Goal: Task Accomplishment & Management: Use online tool/utility

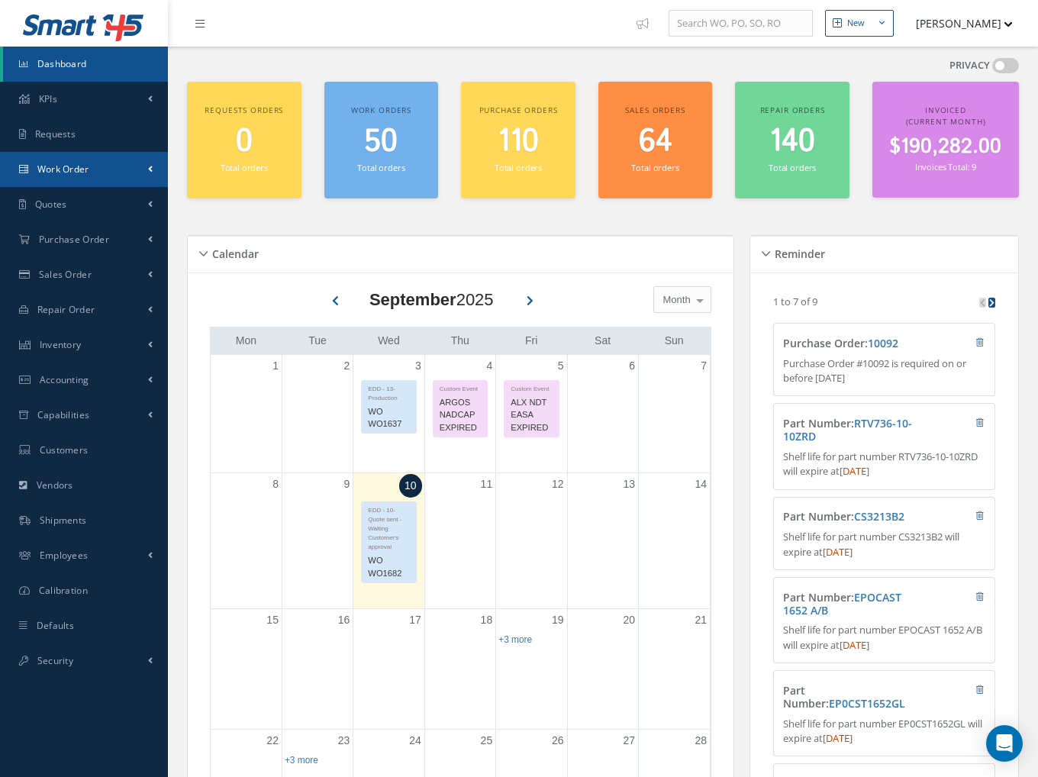
click at [76, 173] on span "Work Order" at bounding box center [63, 169] width 52 height 13
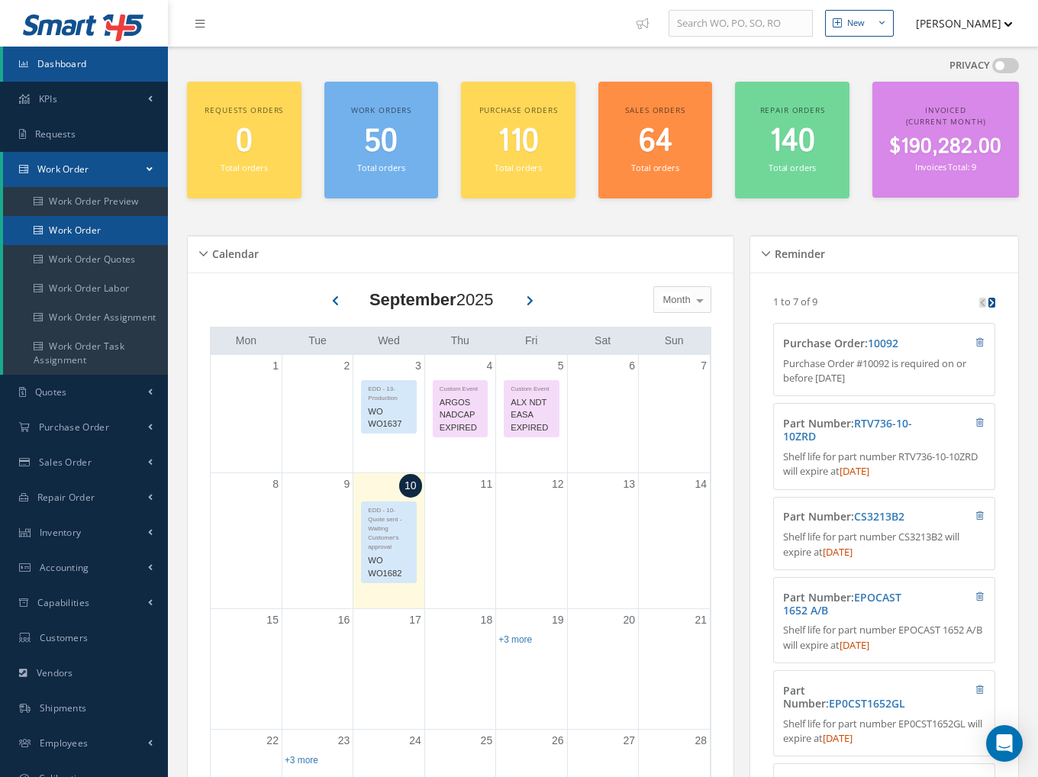
click at [81, 225] on link "Work Order" at bounding box center [85, 230] width 165 height 29
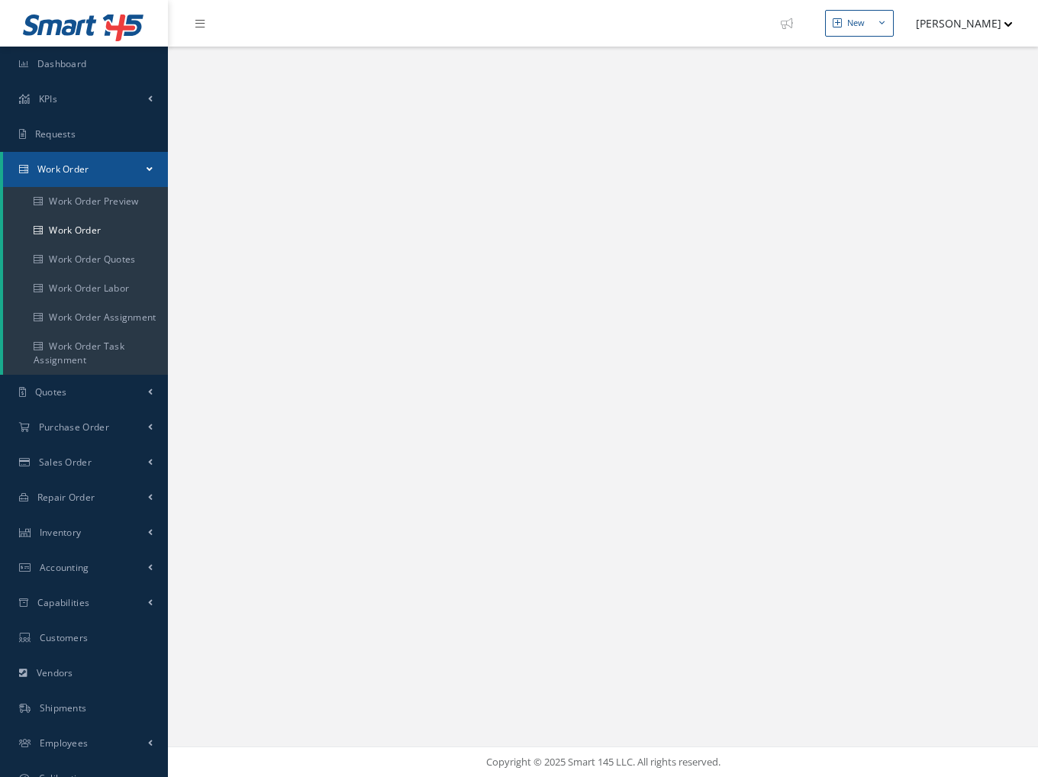
select select "25"
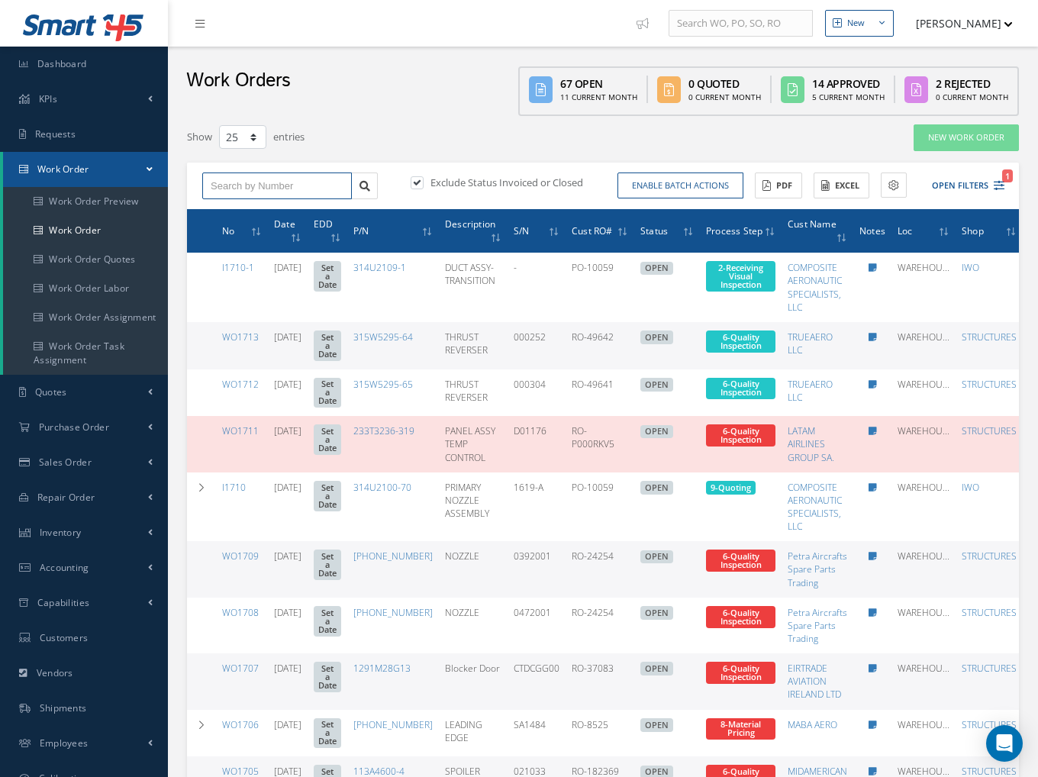
click at [267, 187] on input "text" at bounding box center [277, 185] width 150 height 27
type input "1582"
click at [423, 190] on div "Exclude Status Invoiced or Closed" at bounding box center [504, 184] width 195 height 18
drag, startPoint x: 418, startPoint y: 184, endPoint x: 410, endPoint y: 192, distance: 10.8
click at [423, 185] on label at bounding box center [425, 182] width 4 height 14
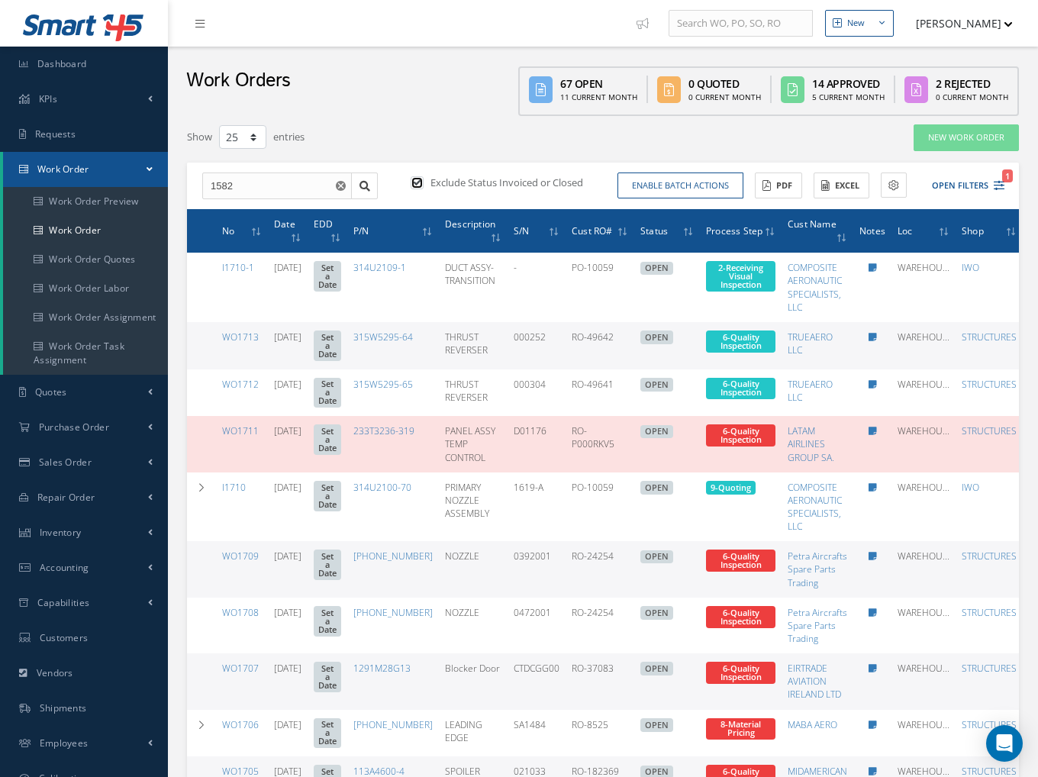
click at [418, 185] on input "checkbox" at bounding box center [415, 184] width 10 height 10
checkbox input "false"
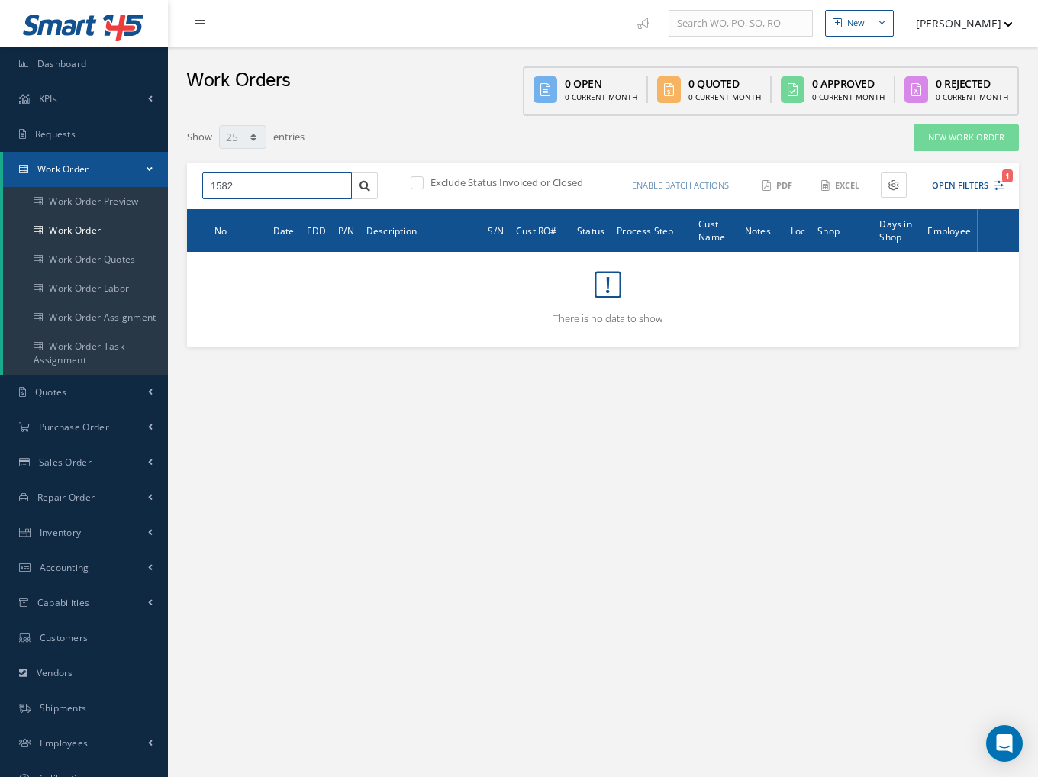
click at [259, 179] on input "1582" at bounding box center [277, 185] width 150 height 27
click at [211, 188] on input "1582" at bounding box center [277, 185] width 150 height 27
click at [266, 187] on input "wo1582" at bounding box center [277, 185] width 150 height 27
type input "WO1582"
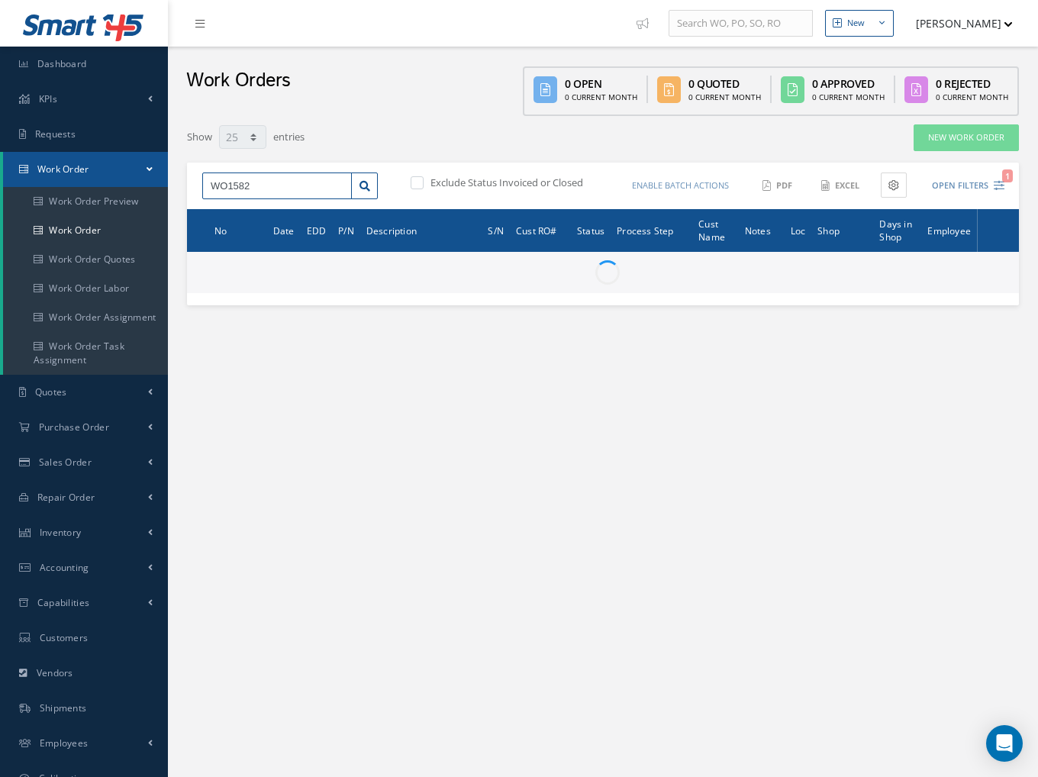
click at [259, 185] on input "WO1582" at bounding box center [277, 185] width 150 height 27
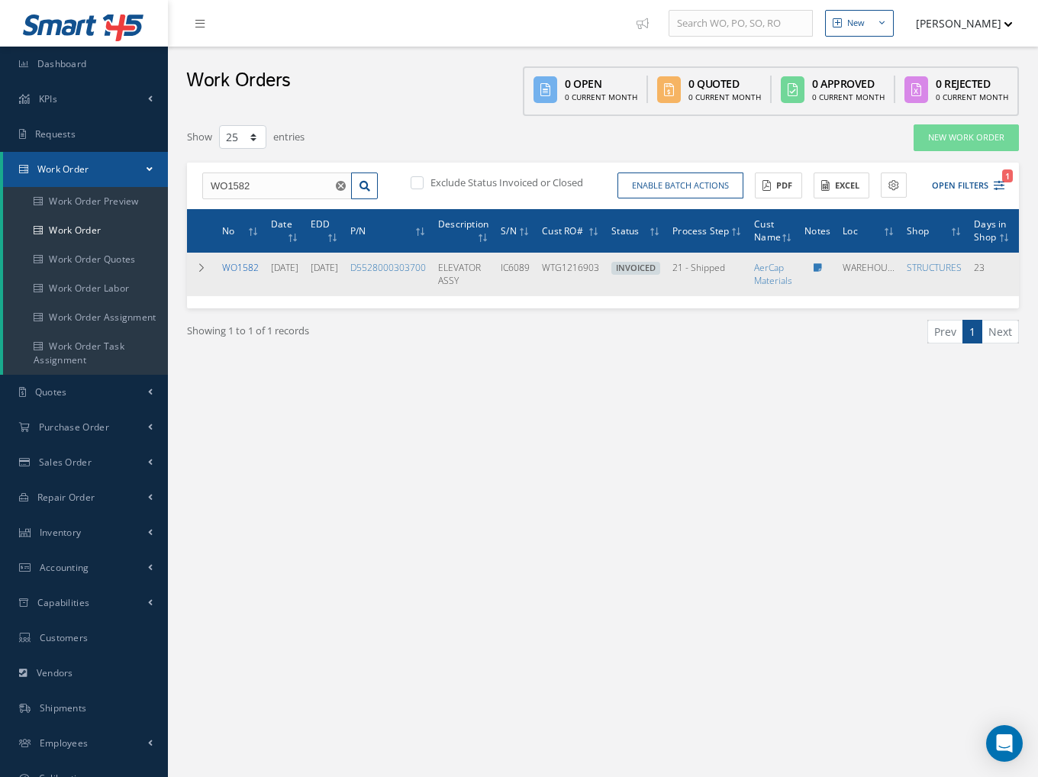
click at [238, 262] on link "WO1582" at bounding box center [240, 267] width 37 height 13
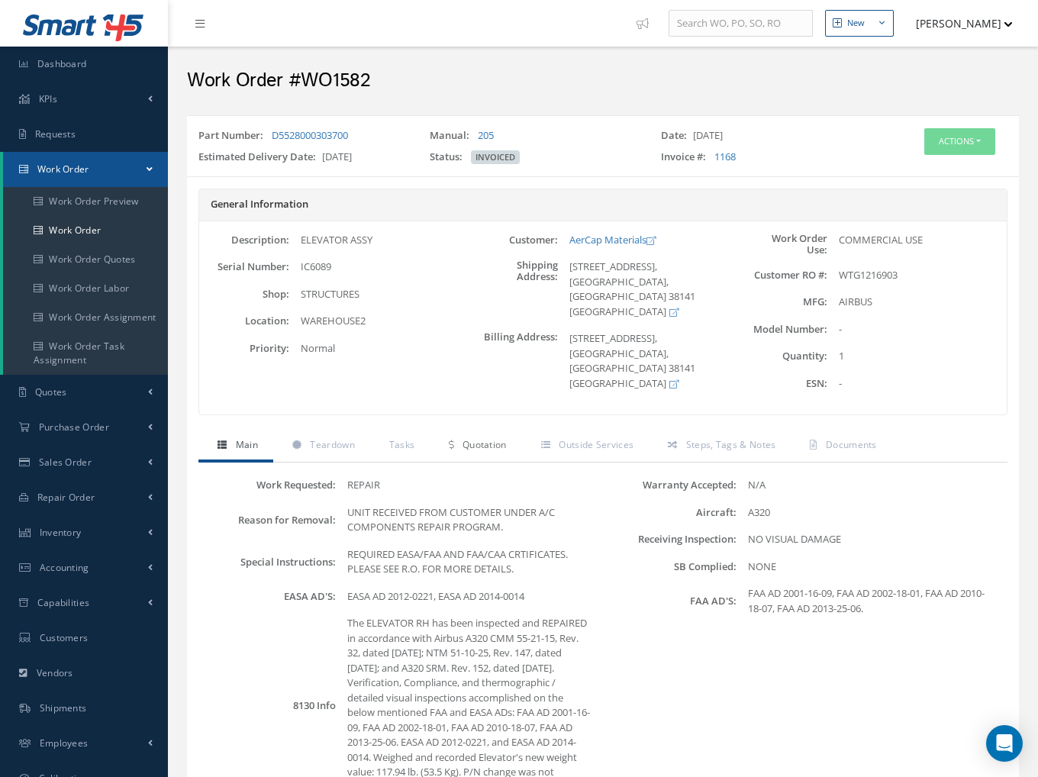
drag, startPoint x: 501, startPoint y: 443, endPoint x: 518, endPoint y: 446, distance: 17.8
click at [502, 444] on span "Quotation" at bounding box center [484, 444] width 44 height 13
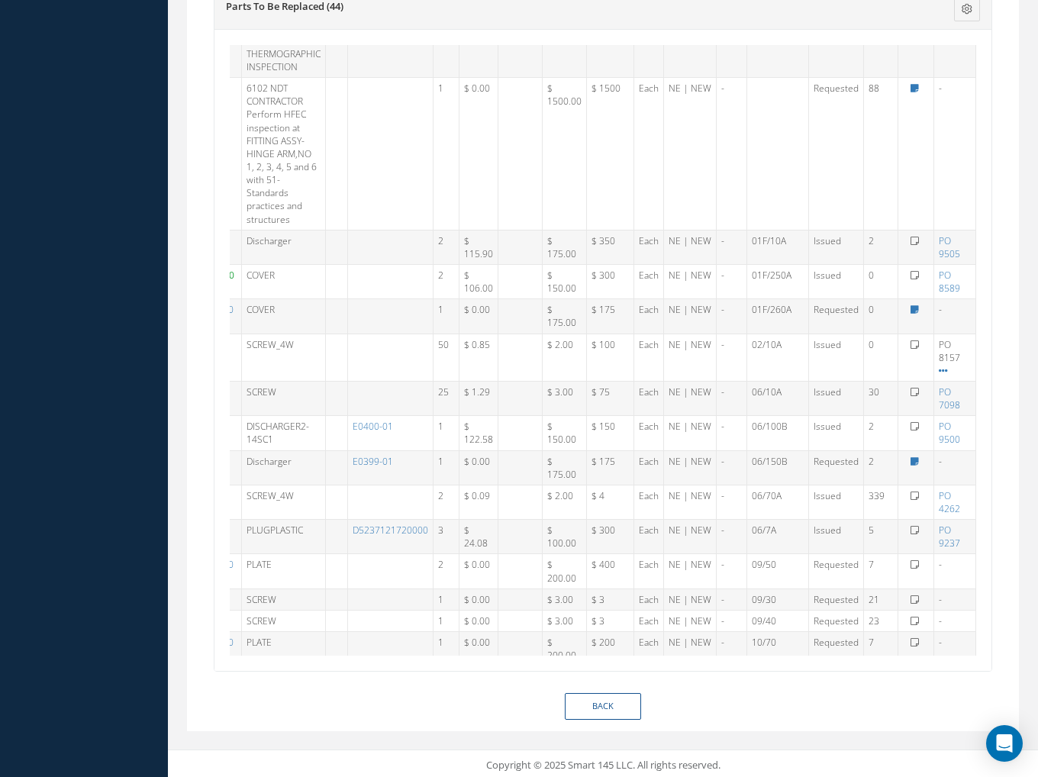
scroll to position [76, 99]
drag, startPoint x: 977, startPoint y: 258, endPoint x: 987, endPoint y: 282, distance: 25.6
click at [987, 282] on div "# Part Number Description SN Alt Part Number Qty Cost Markup % Price Subtotal U…" at bounding box center [602, 350] width 777 height 641
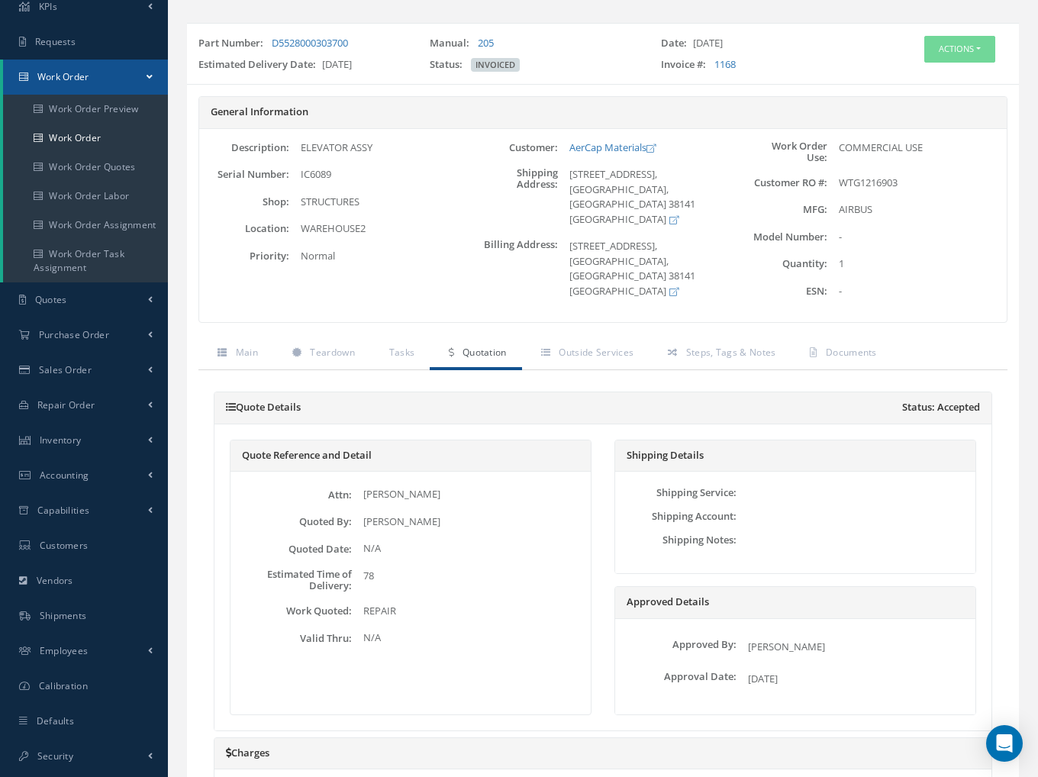
scroll to position [0, 0]
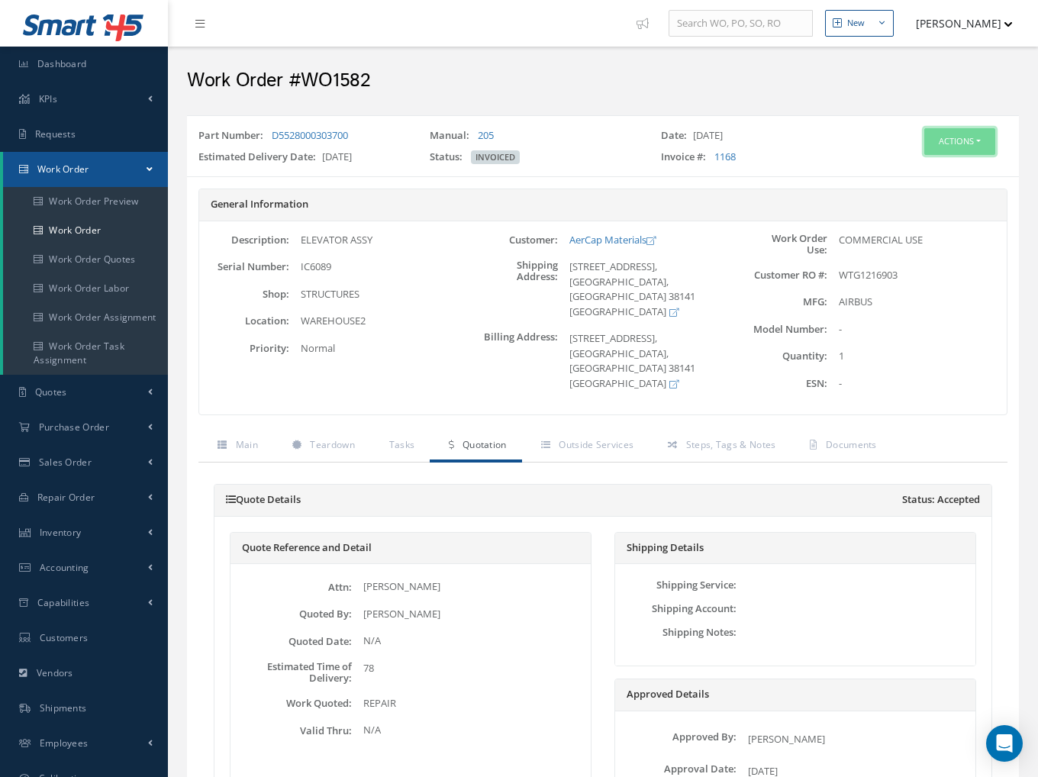
click at [939, 134] on button "Actions" at bounding box center [959, 141] width 71 height 27
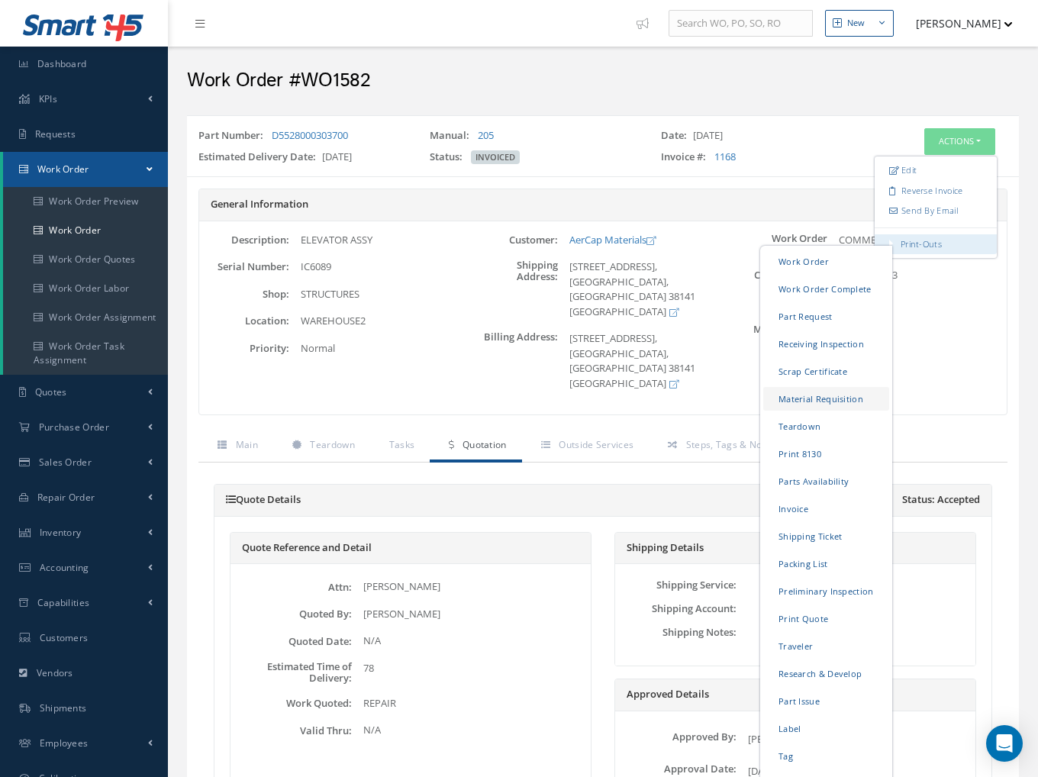
click at [824, 398] on link "Material Requisition" at bounding box center [826, 399] width 126 height 24
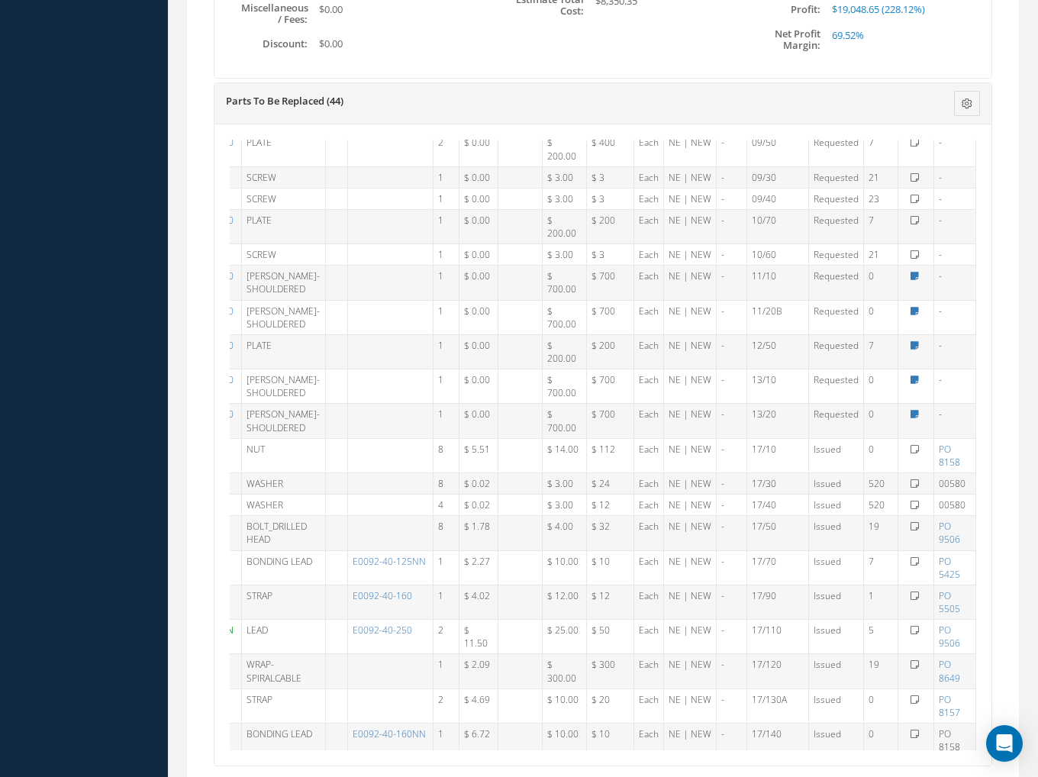
scroll to position [534, 99]
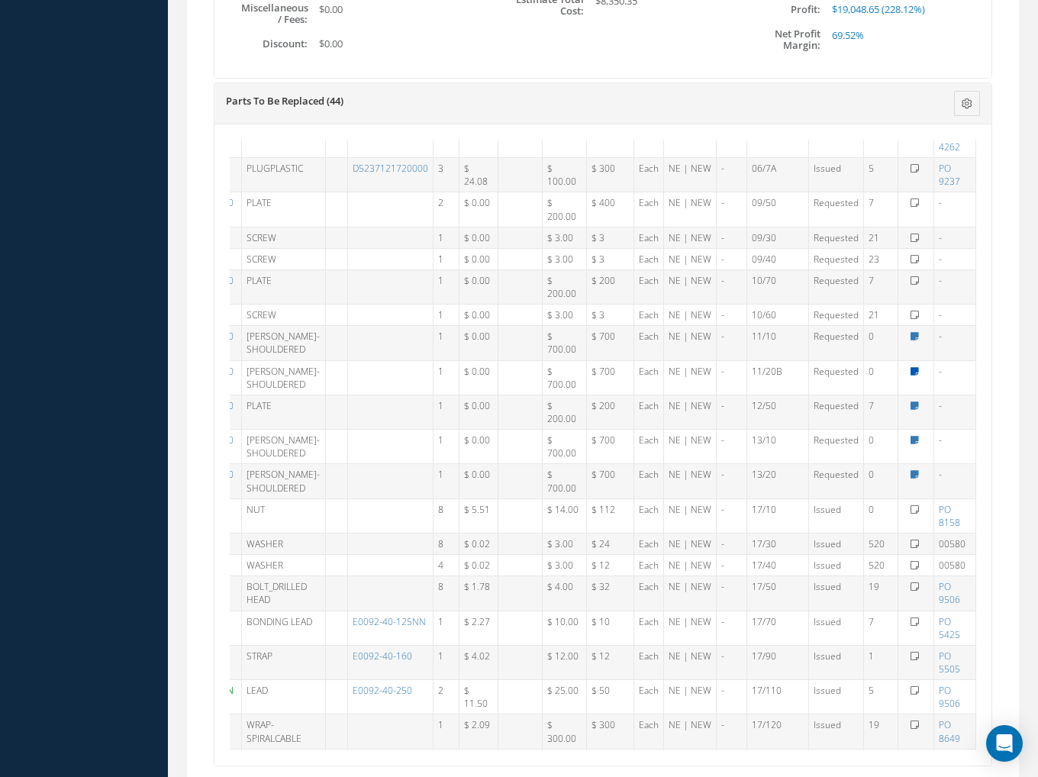
click at [910, 367] on icon at bounding box center [914, 371] width 8 height 9
type textarea "Check with Production before purchasing NOT REQUIRED"
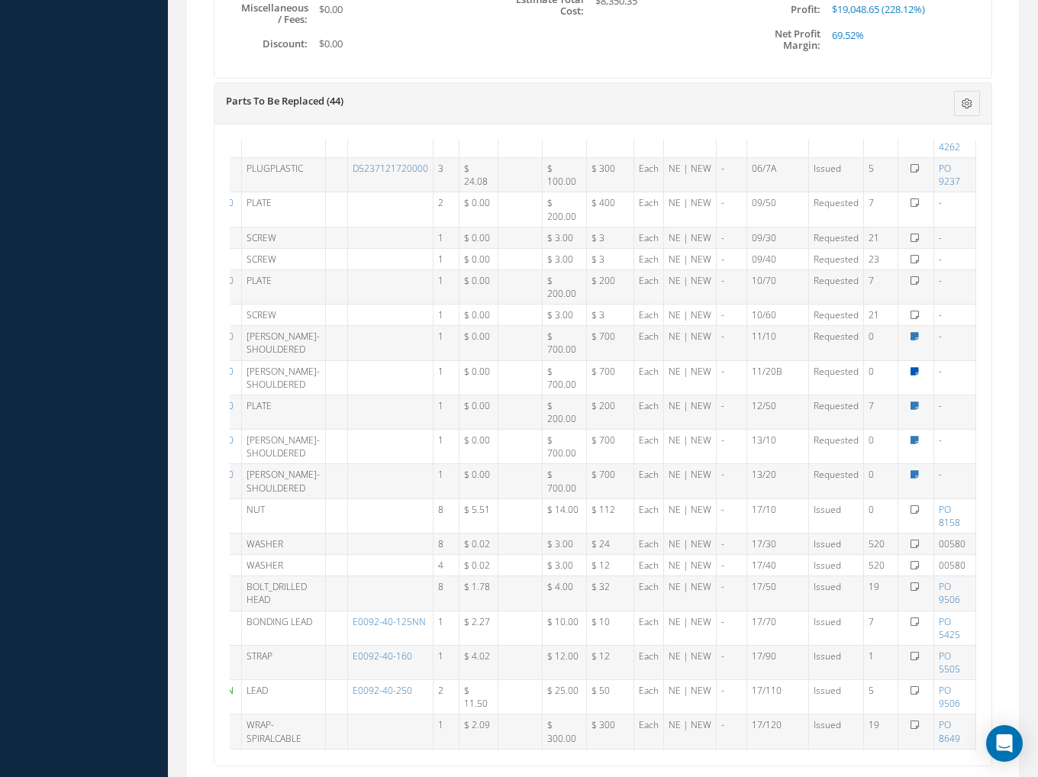
type textarea "Check with Production before purchasing NOT REQUIRED"
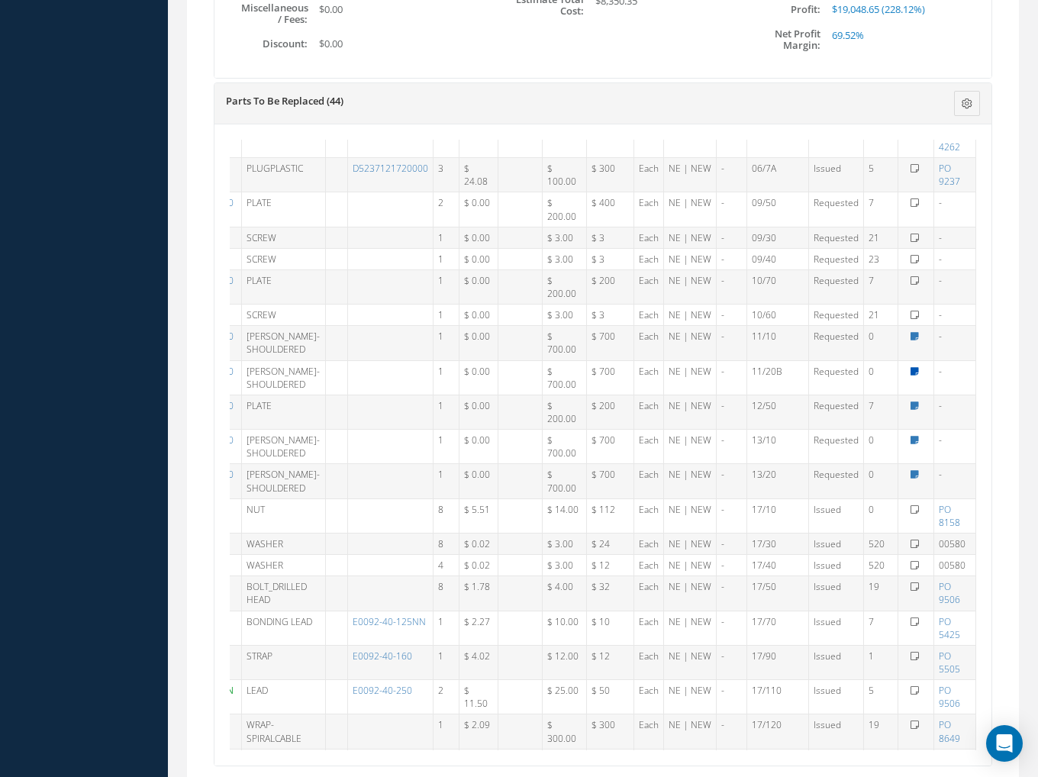
type textarea "Check with Production before purchasing NOT REQUIRED"
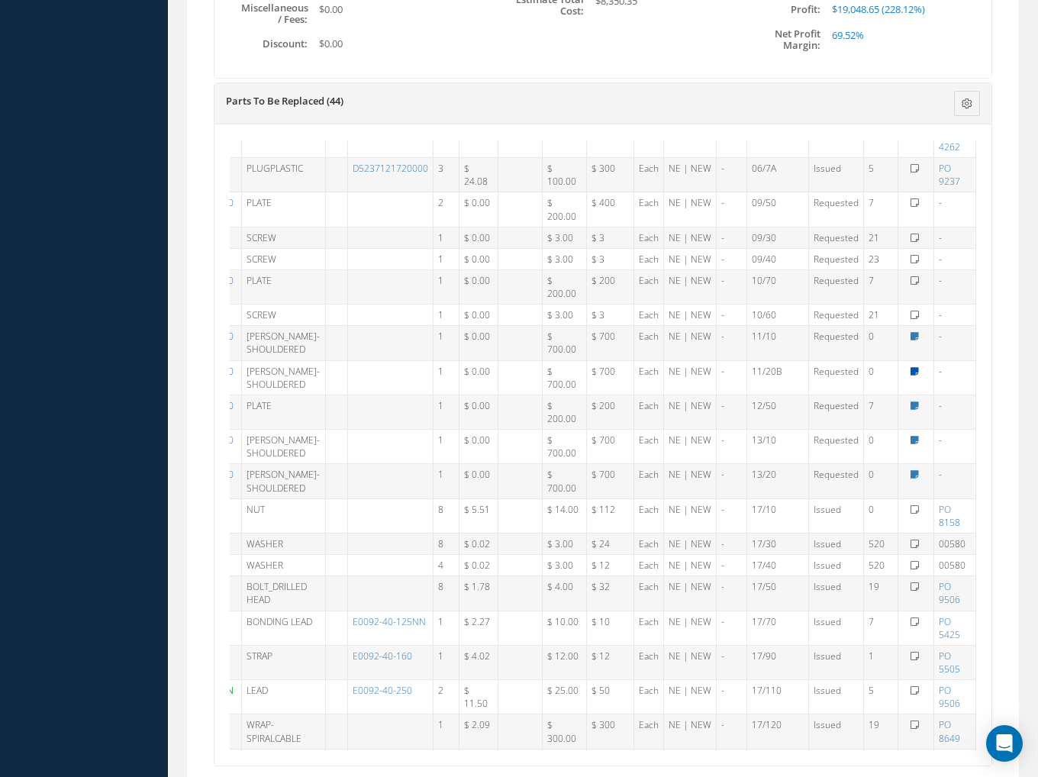
type textarea "Check with Production before purchasing NOT REQUIRED"
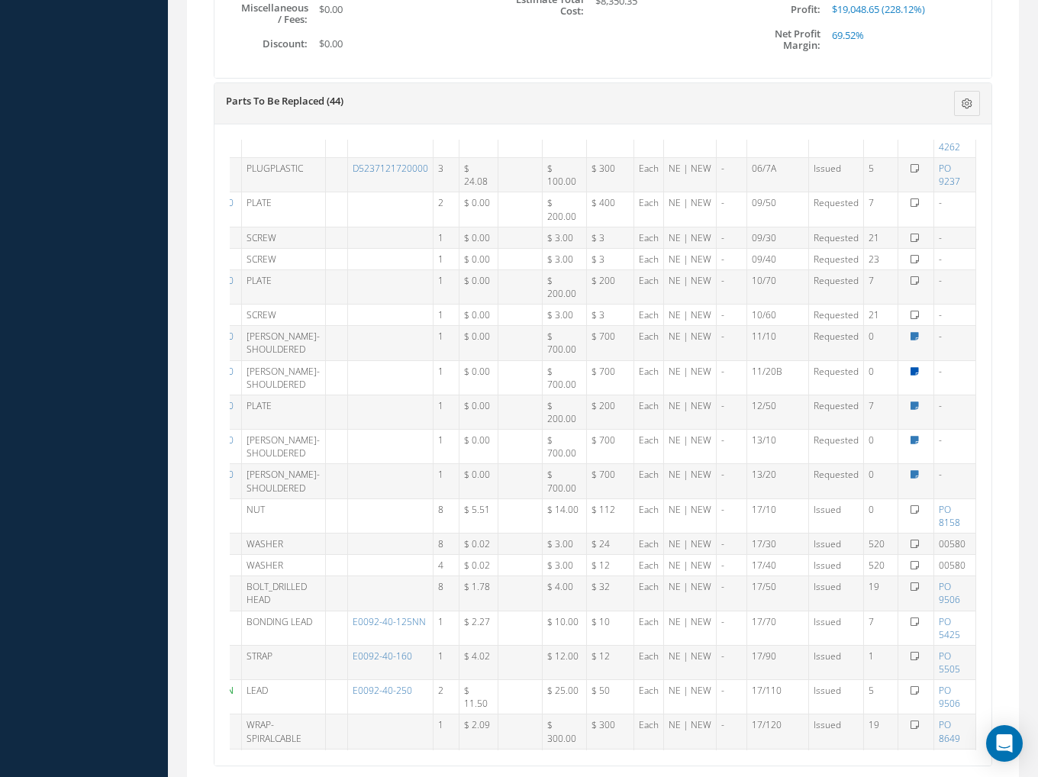
type textarea "Check with Production before purchasing NOT REQUIRED"
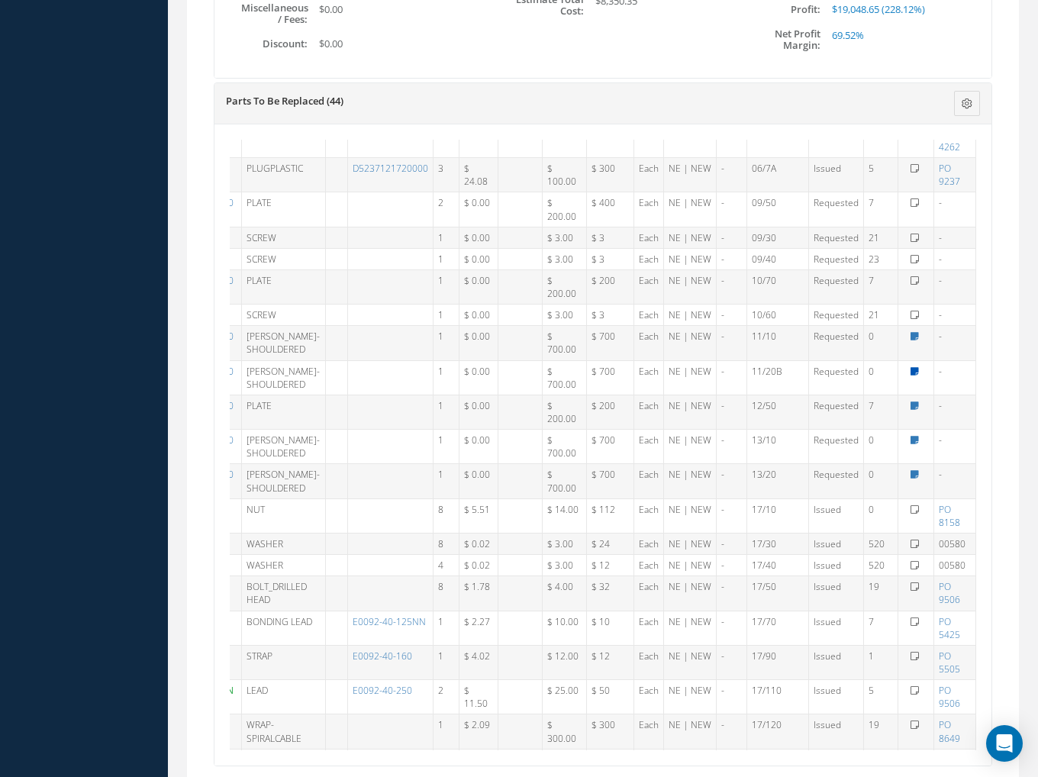
type textarea "Check with Production before purchasing NOT REQUIRED"
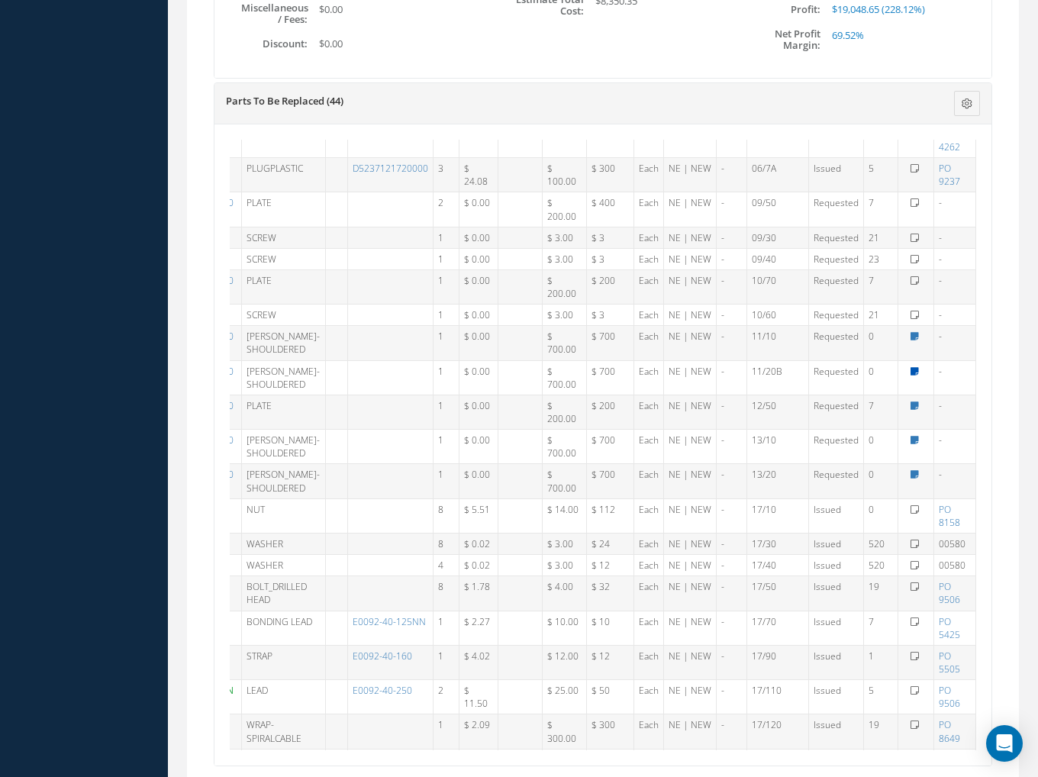
type textarea "Check with Production before purchasing NOT REQUIRED"
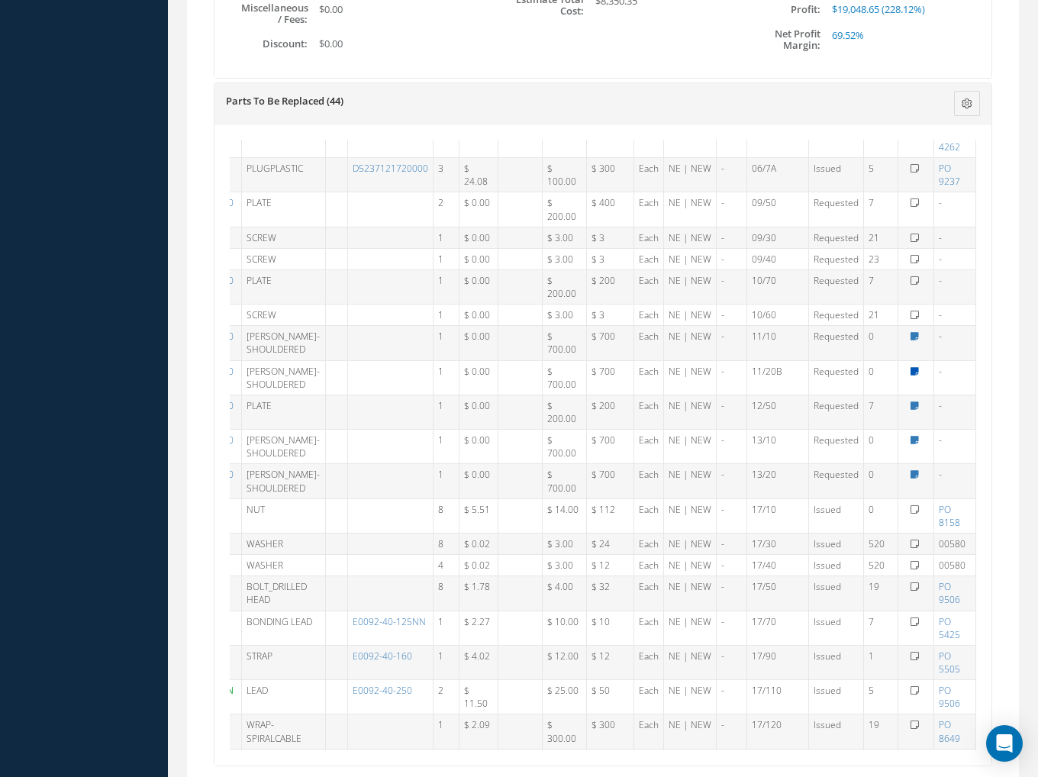
type textarea "Check with Production before purchasing NOT REQUIRED"
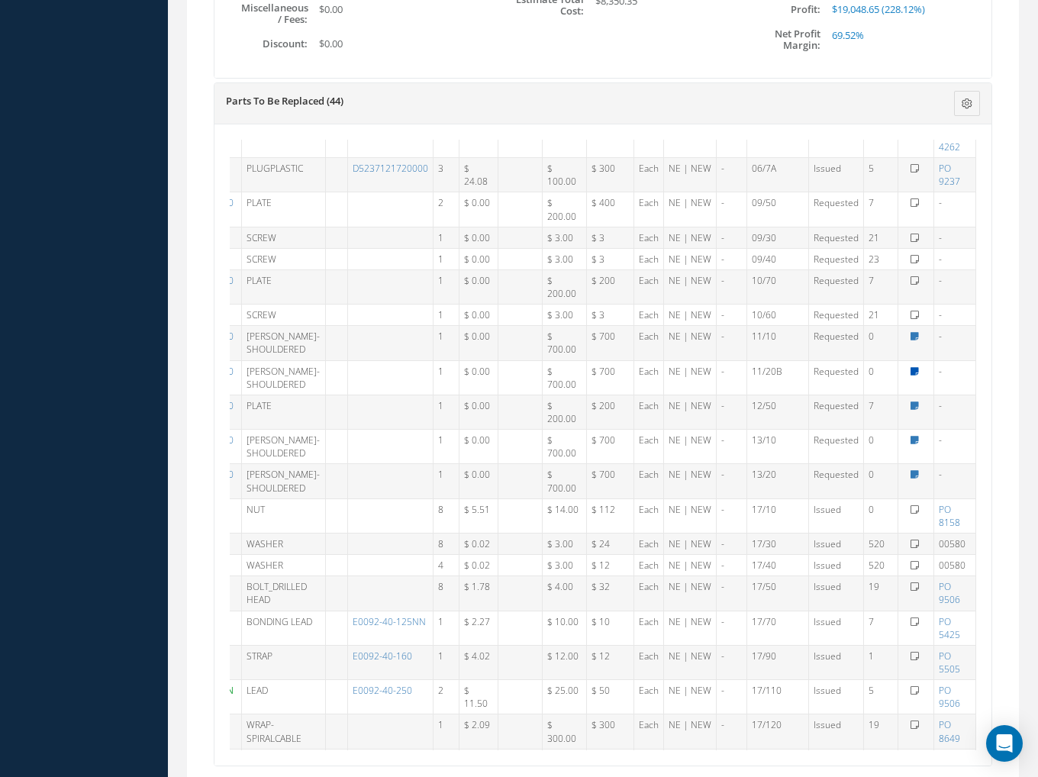
type textarea "Check with Production before purchasing NOT REQUIRED"
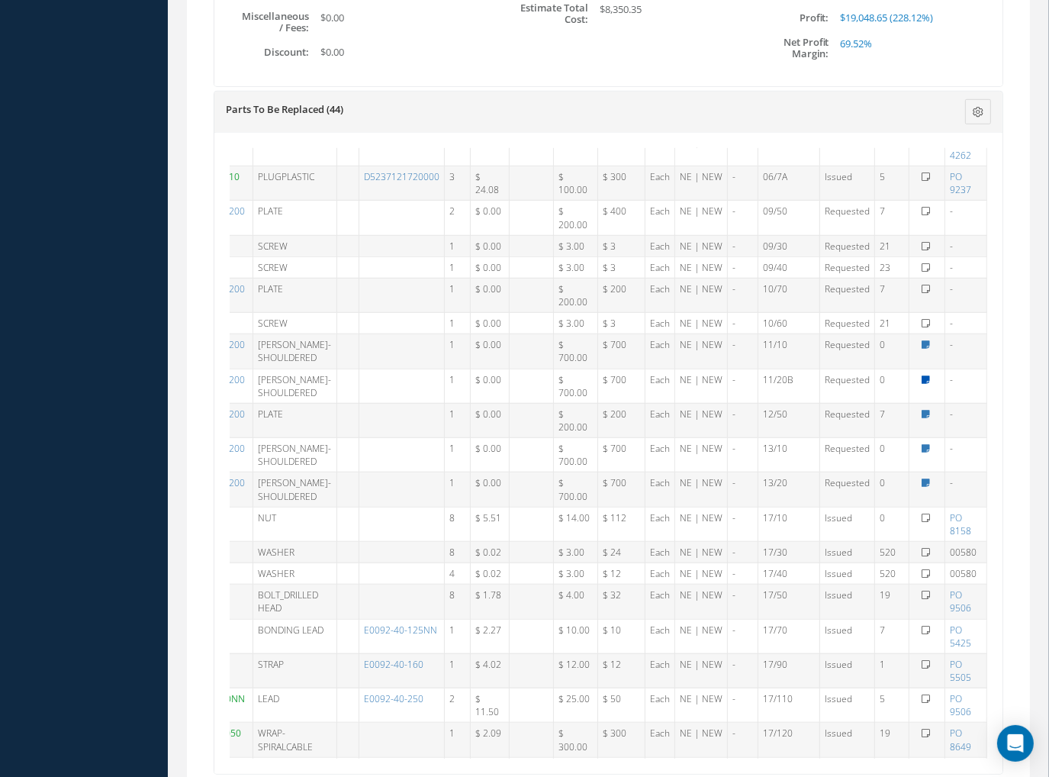
scroll to position [534, 88]
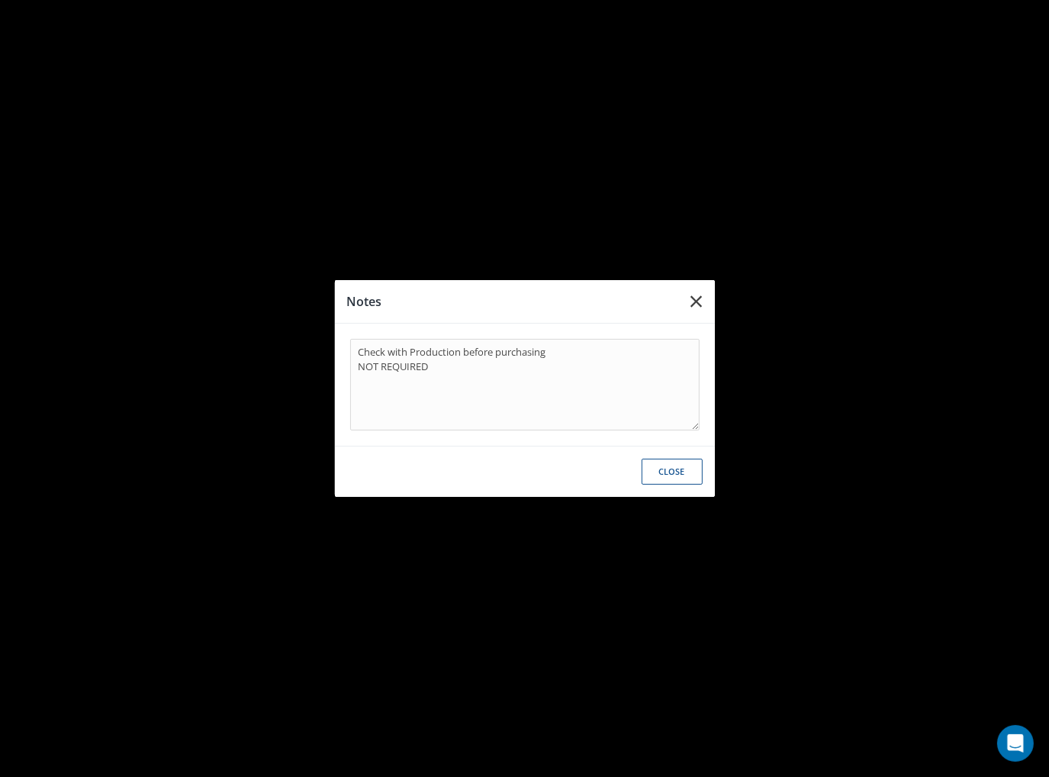
click at [700, 300] on icon "button" at bounding box center [696, 301] width 11 height 18
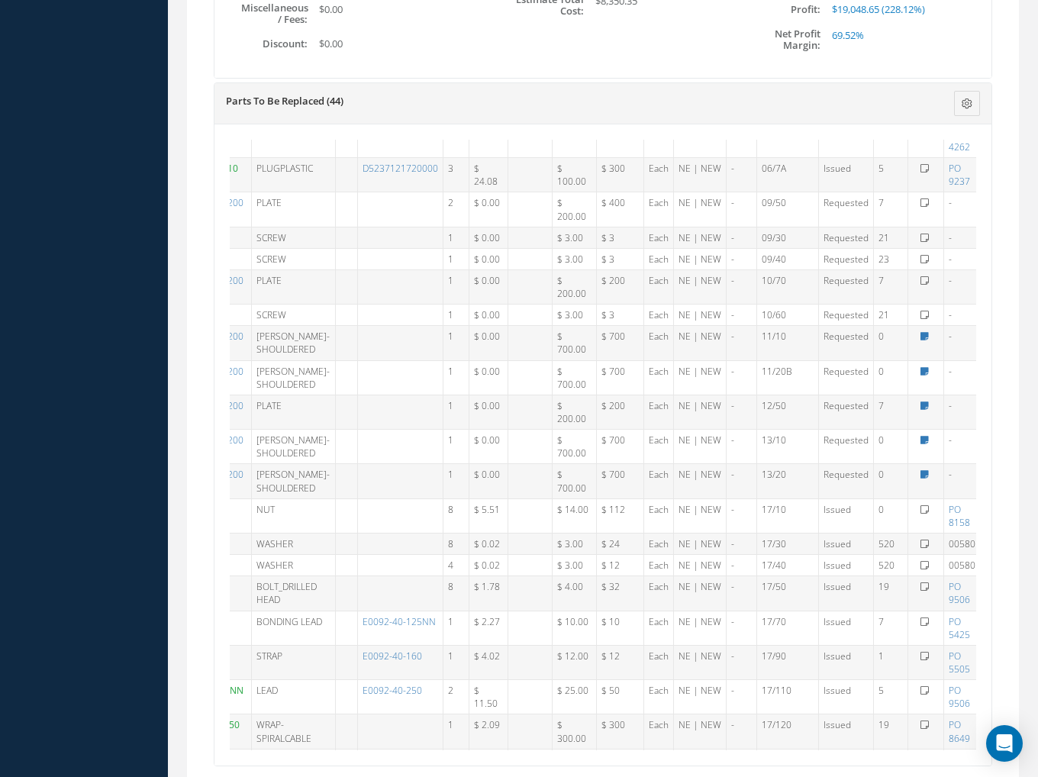
scroll to position [534, 0]
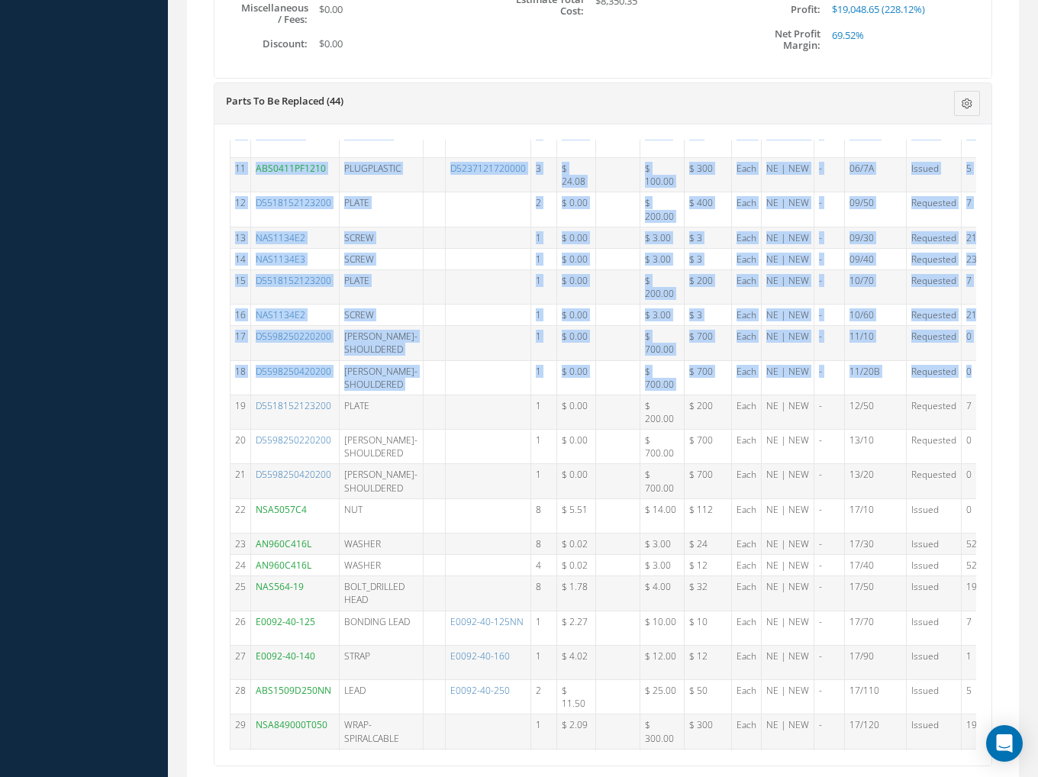
drag, startPoint x: 877, startPoint y: 365, endPoint x: 361, endPoint y: 373, distance: 516.6
click at [214, 376] on div "# Part Number Description SN Alt Part Number Qty Cost Markup % Price Subtotal U…" at bounding box center [602, 444] width 777 height 641
click at [456, 361] on td at bounding box center [488, 377] width 85 height 34
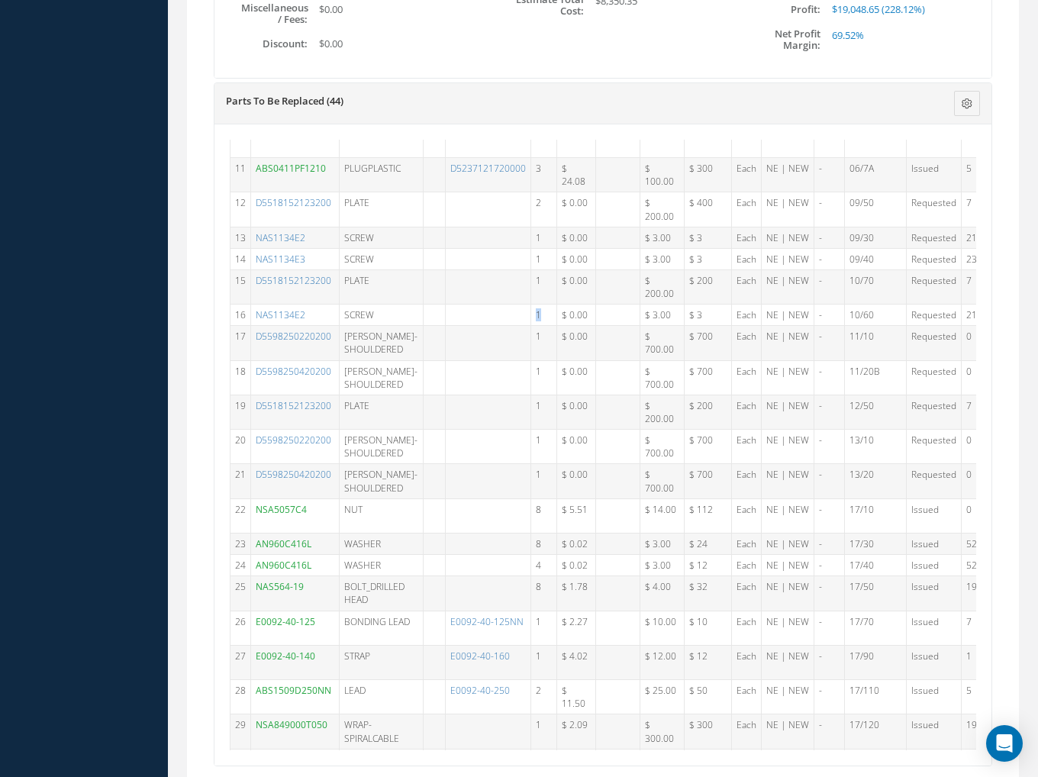
drag, startPoint x: 542, startPoint y: 307, endPoint x: 528, endPoint y: 305, distance: 14.7
click at [531, 304] on td "1" at bounding box center [544, 314] width 26 height 21
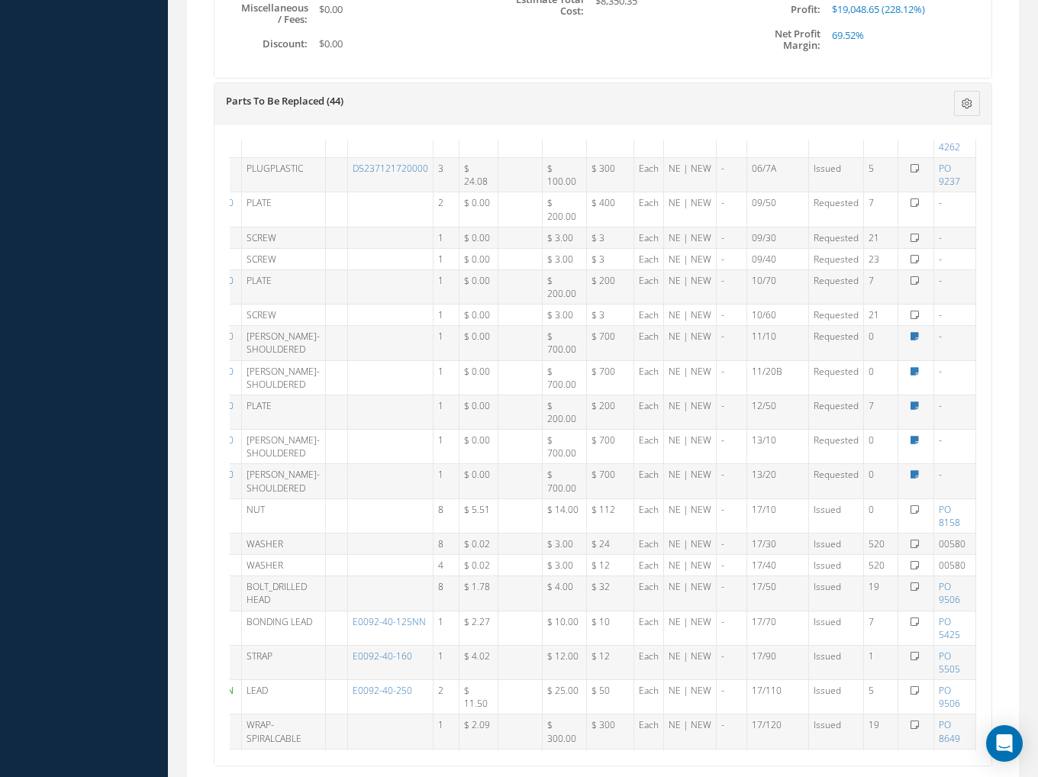
click at [900, 337] on td "Notes Close" at bounding box center [916, 343] width 36 height 34
click at [910, 332] on icon at bounding box center [914, 336] width 8 height 9
type textarea "Check with Production before purchasing NOT REQUIRED"
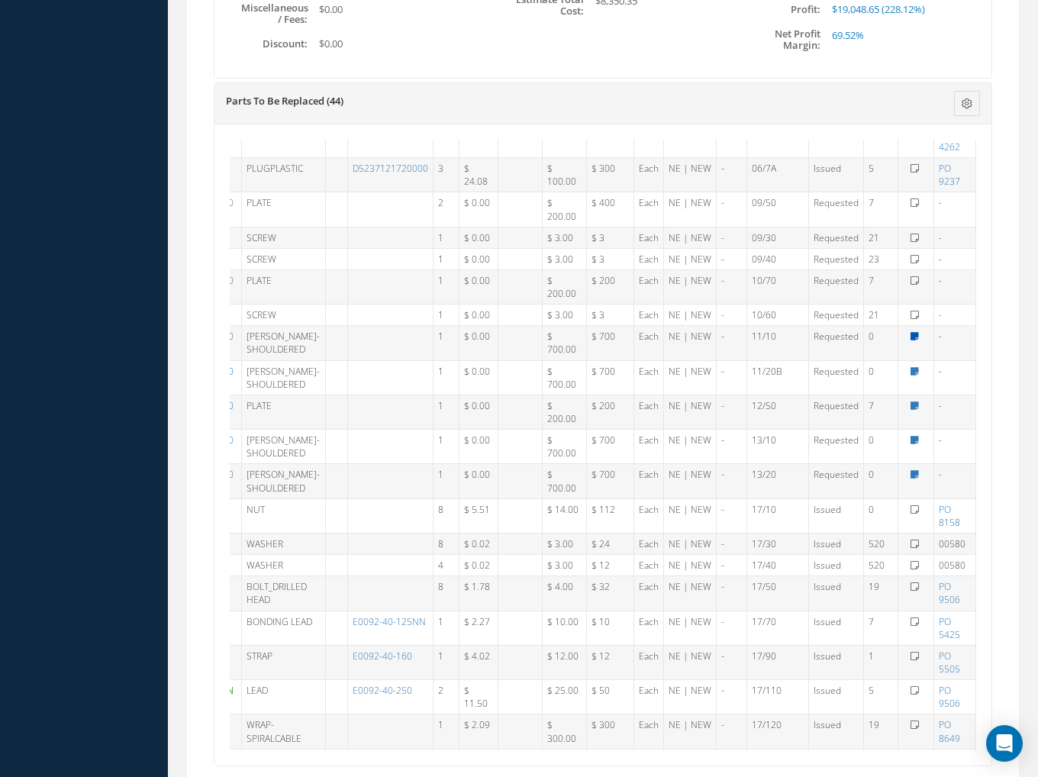
type textarea "Check with Production before purchasing NOT REQUIRED"
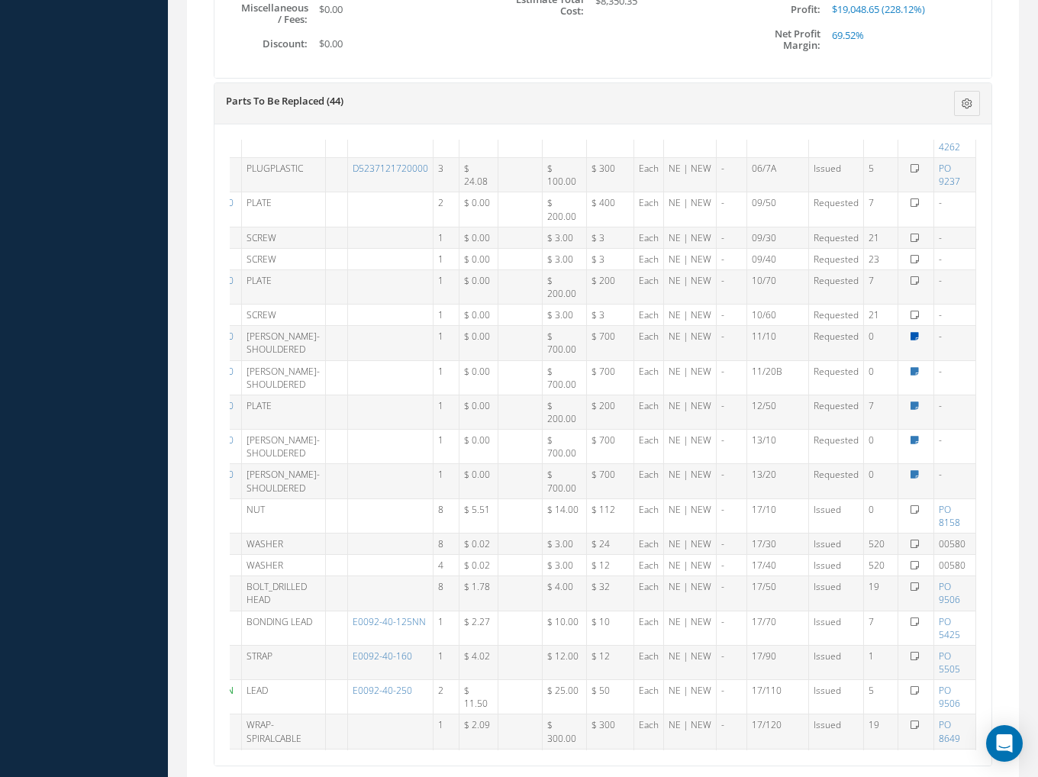
type textarea "Check with Production before purchasing NOT REQUIRED"
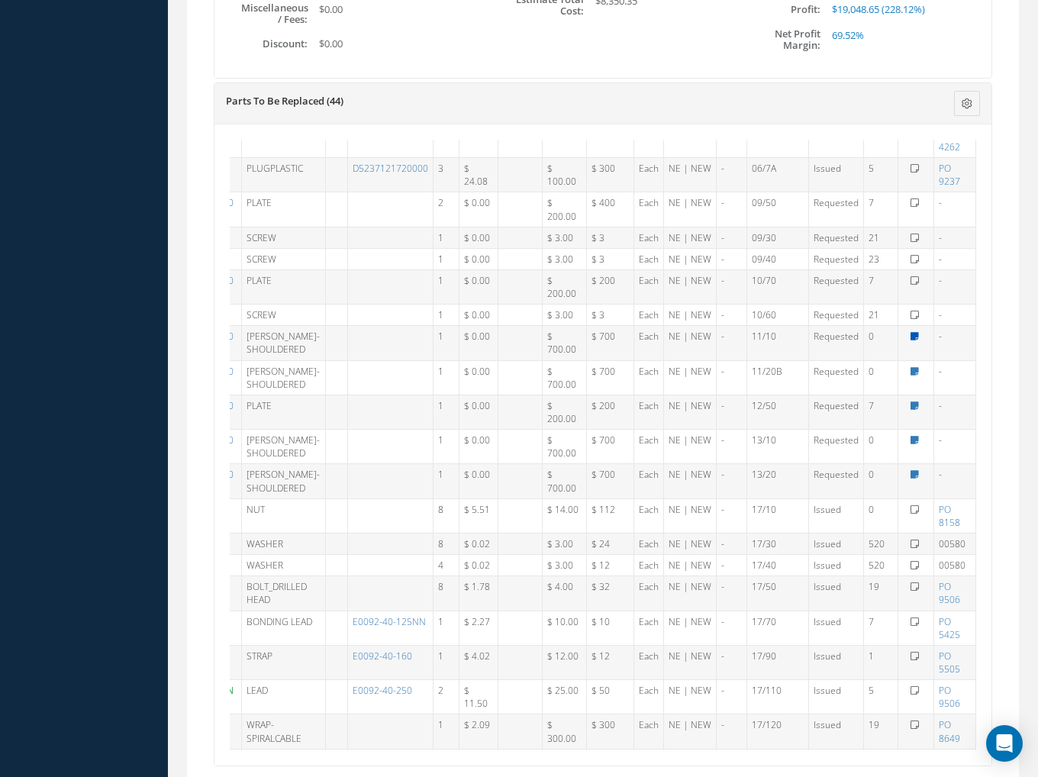
type textarea "Check with Production before purchasing NOT REQUIRED"
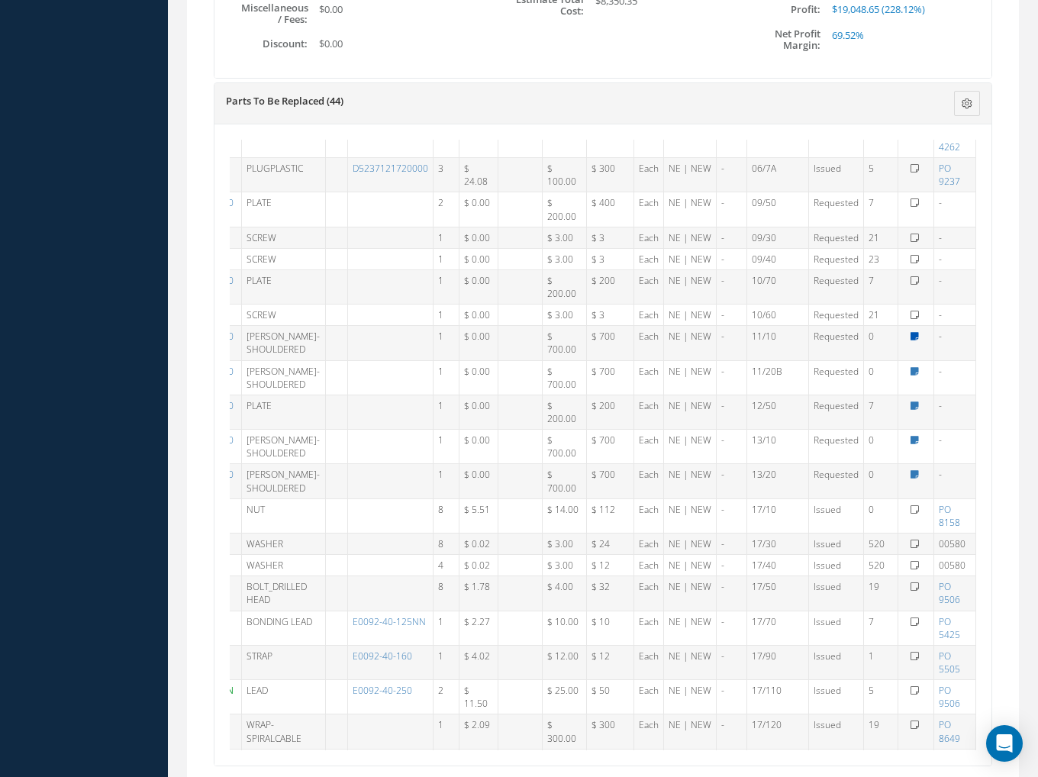
type textarea "Check with Production before purchasing NOT REQUIRED"
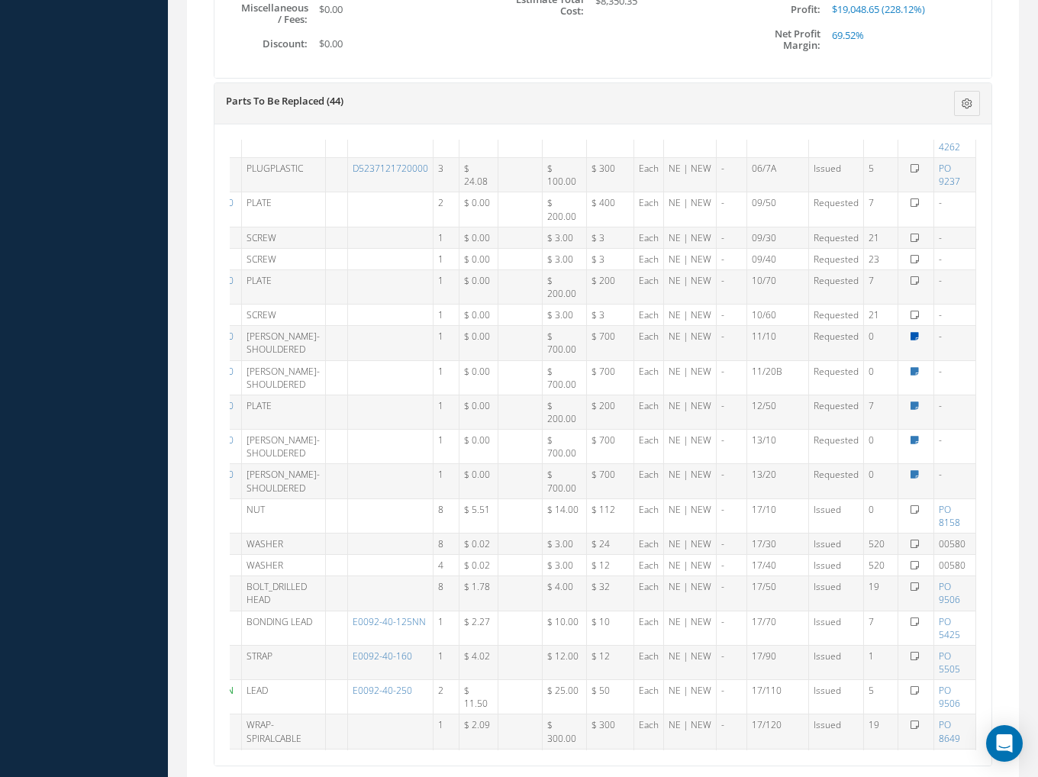
type textarea "Check with Production before purchasing NOT REQUIRED"
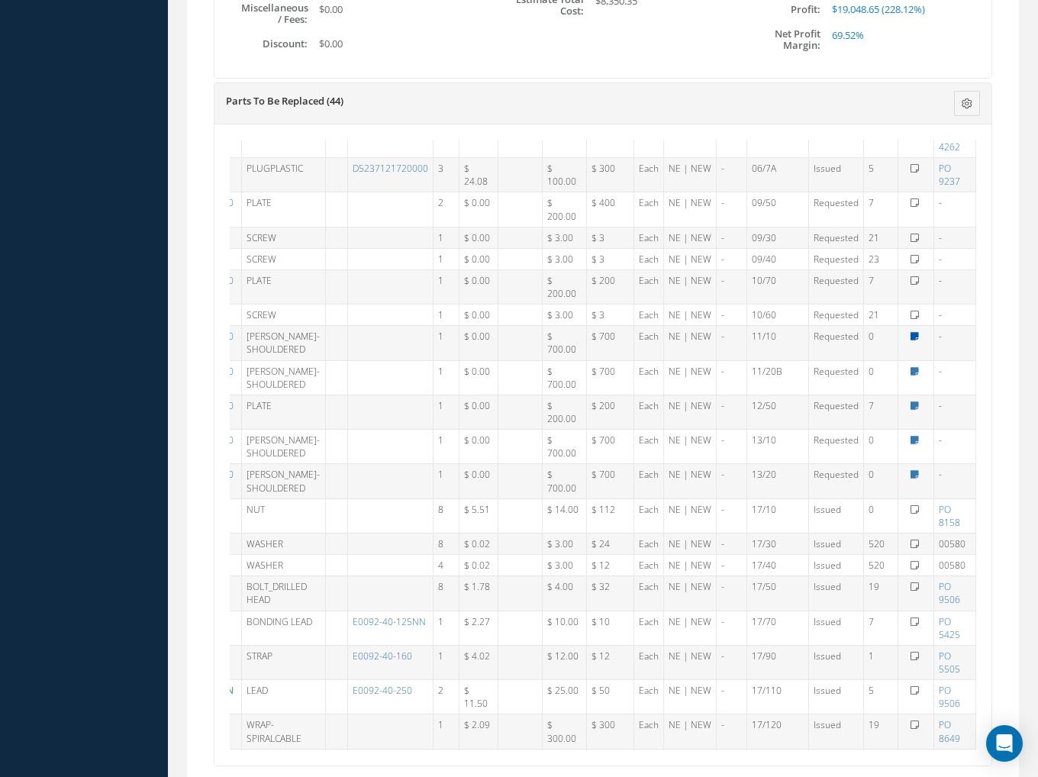
type textarea "Check with Production before purchasing NOT REQUIRED"
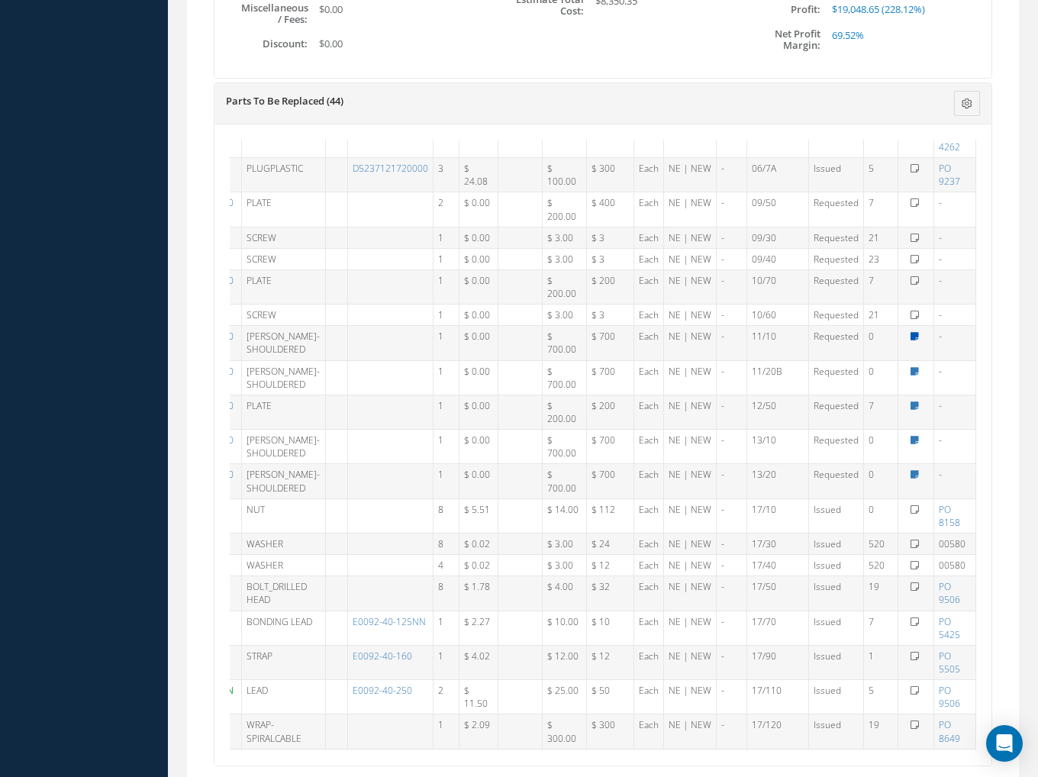
type textarea "Check with Production before purchasing NOT REQUIRED"
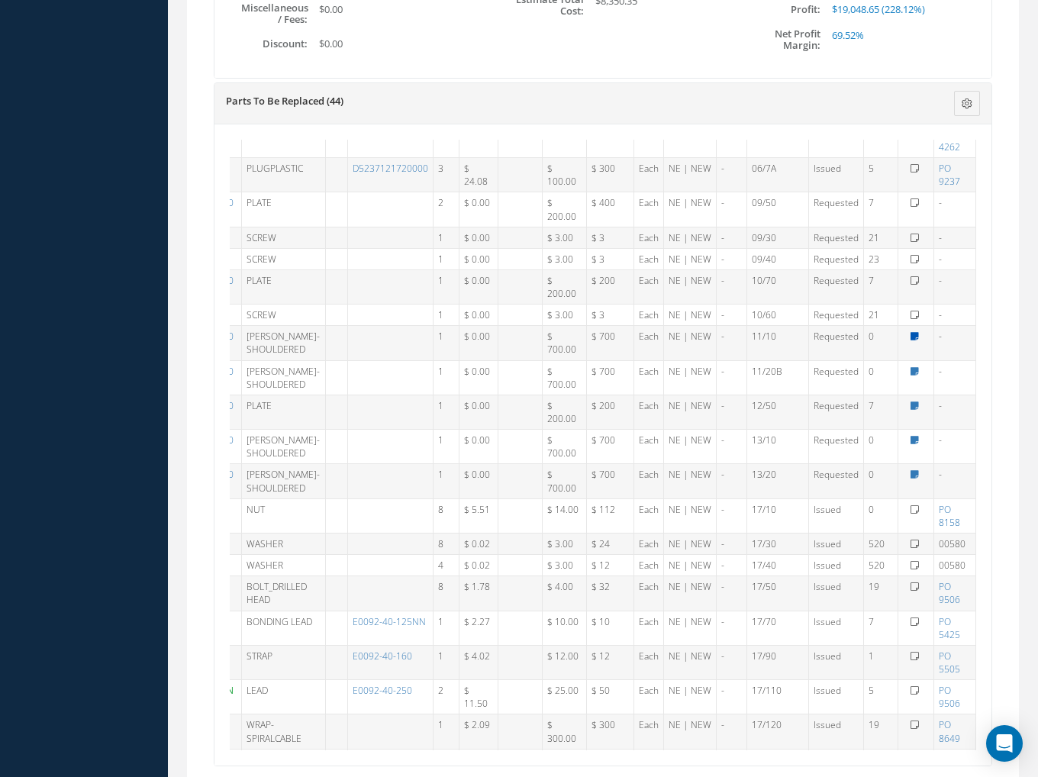
type textarea "Check with Production before purchasing NOT REQUIRED"
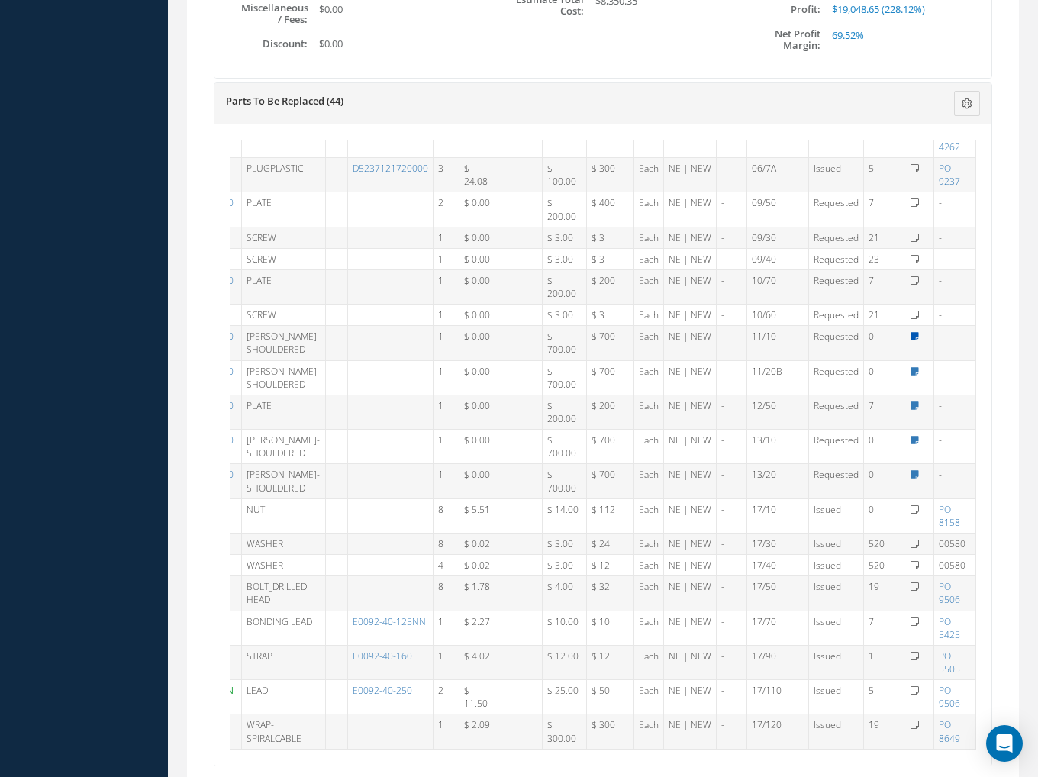
type textarea "Check with Production before purchasing NOT REQUIRED"
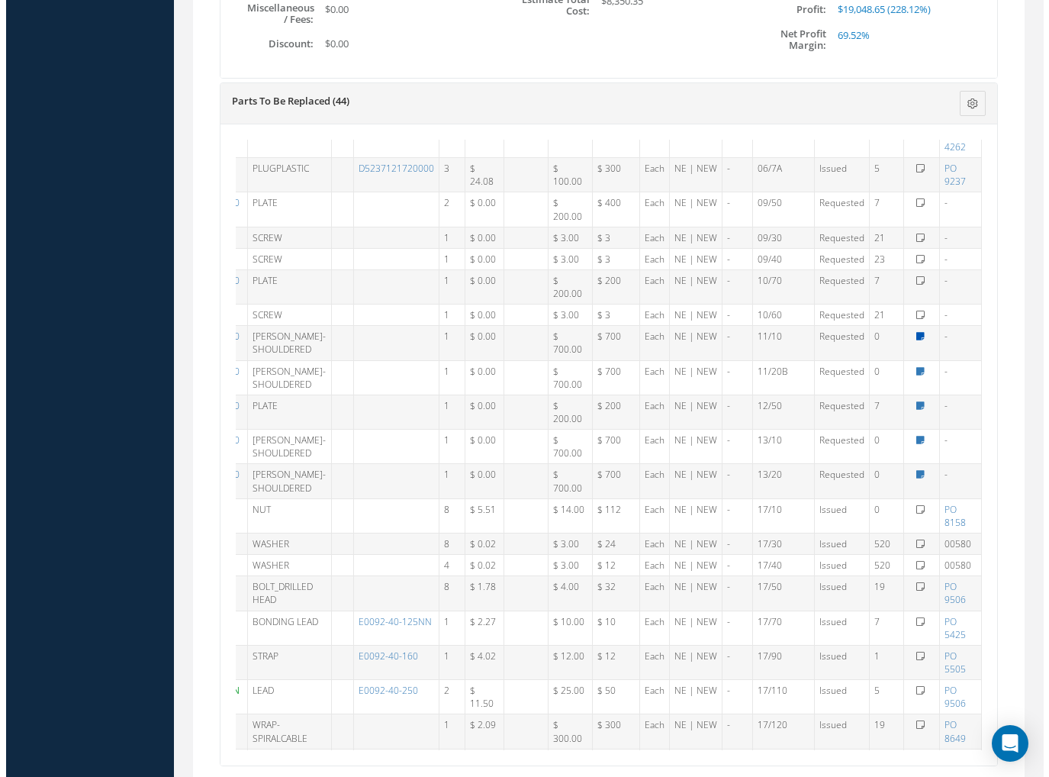
scroll to position [534, 88]
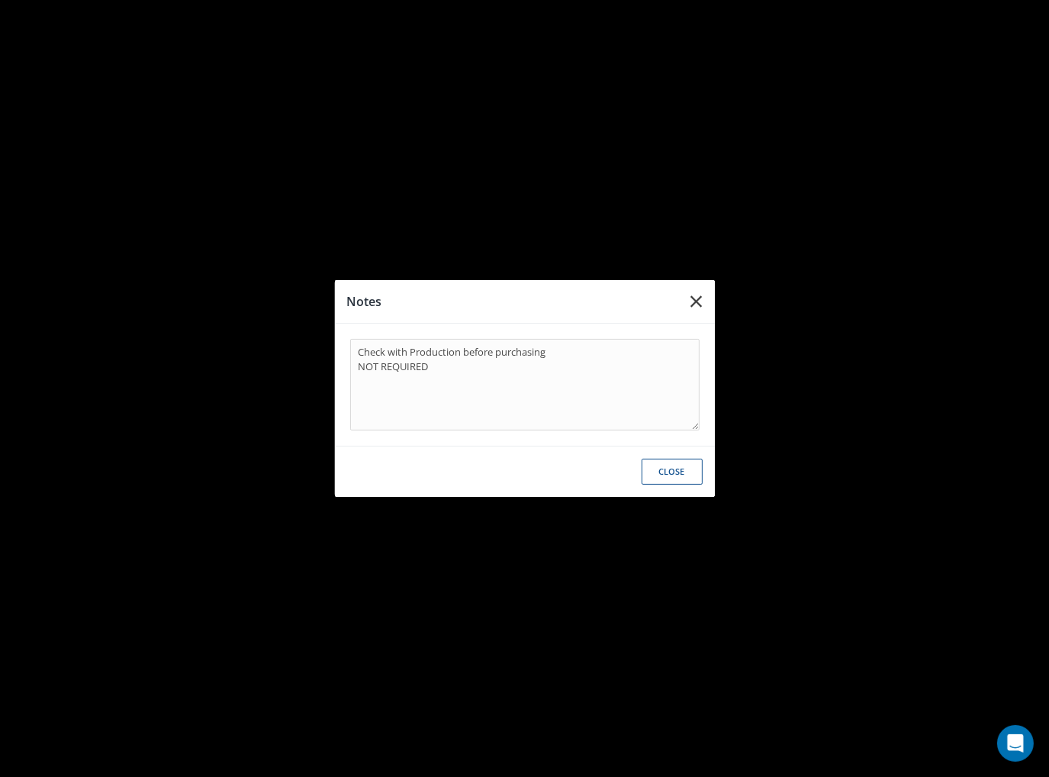
click at [694, 297] on icon "button" at bounding box center [696, 301] width 11 height 18
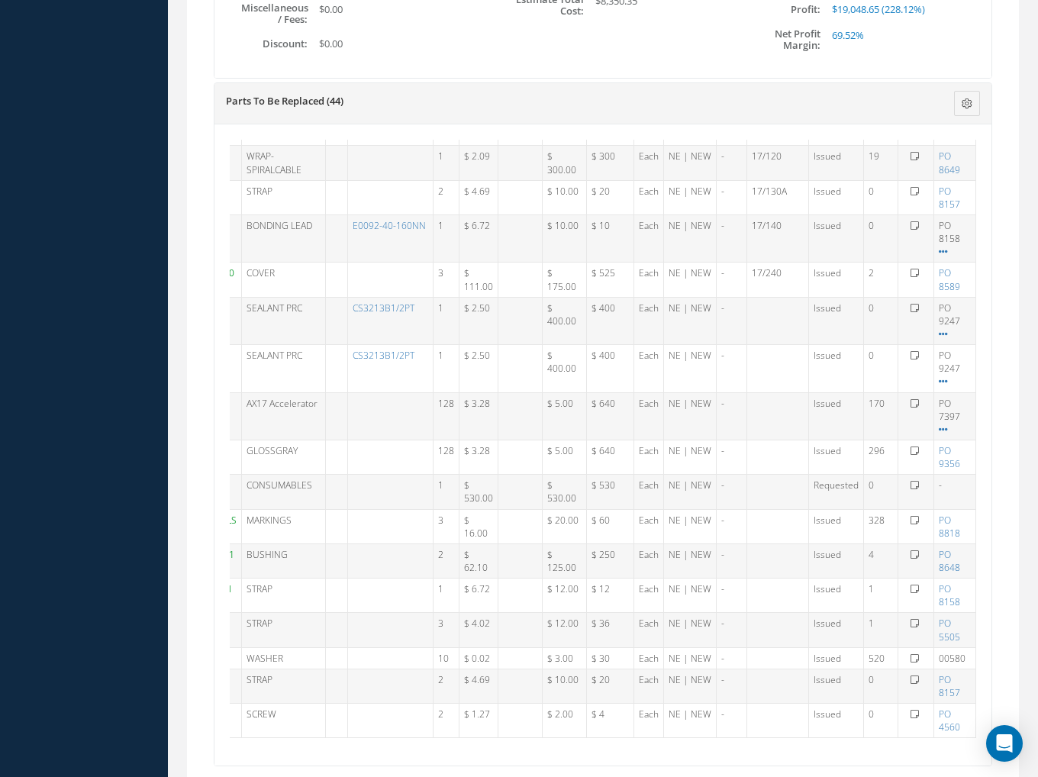
scroll to position [0, 99]
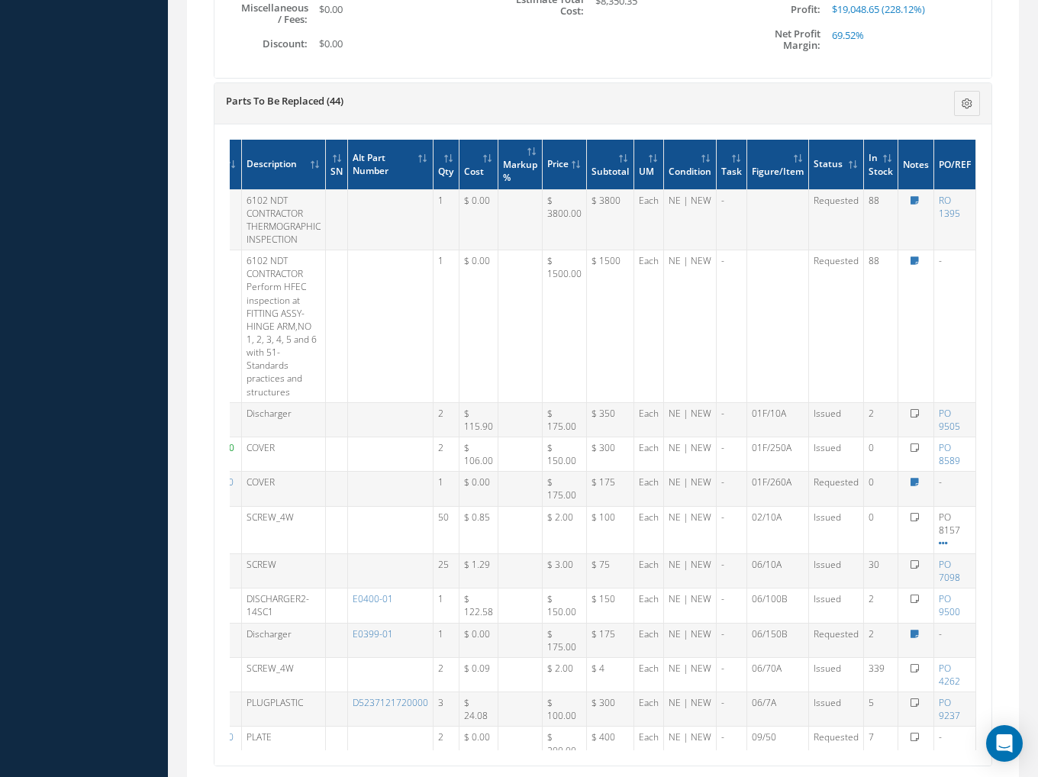
click at [458, 76] on div "Loading… Email Quote History for Work Order #WO1582 Subject Send By Sent At Sta…" at bounding box center [602, 129] width 809 height 1317
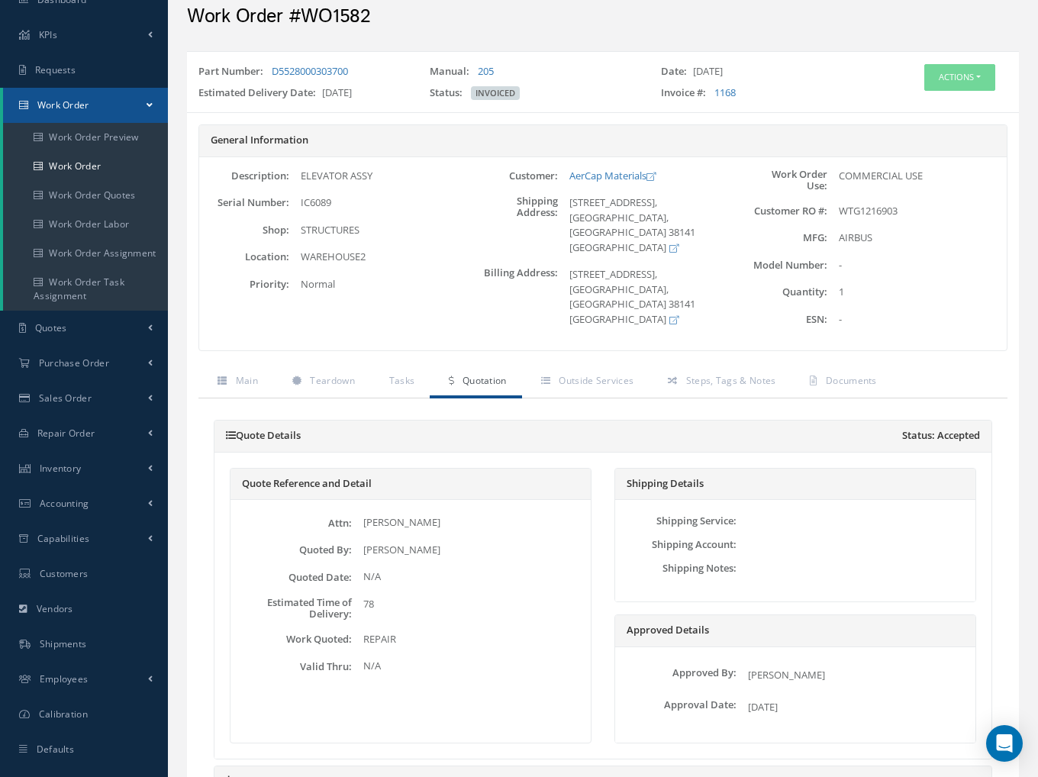
scroll to position [0, 0]
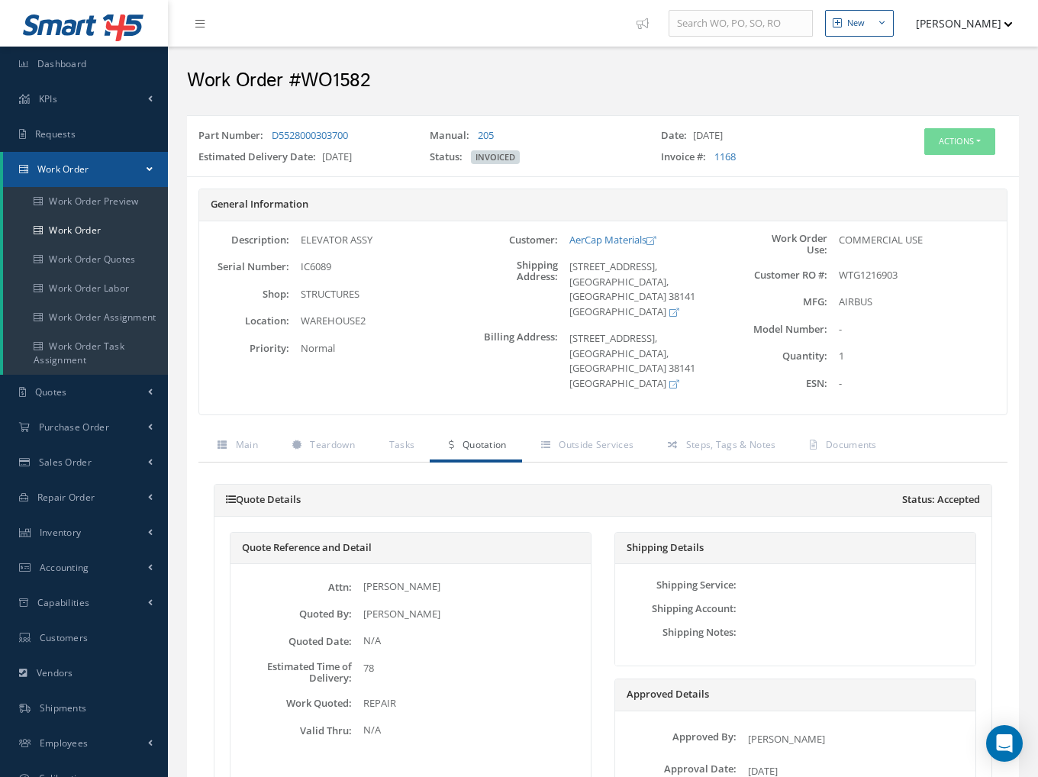
click at [948, 127] on div "Part Number: D5528000303700 Manual: 205 Date: 05/13/2025 Estimated Delivery Dat…" at bounding box center [603, 146] width 832 height 48
click at [946, 146] on button "Actions" at bounding box center [959, 141] width 71 height 27
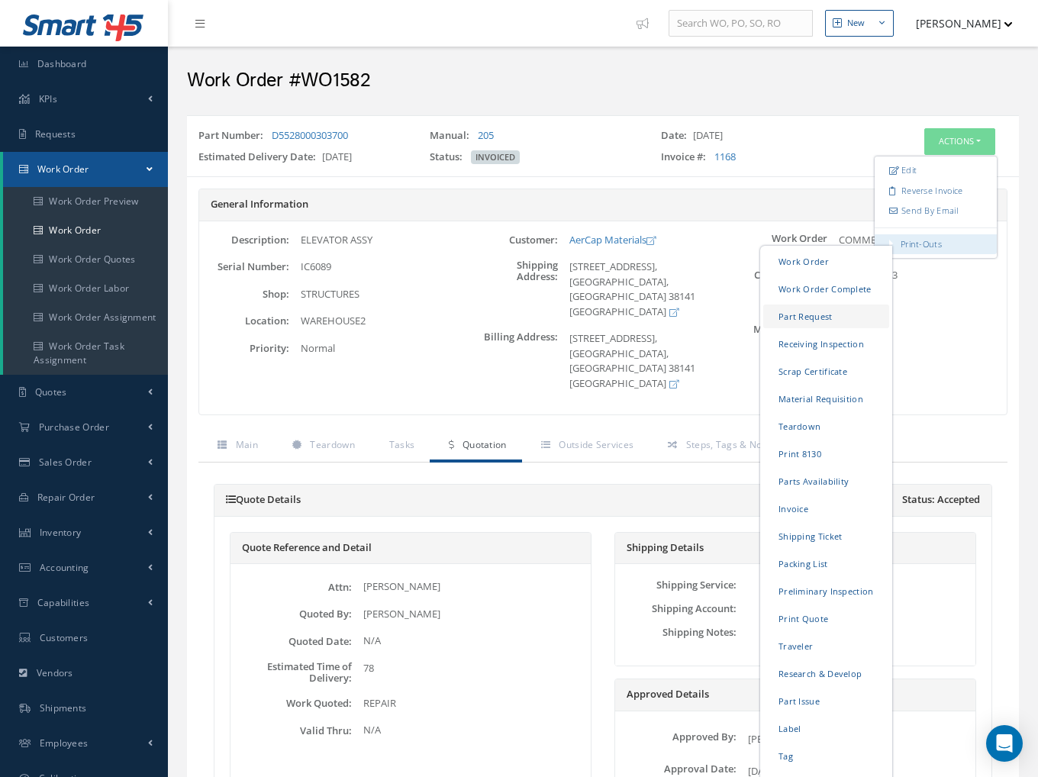
click at [805, 315] on link "Part Request" at bounding box center [826, 316] width 126 height 24
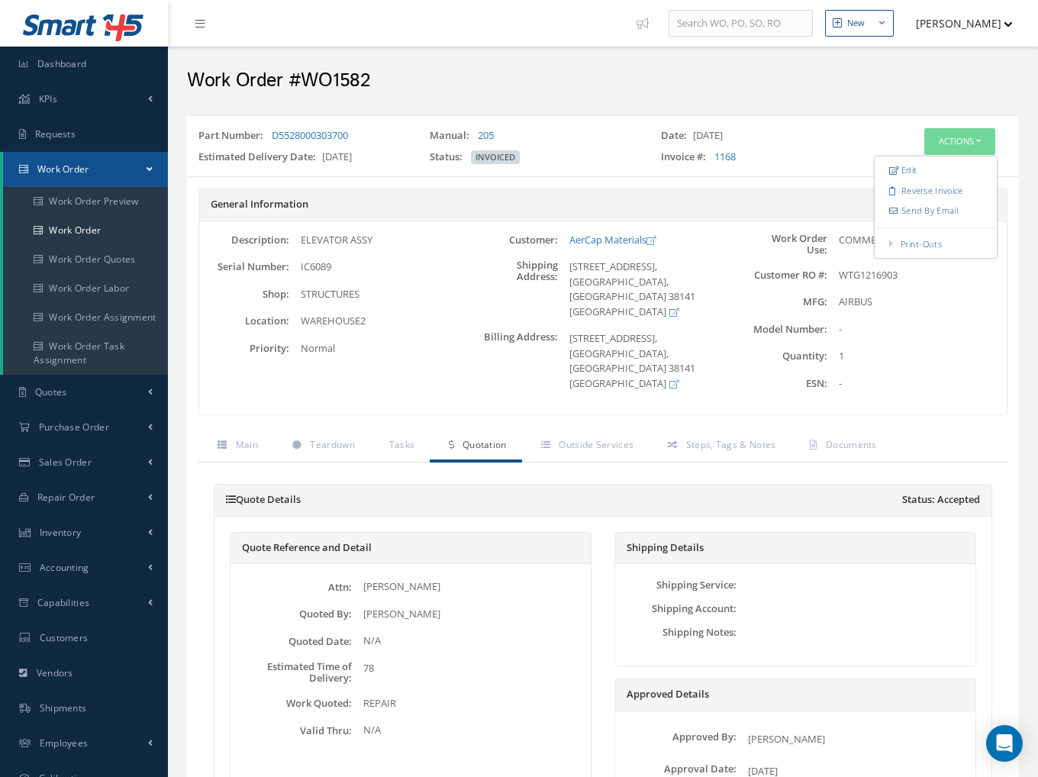
click at [660, 95] on div "Work Order #WO1582" at bounding box center [602, 77] width 855 height 46
click at [85, 227] on link "Work Order" at bounding box center [85, 230] width 165 height 29
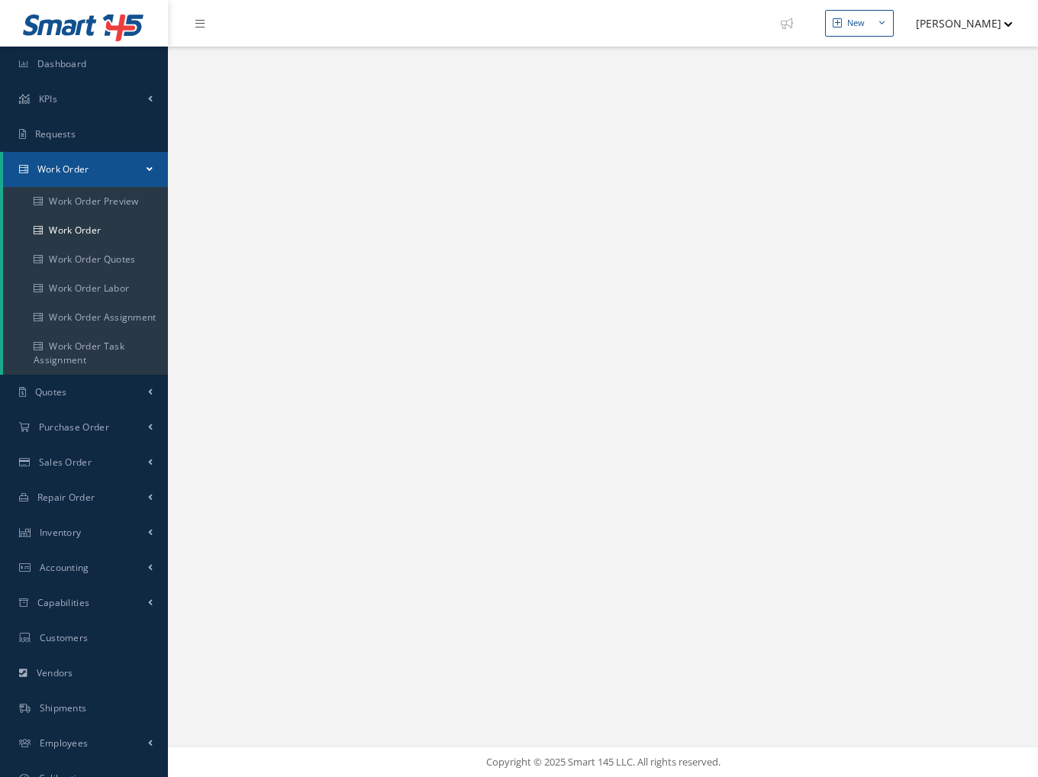
select select "25"
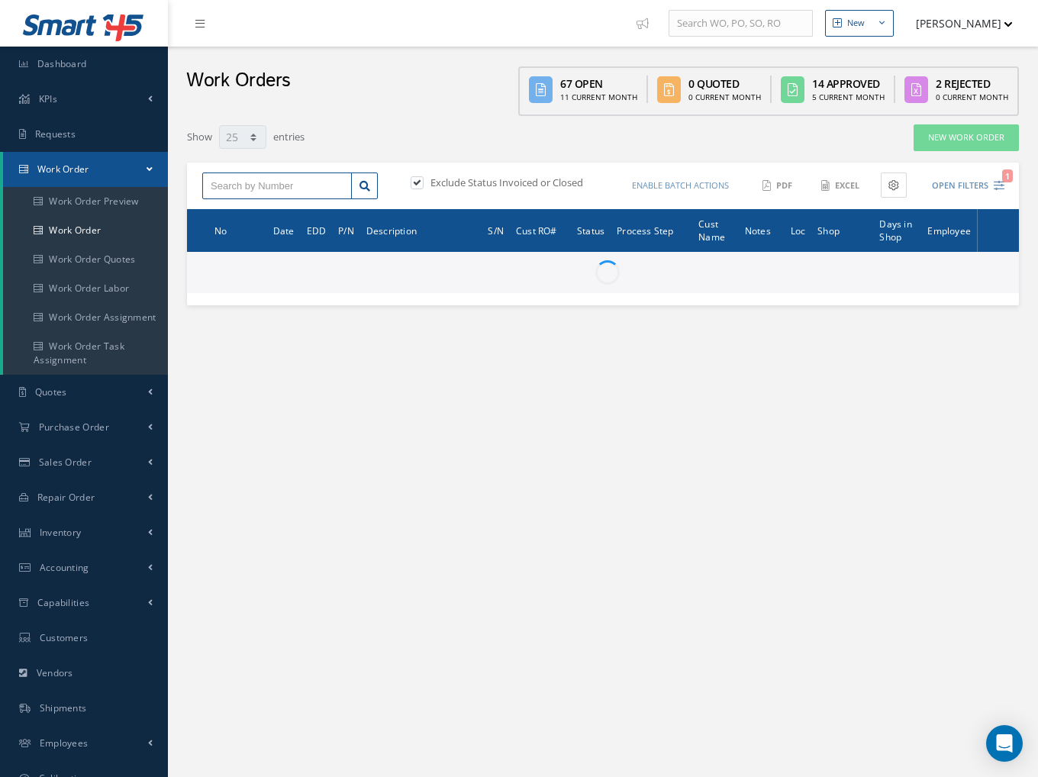
click at [251, 184] on input "text" at bounding box center [277, 185] width 150 height 27
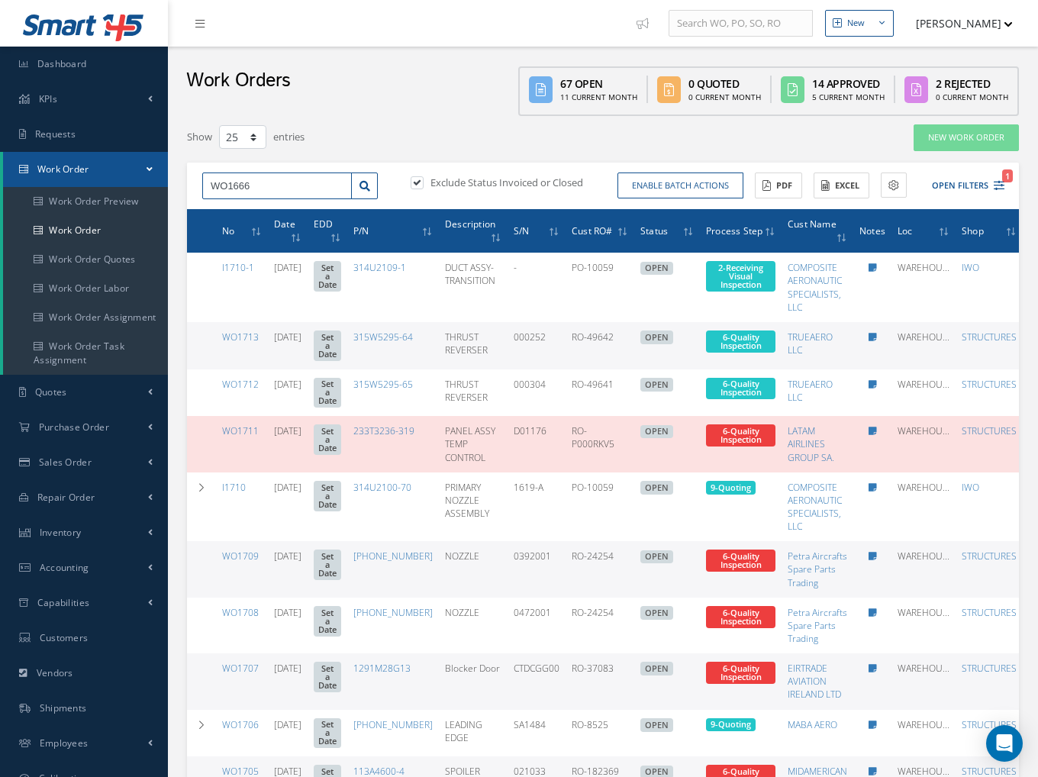
type input "WO1666"
drag, startPoint x: 416, startPoint y: 195, endPoint x: 424, endPoint y: 184, distance: 14.2
click at [419, 193] on div "WO1666 Exclude Status Invoiced or Closed Enable batch actions Update Work Order…" at bounding box center [603, 186] width 832 height 47
click at [424, 183] on label at bounding box center [425, 182] width 4 height 14
click at [420, 183] on input "checkbox" at bounding box center [415, 184] width 10 height 10
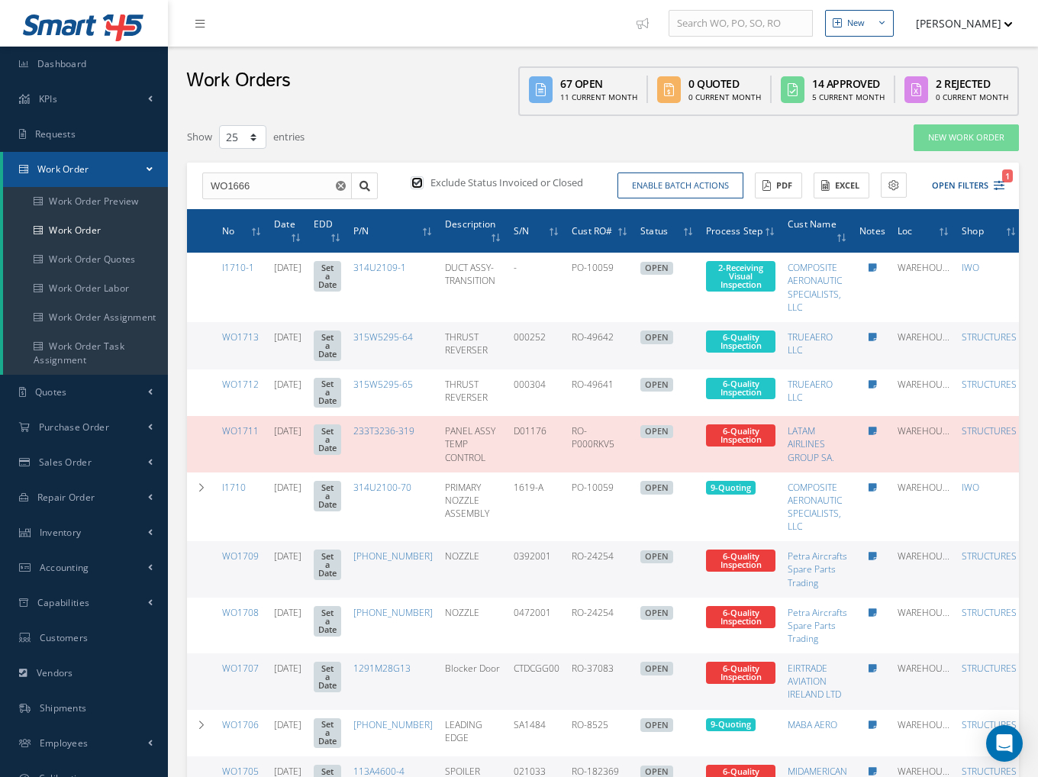
checkbox input "false"
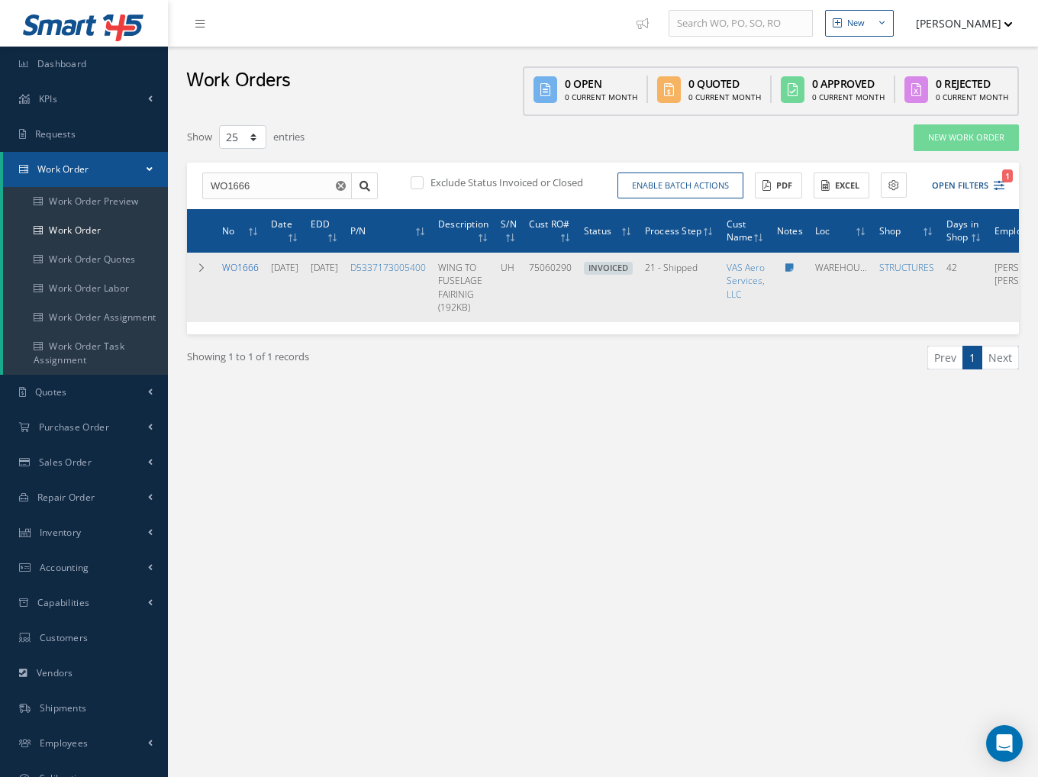
click at [252, 274] on link "WO1666" at bounding box center [240, 267] width 37 height 13
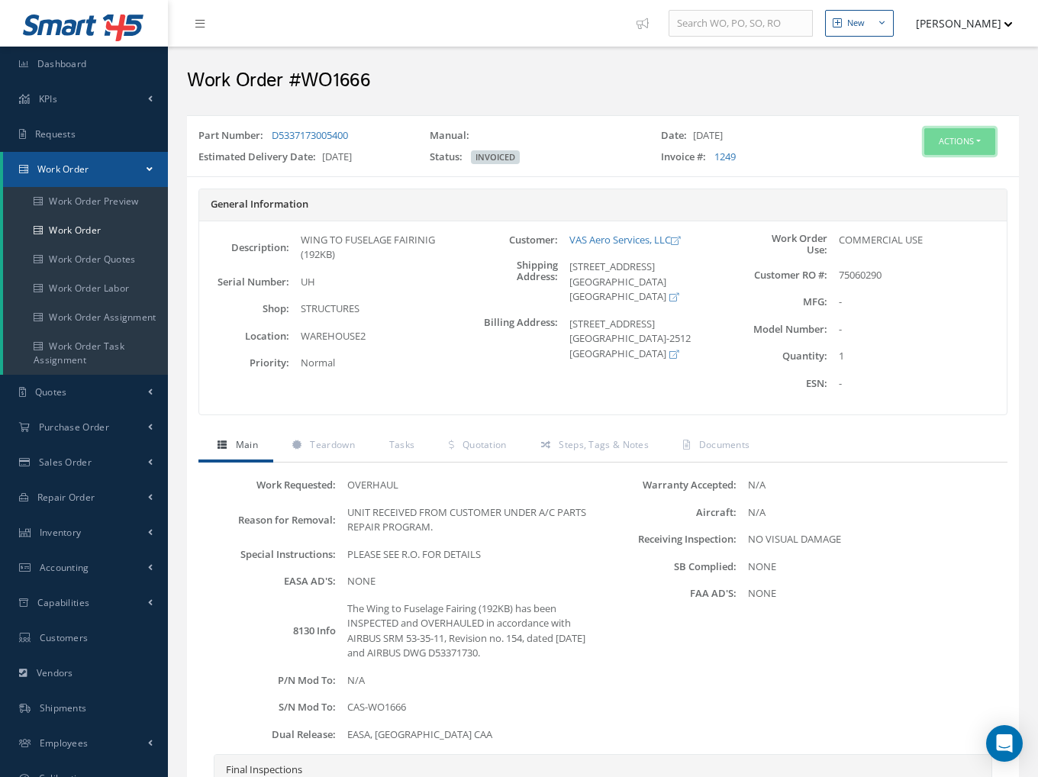
click at [934, 153] on div "Actions Edit Reverse Invoice Send By Email Print-Outs Work Order Work Order Com…" at bounding box center [957, 141] width 75 height 27
click at [933, 136] on button "Actions" at bounding box center [959, 141] width 71 height 27
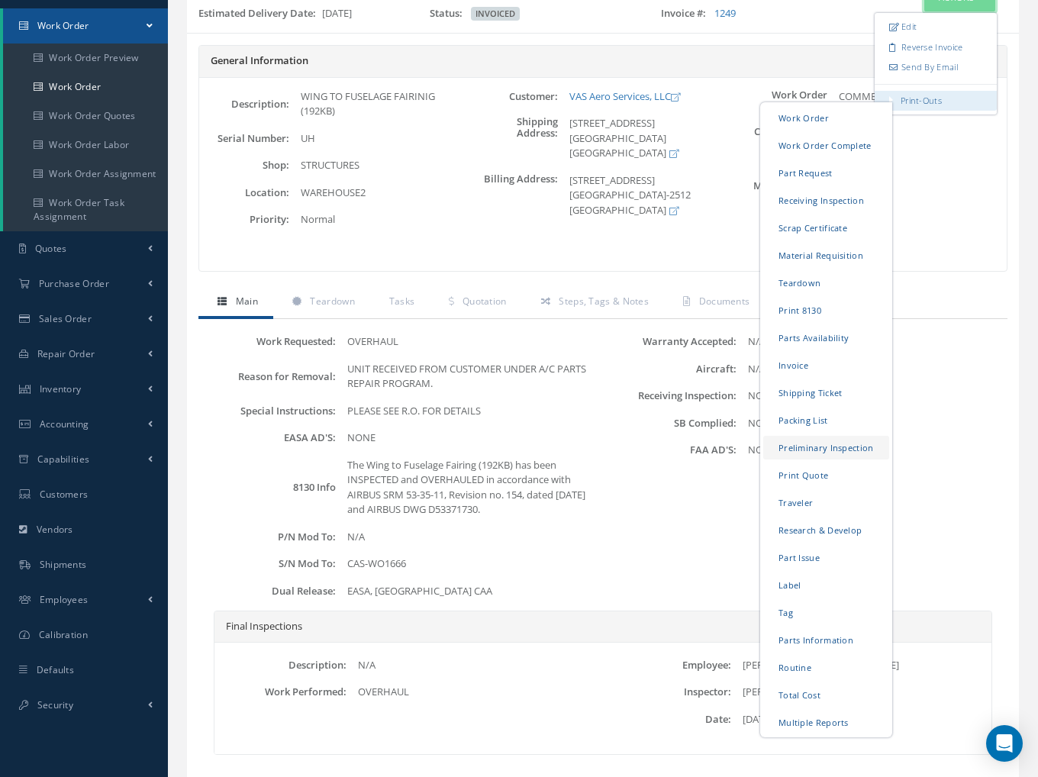
scroll to position [153, 0]
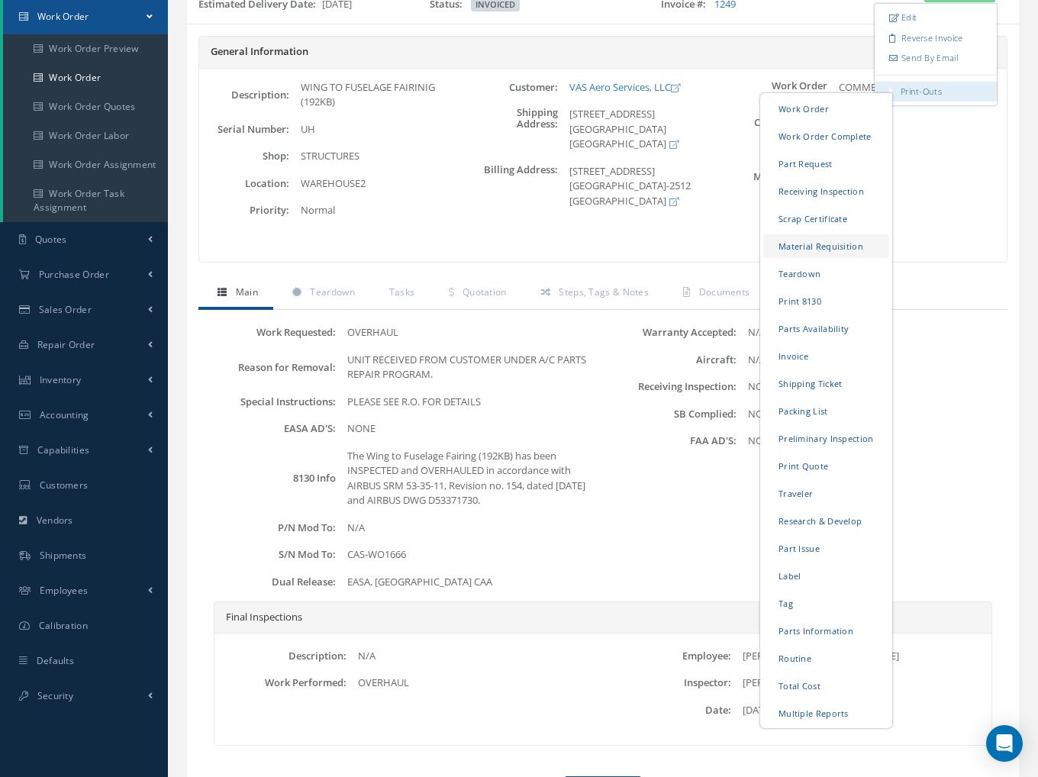
click at [797, 245] on link "Material Requisition" at bounding box center [826, 246] width 126 height 24
click at [925, 88] on link "Print-Outs" at bounding box center [920, 90] width 41 height 11
click at [828, 165] on link "Part Request" at bounding box center [826, 164] width 126 height 24
click at [896, 87] on link "Print-Outs Work Order Work Order Complete Part Request Receiving Inspection Scr…" at bounding box center [935, 92] width 122 height 21
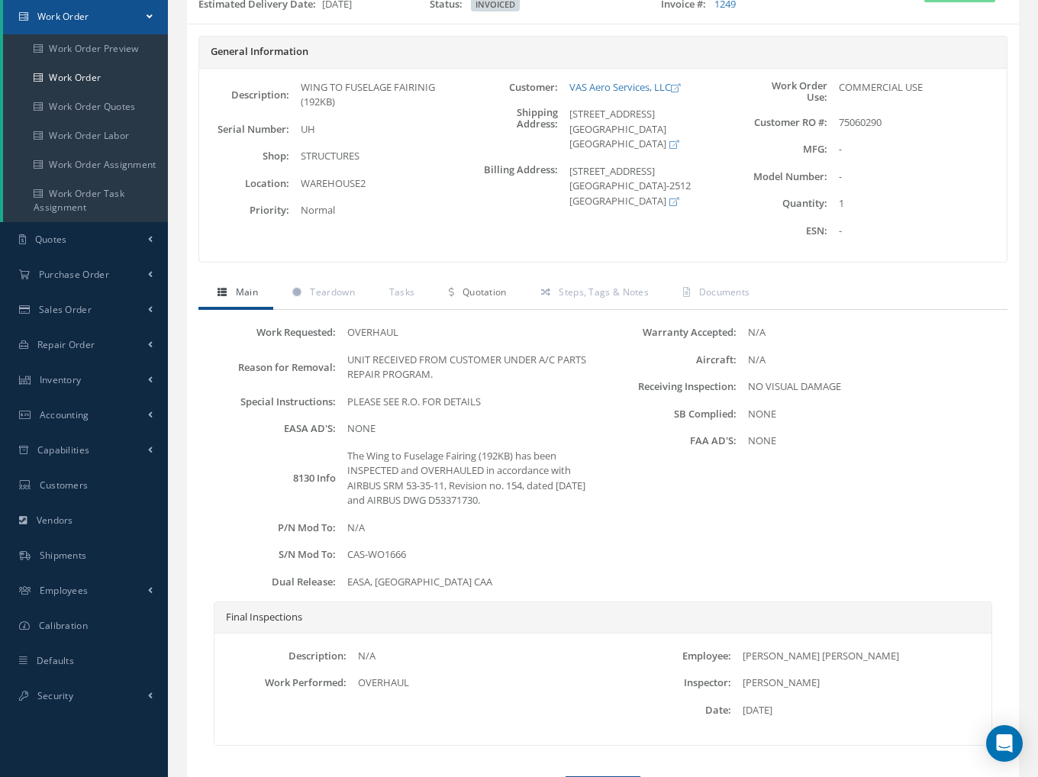
click at [467, 283] on link "Quotation" at bounding box center [476, 294] width 92 height 32
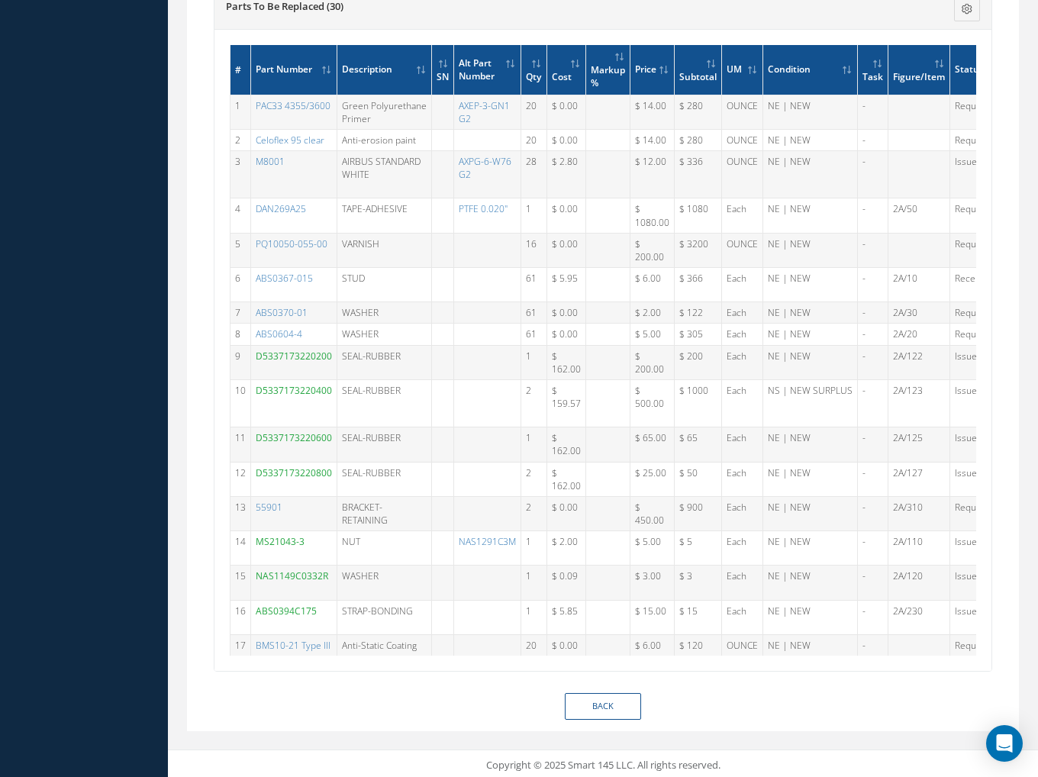
scroll to position [0, 140]
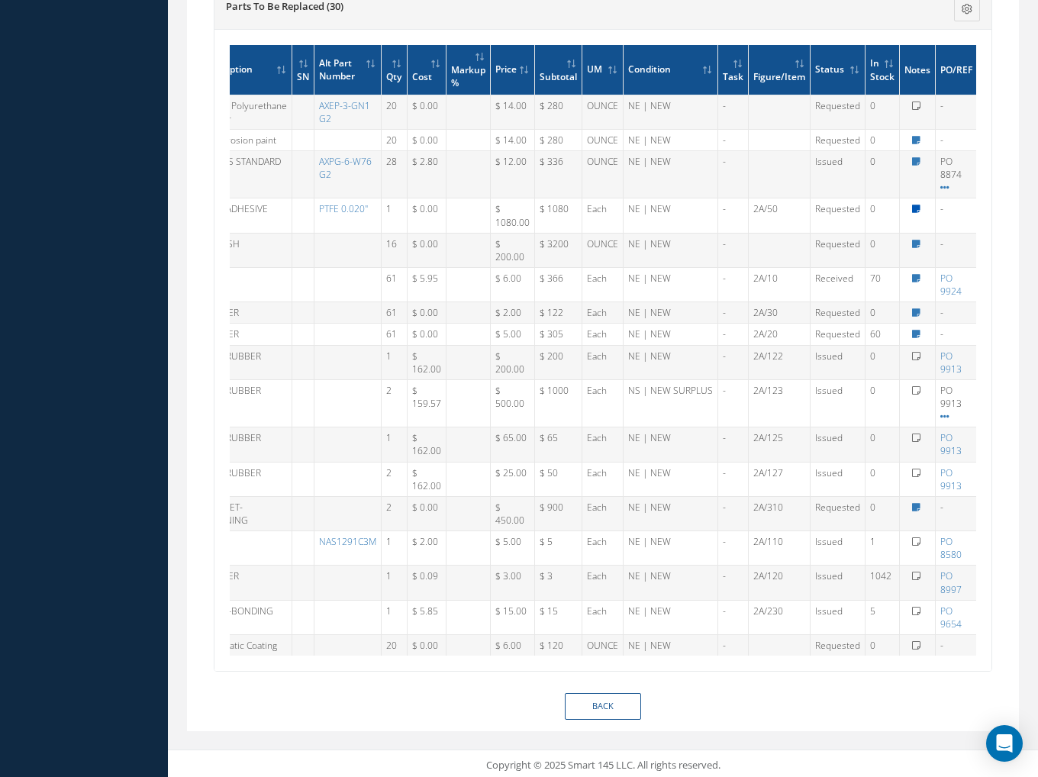
click at [912, 208] on icon at bounding box center [916, 208] width 8 height 9
type textarea "ALT - P/N: ABS0635-40-7."
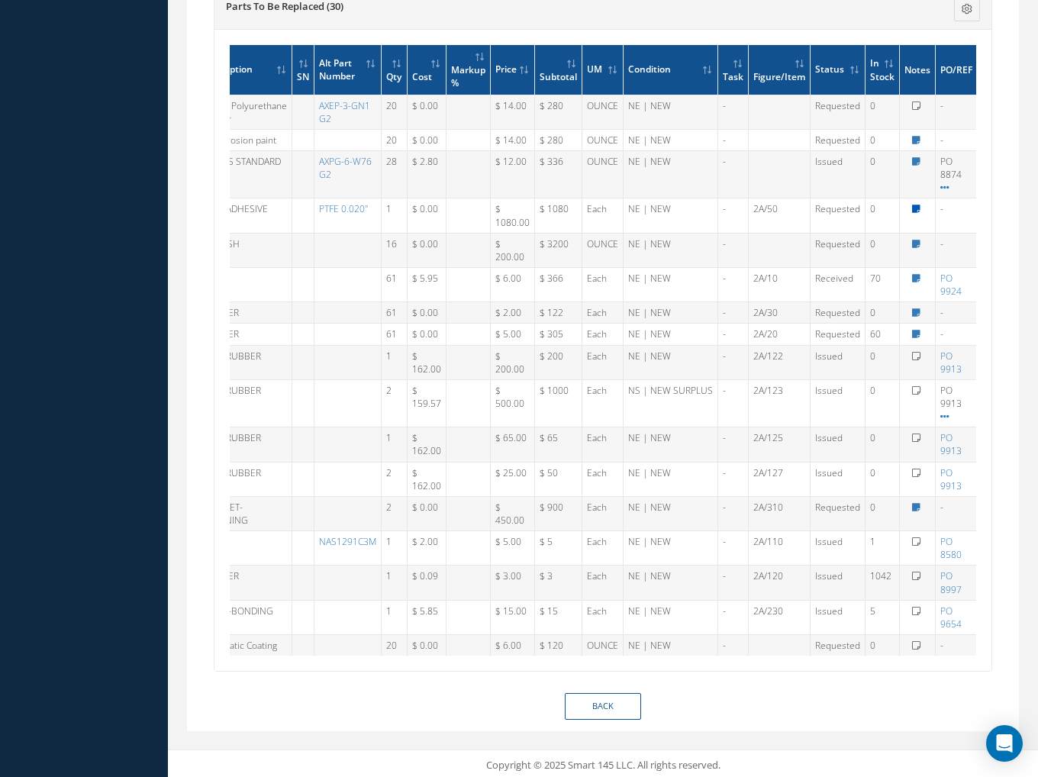
type textarea "ALT - P/N: ABS0635-40-7."
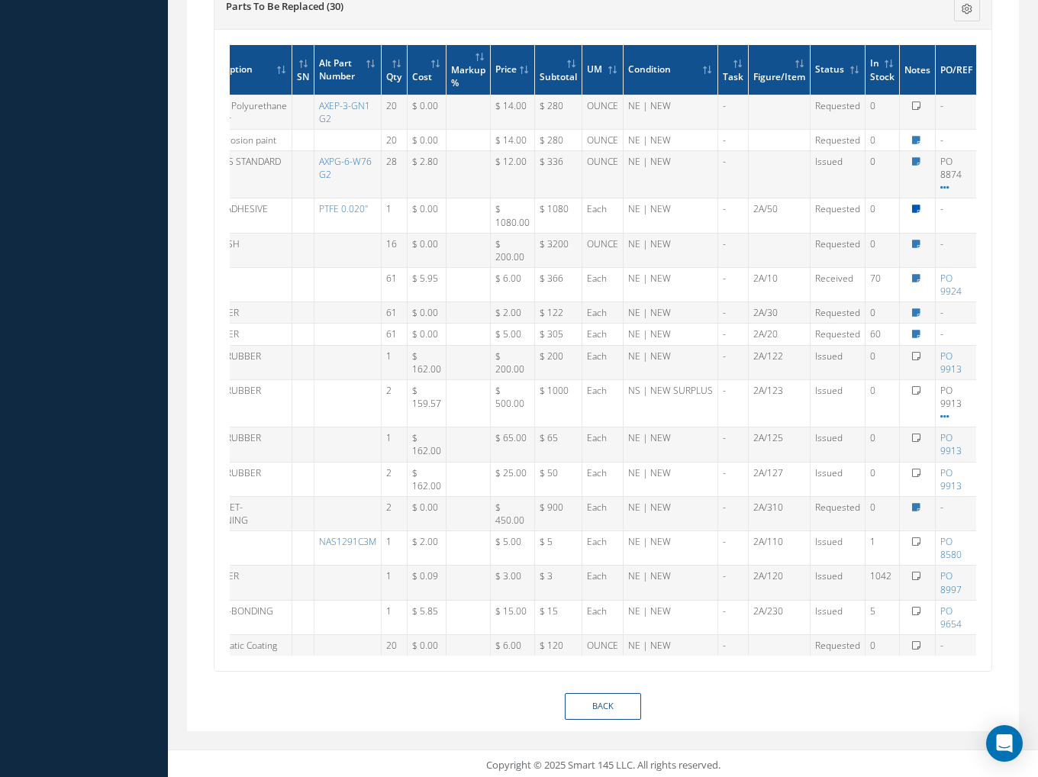
type textarea "ALT - P/N: ABS0635-40-7."
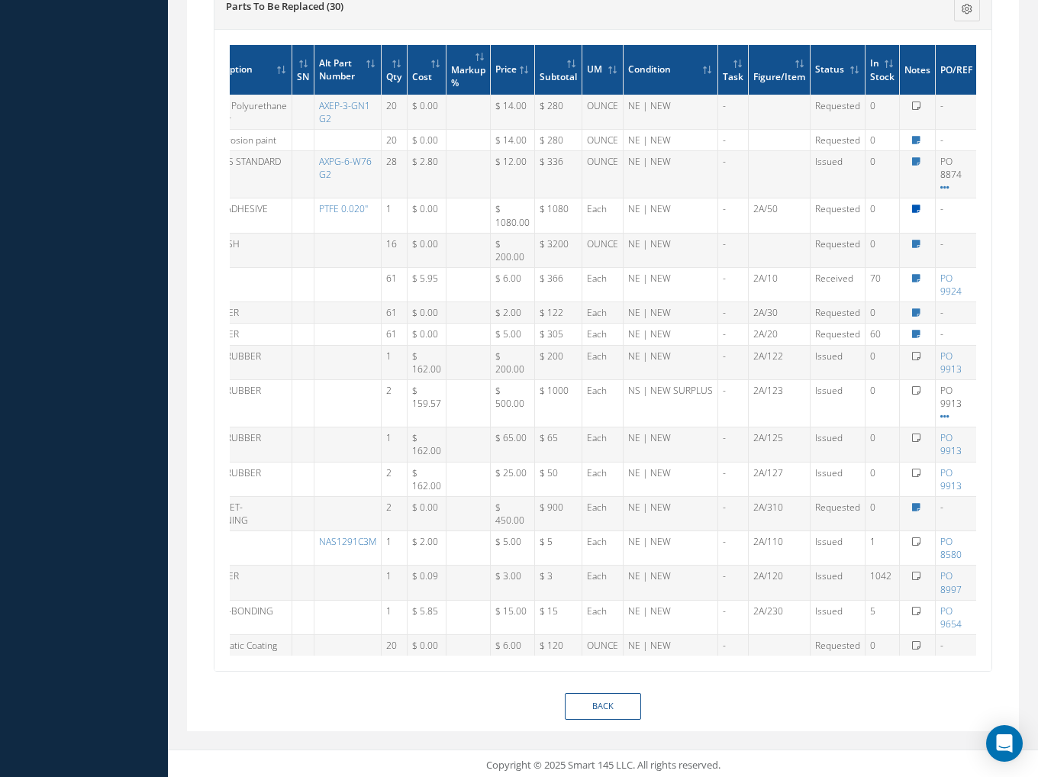
type textarea "ALT - P/N: ABS0635-40-7."
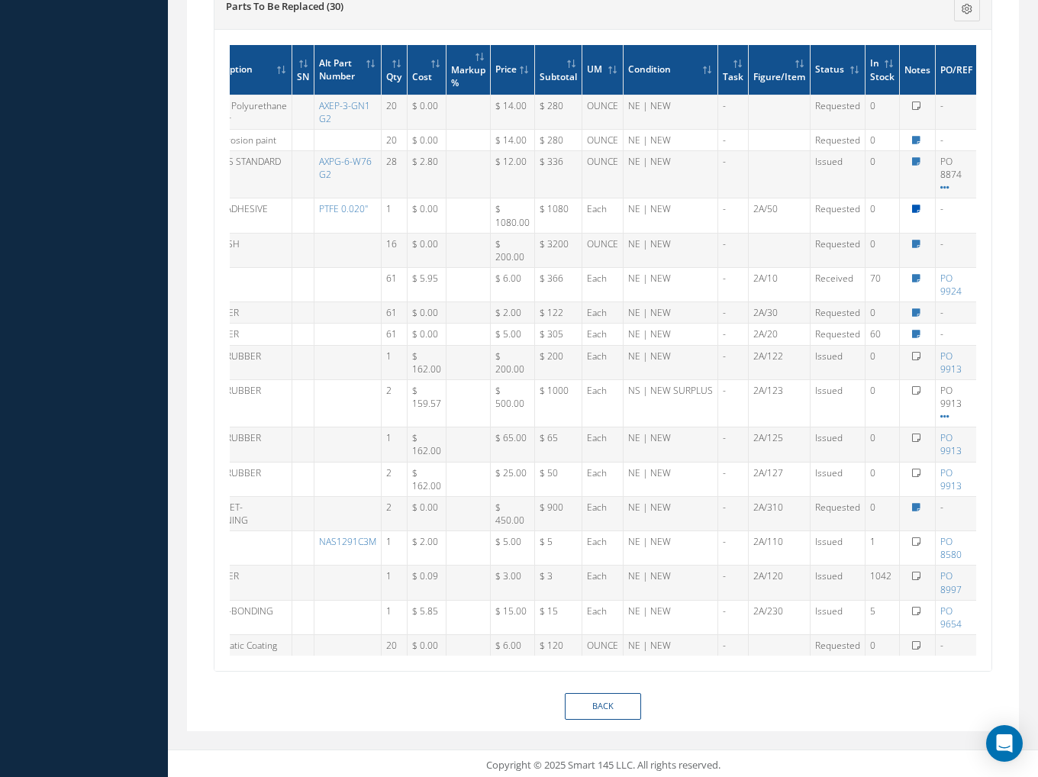
type textarea "ALT - P/N: ABS0635-40-7."
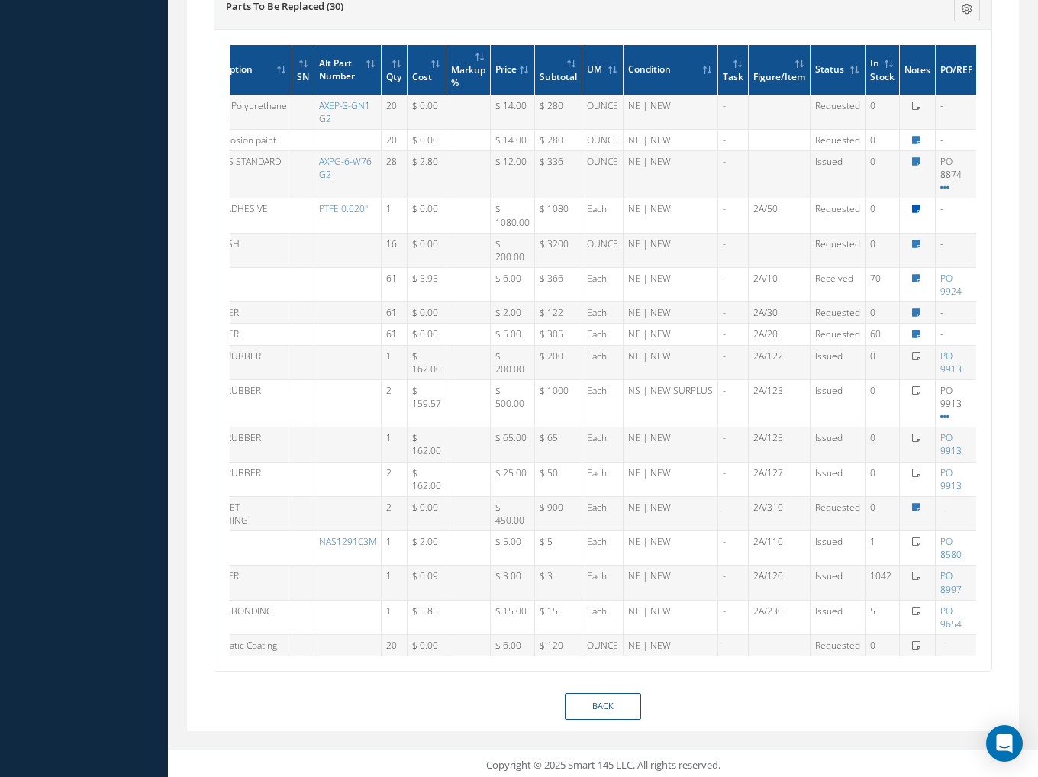
type textarea "ALT - P/N: ABS0635-40-7."
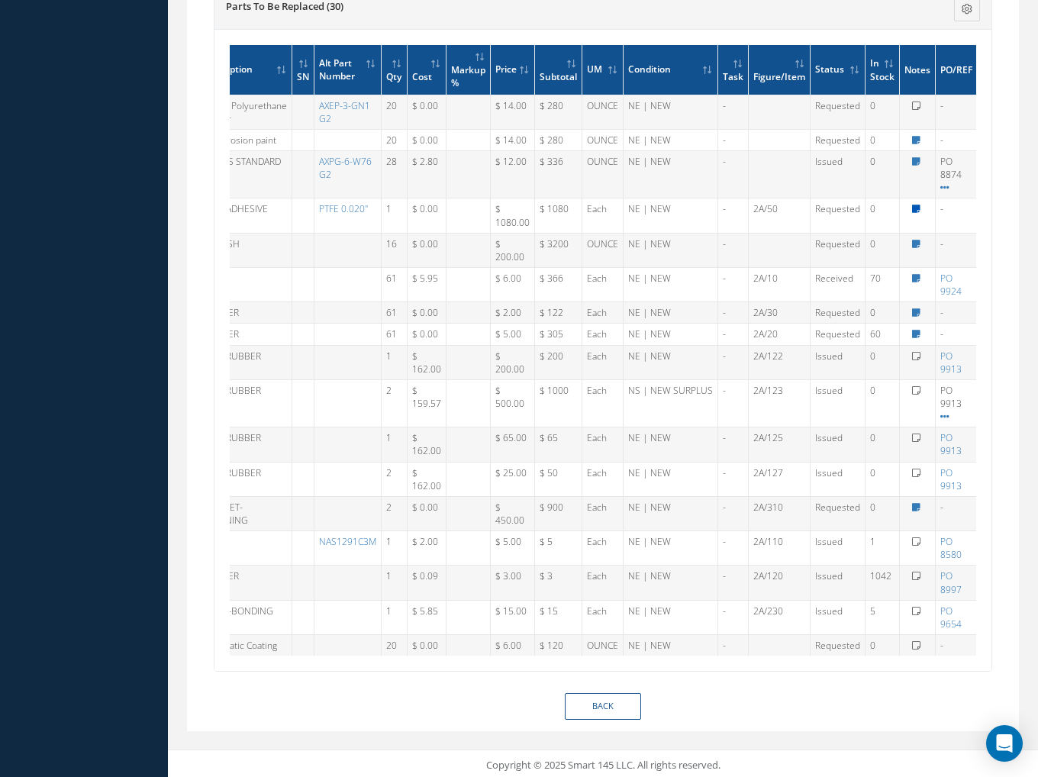
type textarea "ALT - P/N: ABS0635-40-7."
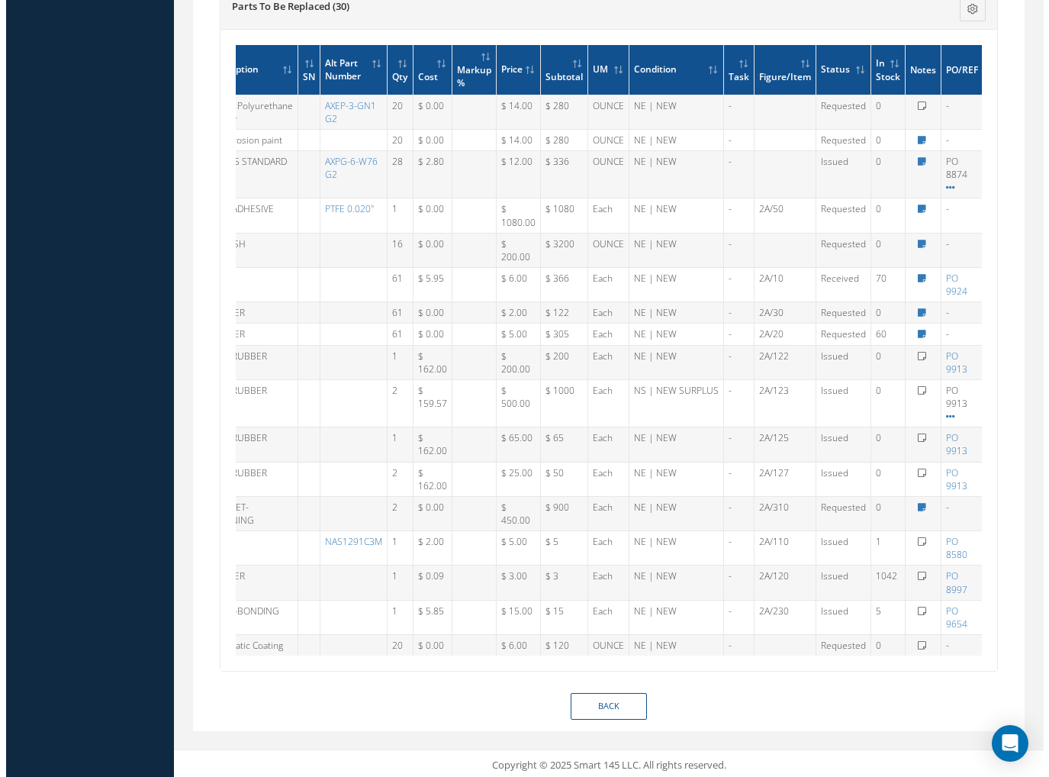
scroll to position [0, 128]
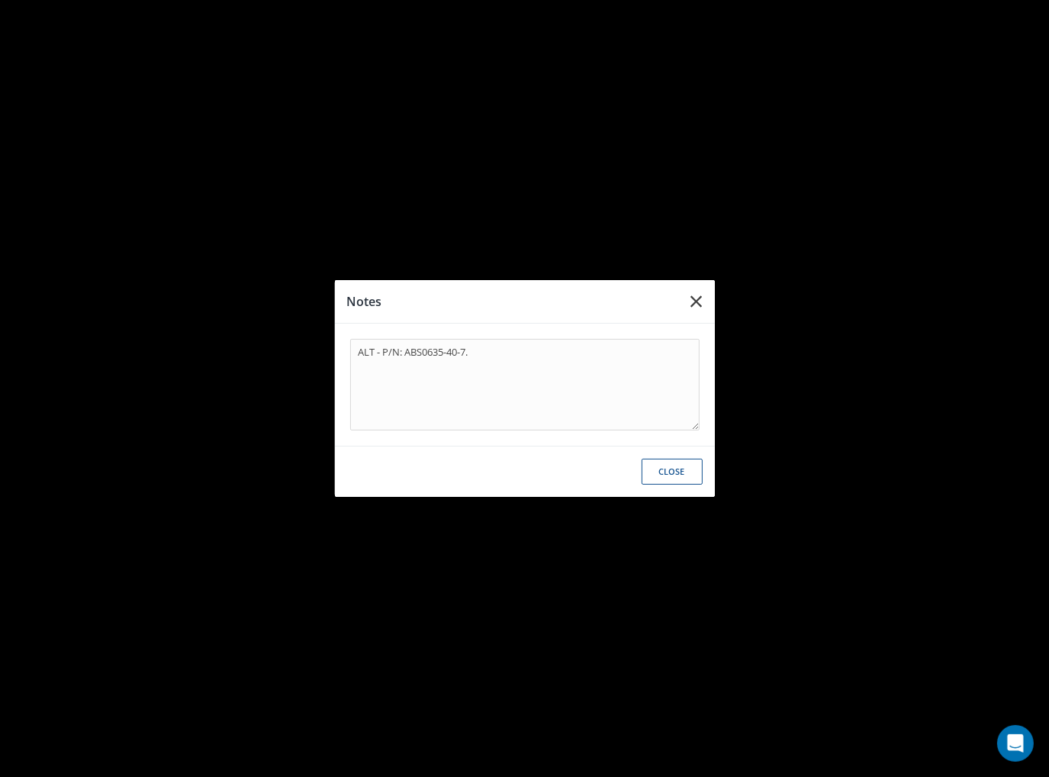
click at [700, 303] on icon "button" at bounding box center [696, 301] width 11 height 18
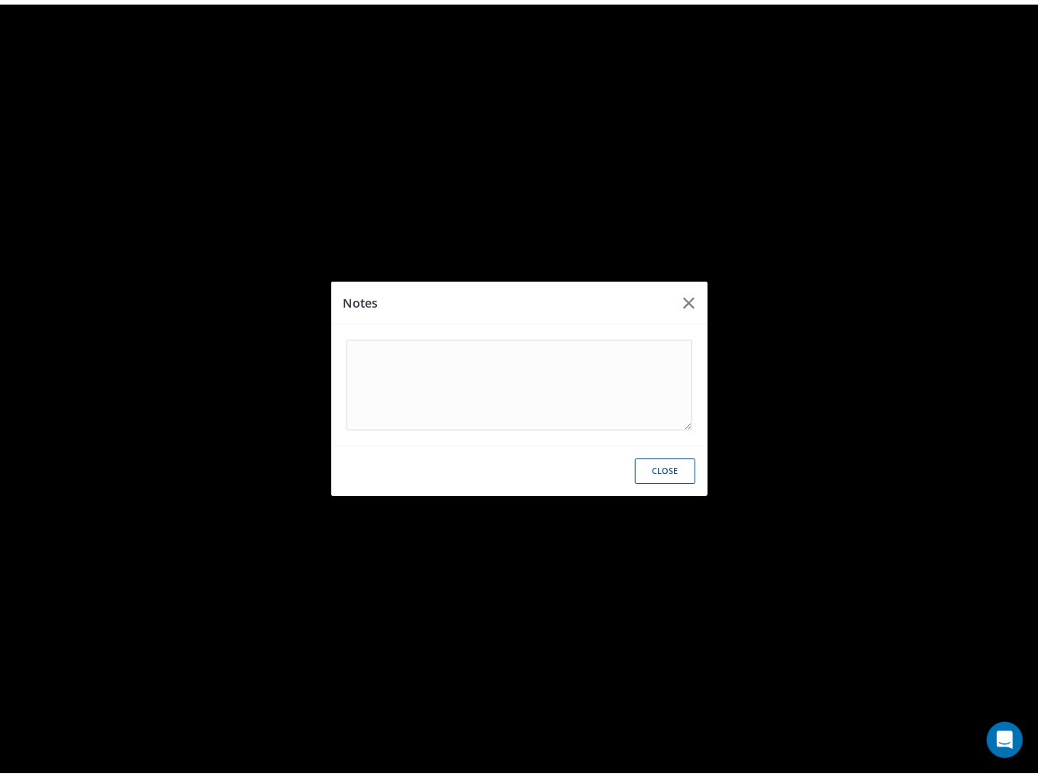
scroll to position [1086, 0]
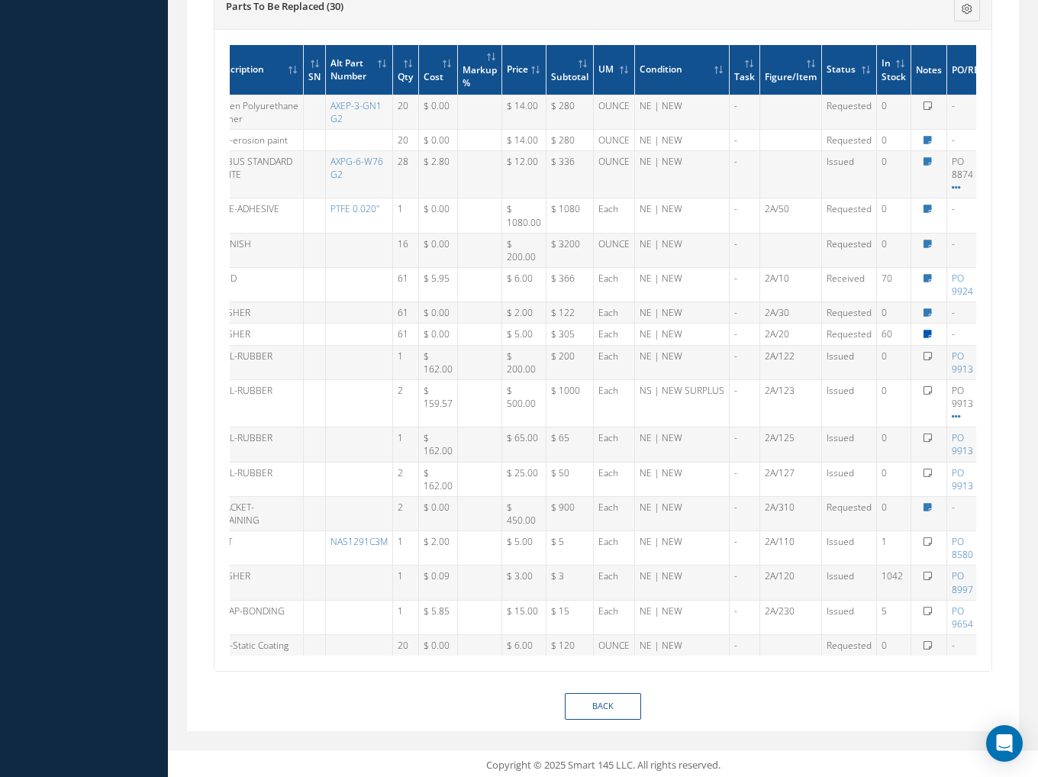
click at [923, 330] on icon at bounding box center [927, 334] width 8 height 9
type textarea "NOT REQUIRED"
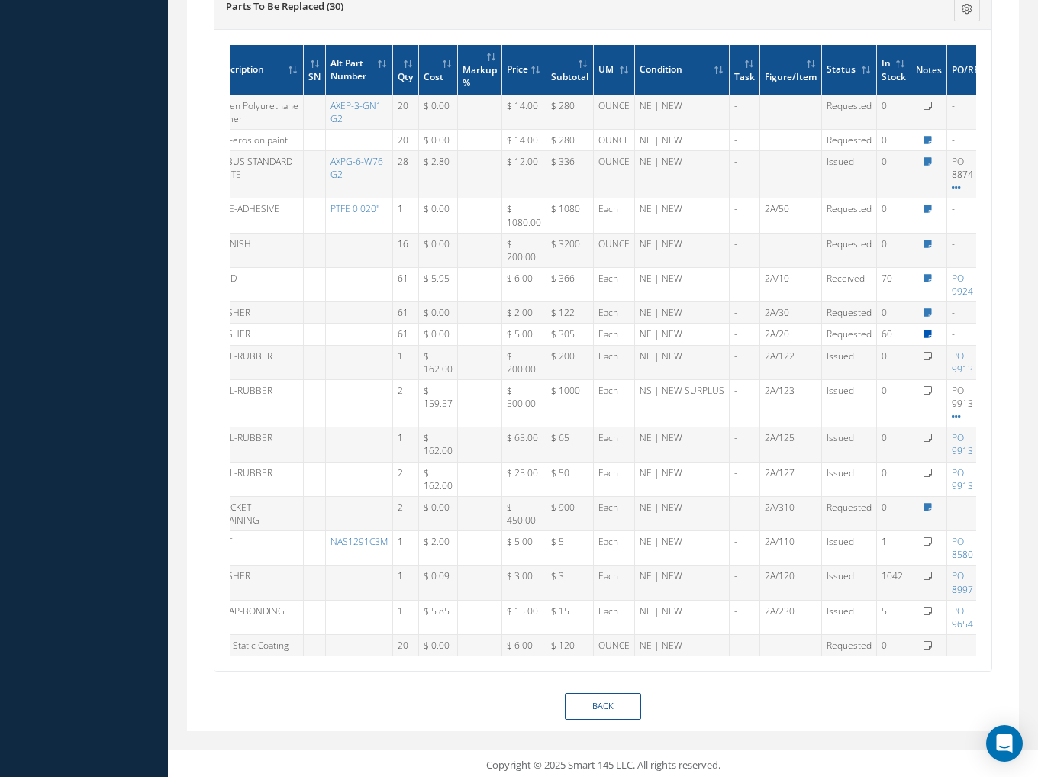
type textarea "NOT REQUIRED"
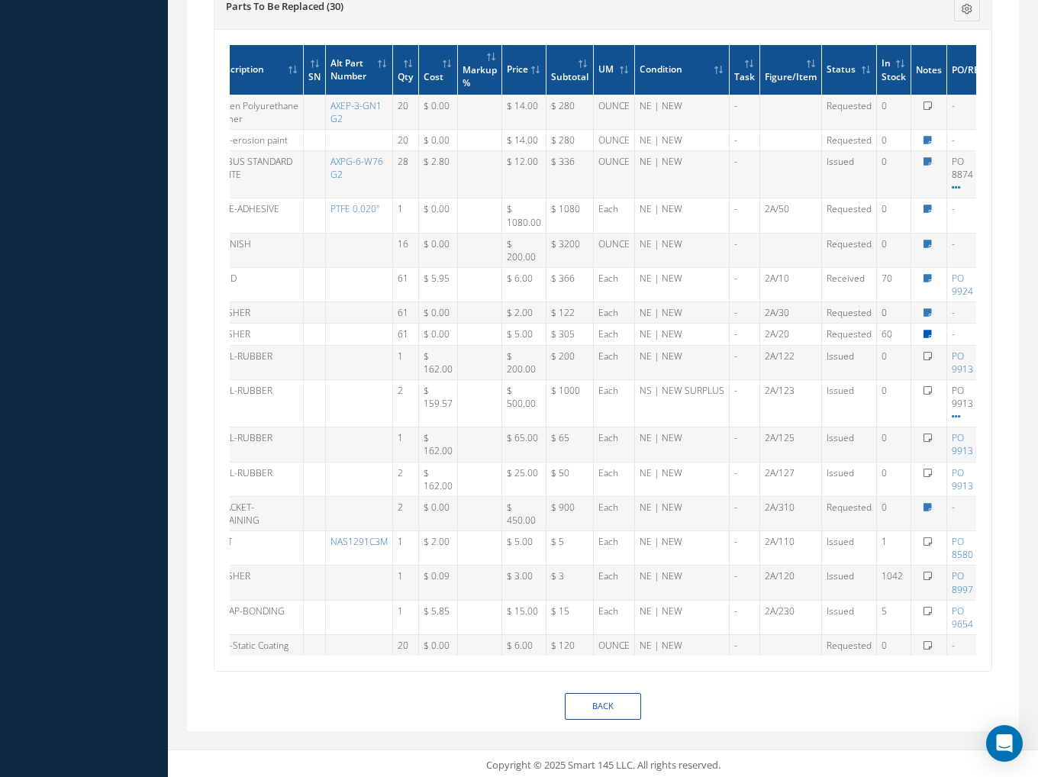
type textarea "NOT REQUIRED"
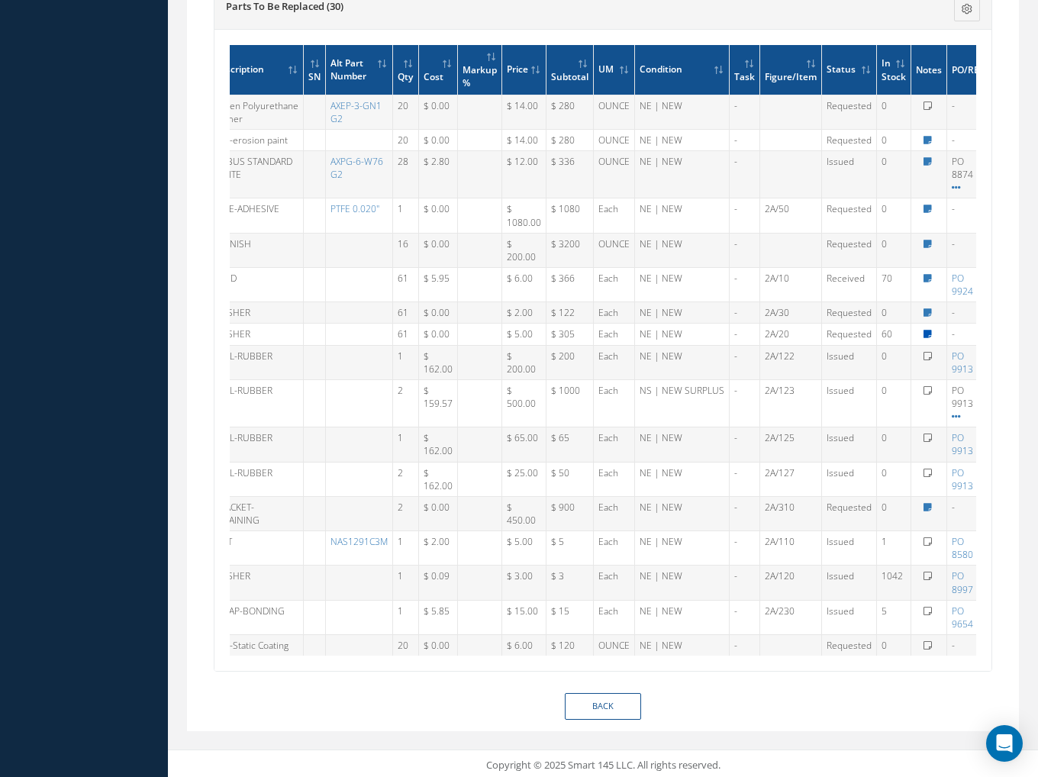
type textarea "NOT REQUIRED"
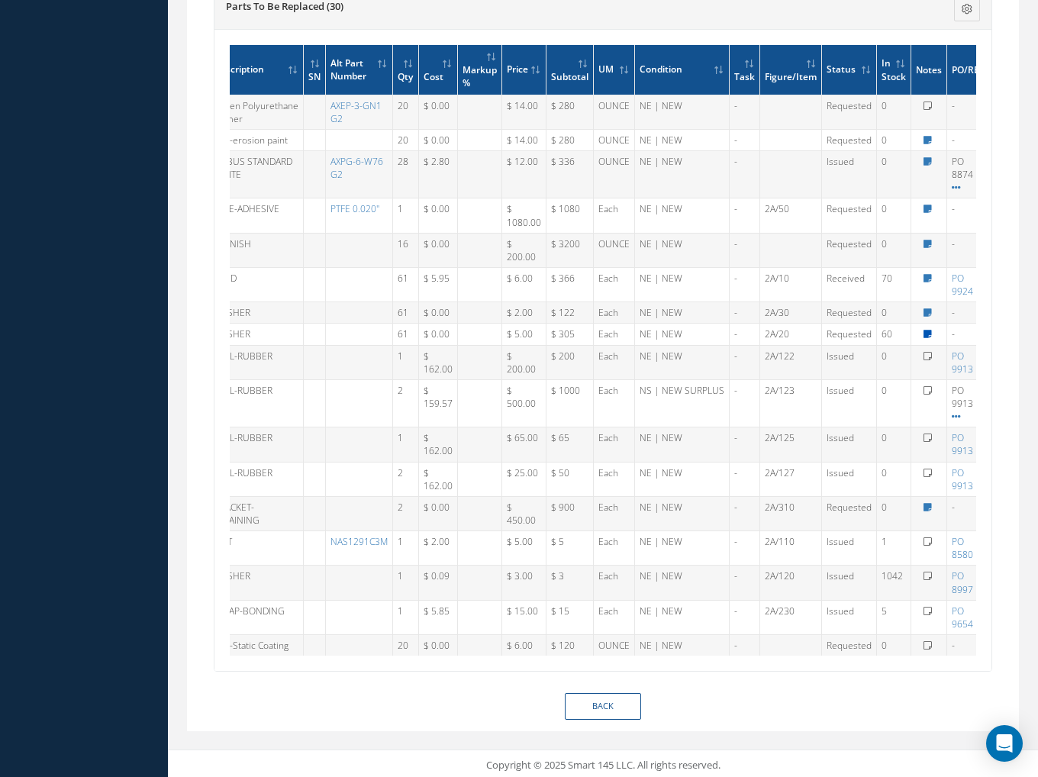
type textarea "NOT REQUIRED"
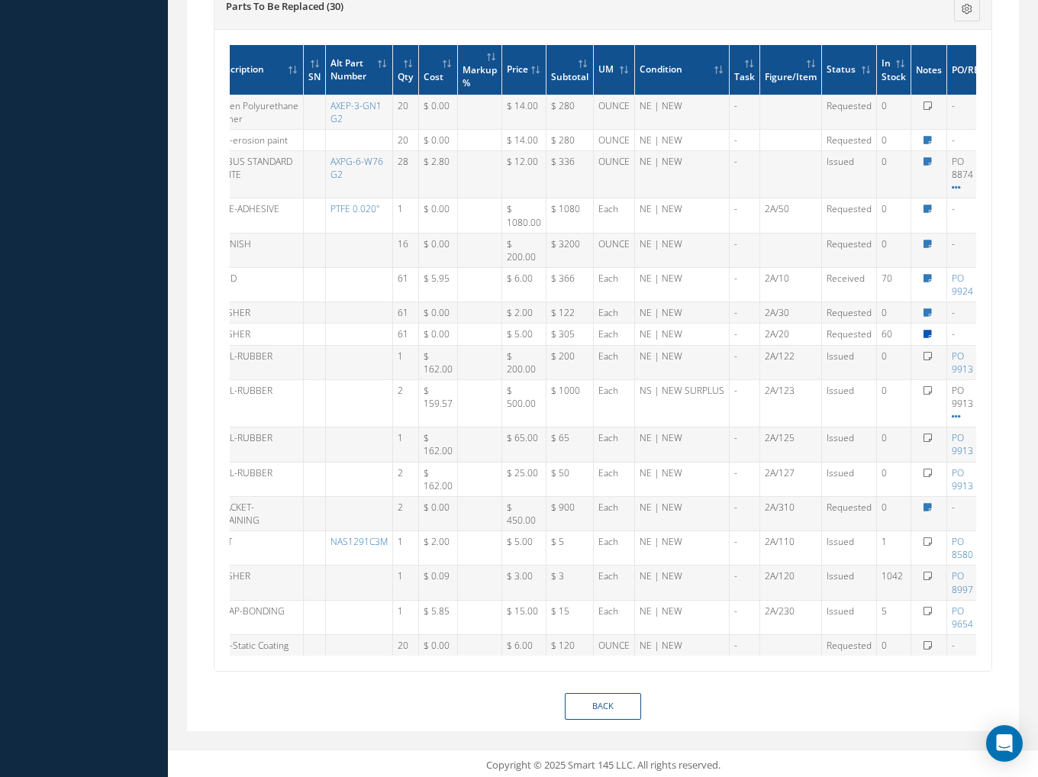
type textarea "NOT REQUIRED"
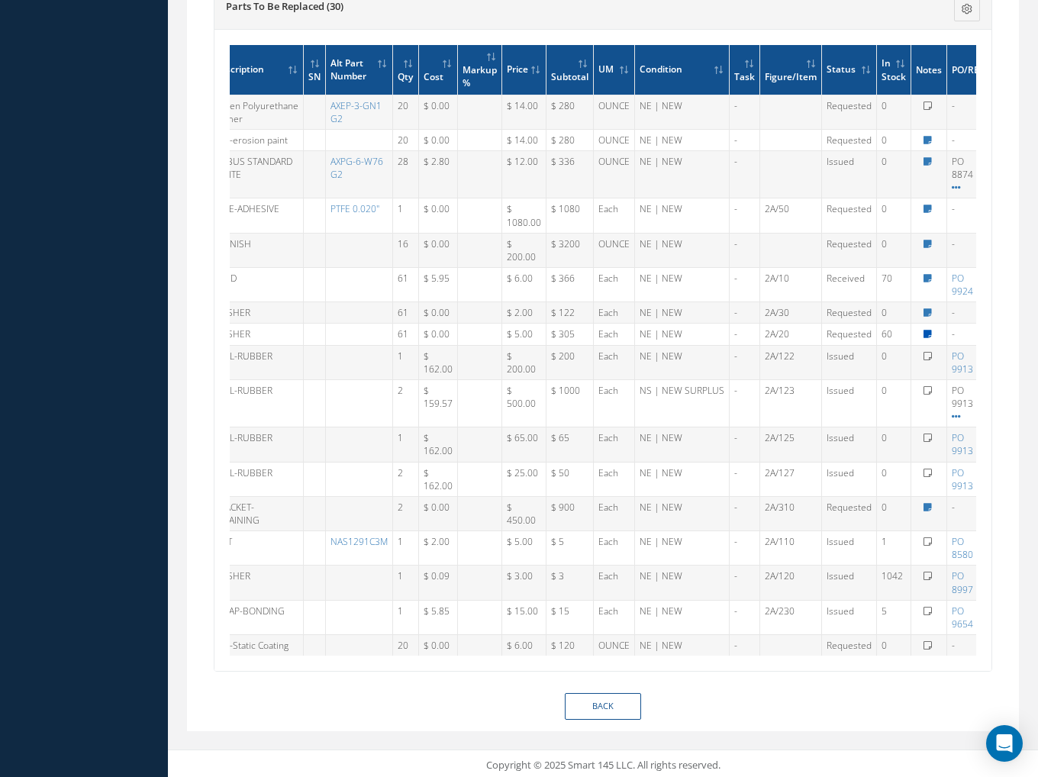
type textarea "NOT REQUIRED"
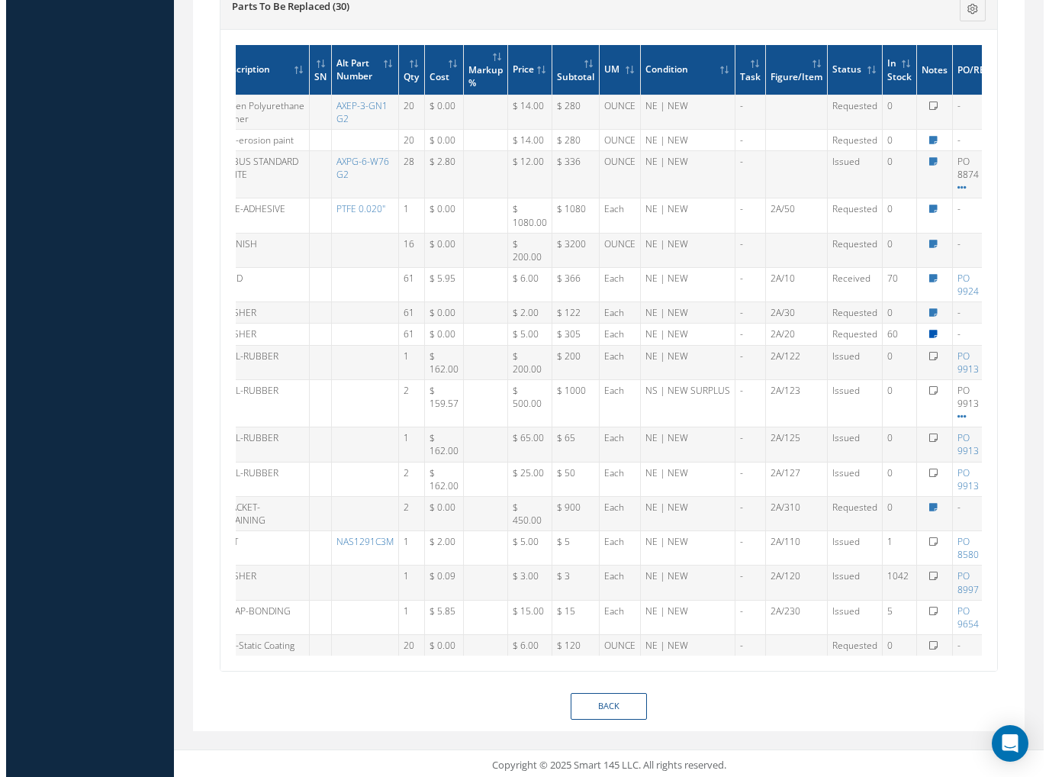
scroll to position [1078, 0]
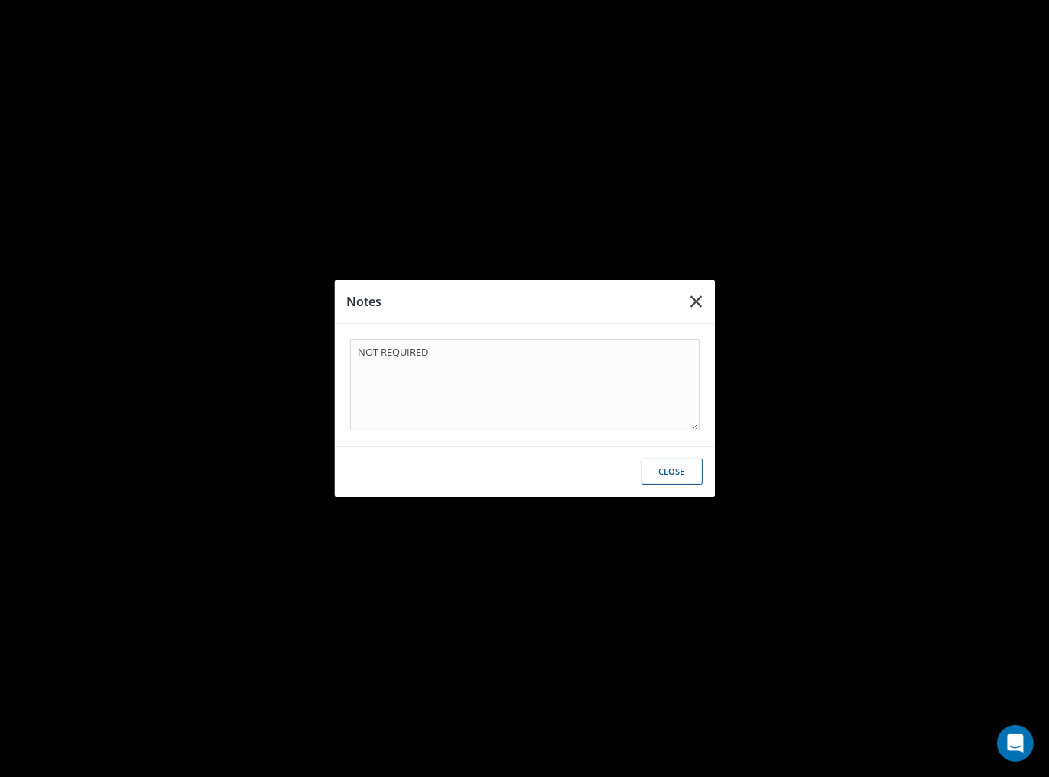
click at [711, 307] on button "button" at bounding box center [697, 301] width 36 height 43
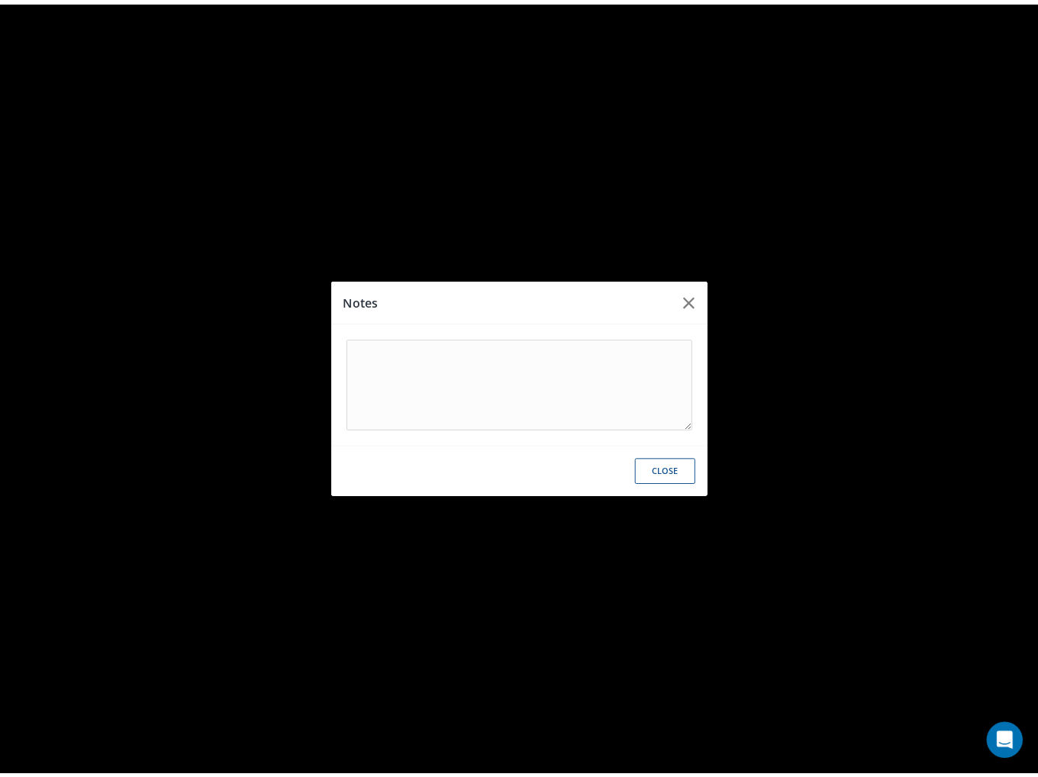
scroll to position [1086, 0]
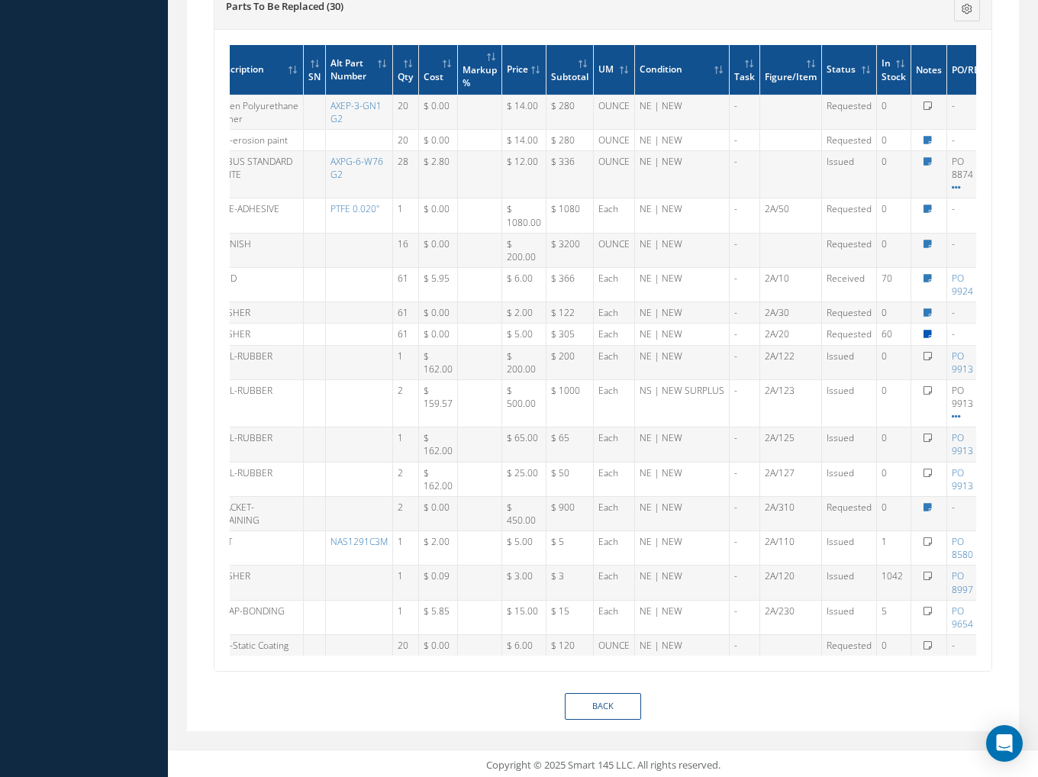
click at [923, 332] on icon at bounding box center [927, 334] width 8 height 9
type textarea "NOT REQUIRED"
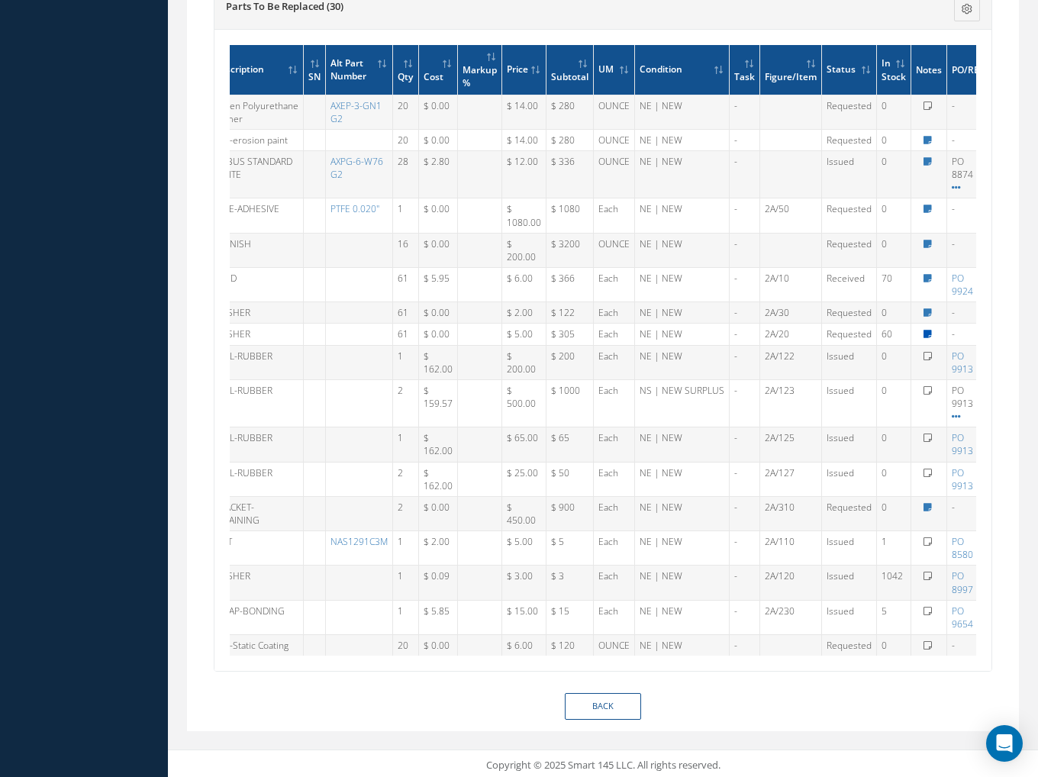
type textarea "NOT REQUIRED"
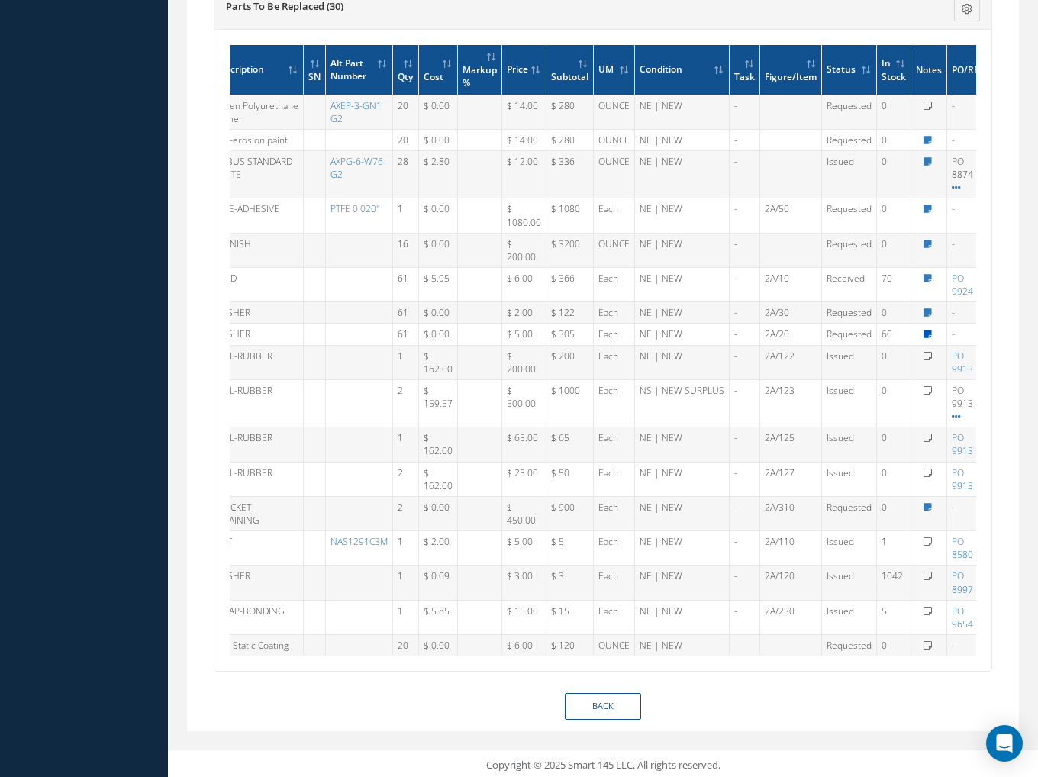
type textarea "NOT REQUIRED"
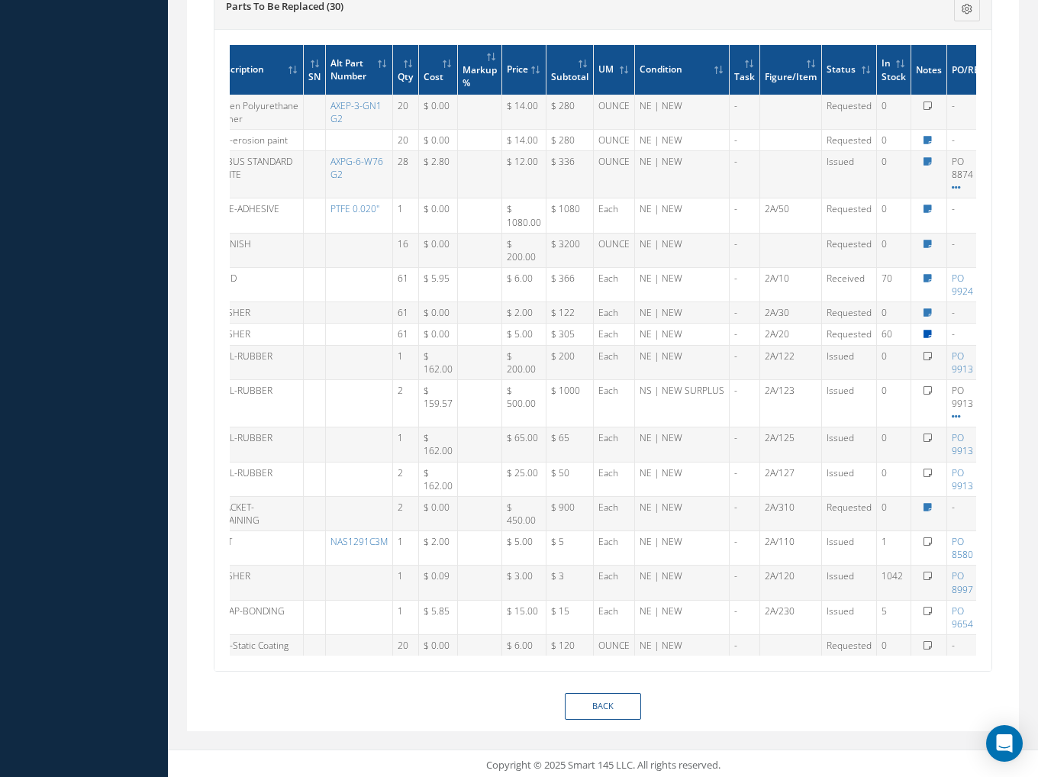
type textarea "NOT REQUIRED"
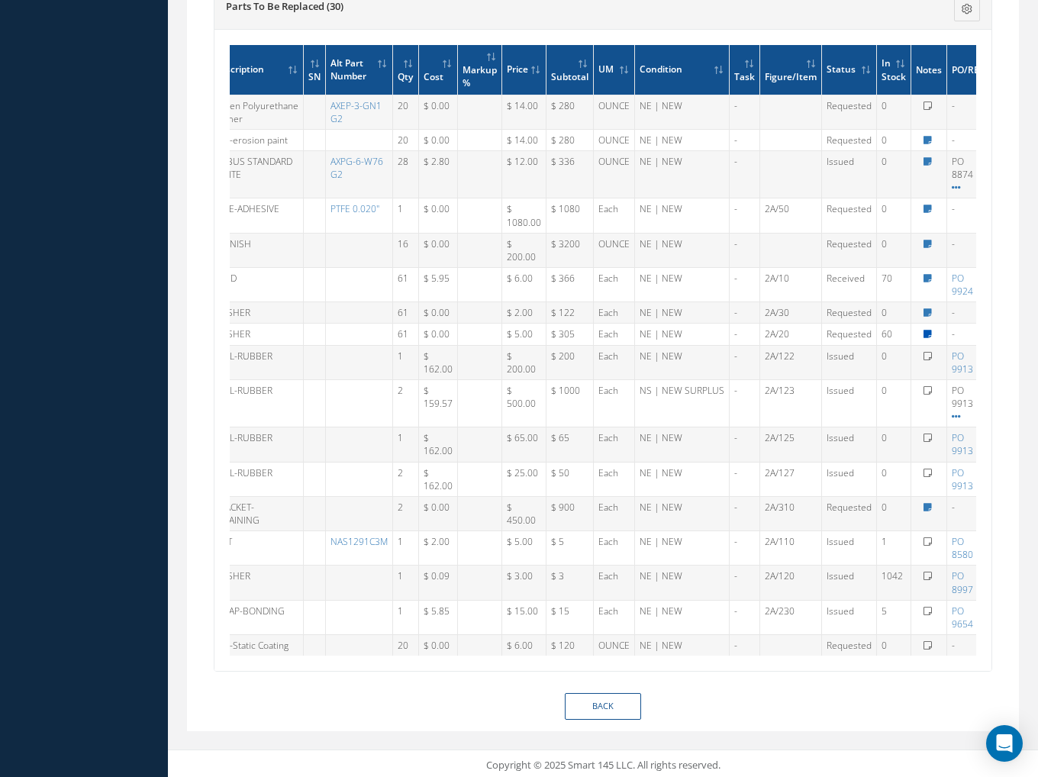
type textarea "NOT REQUIRED"
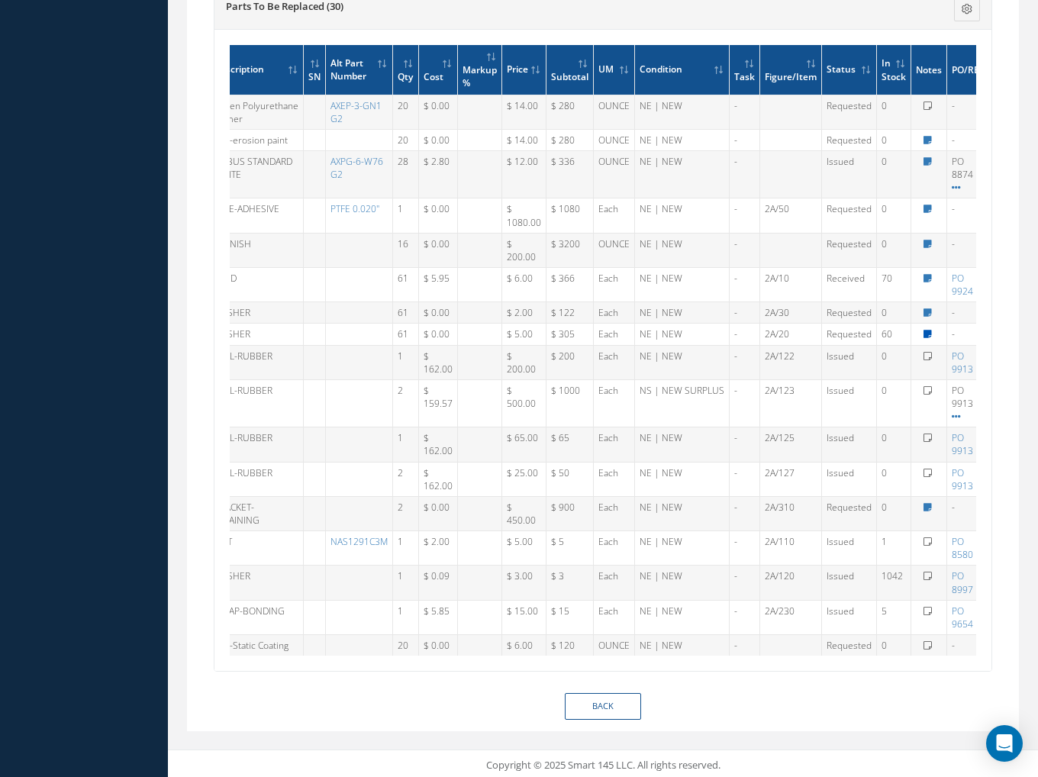
type textarea "NOT REQUIRED"
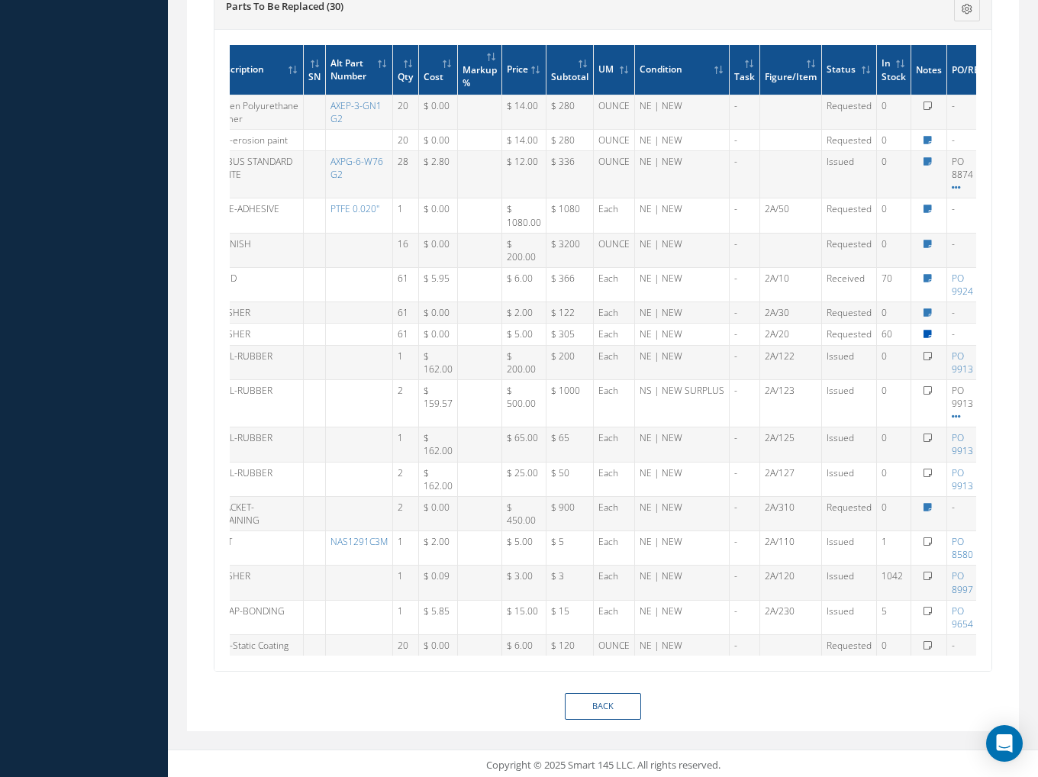
type textarea "NOT REQUIRED"
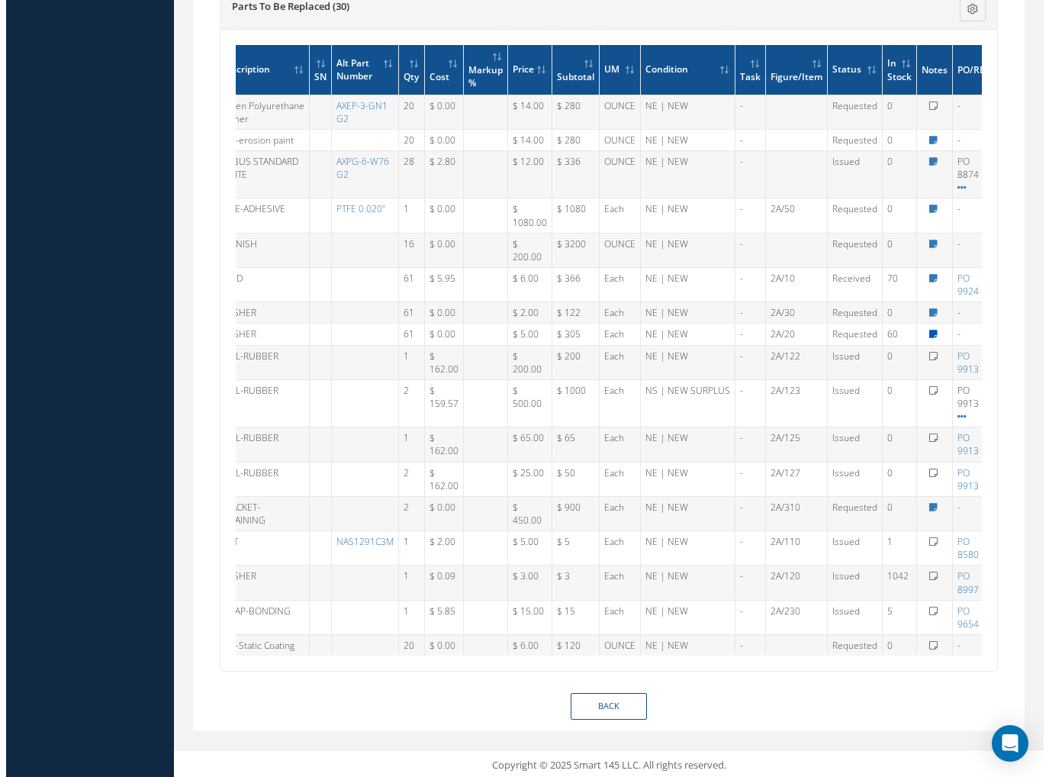
scroll to position [1078, 0]
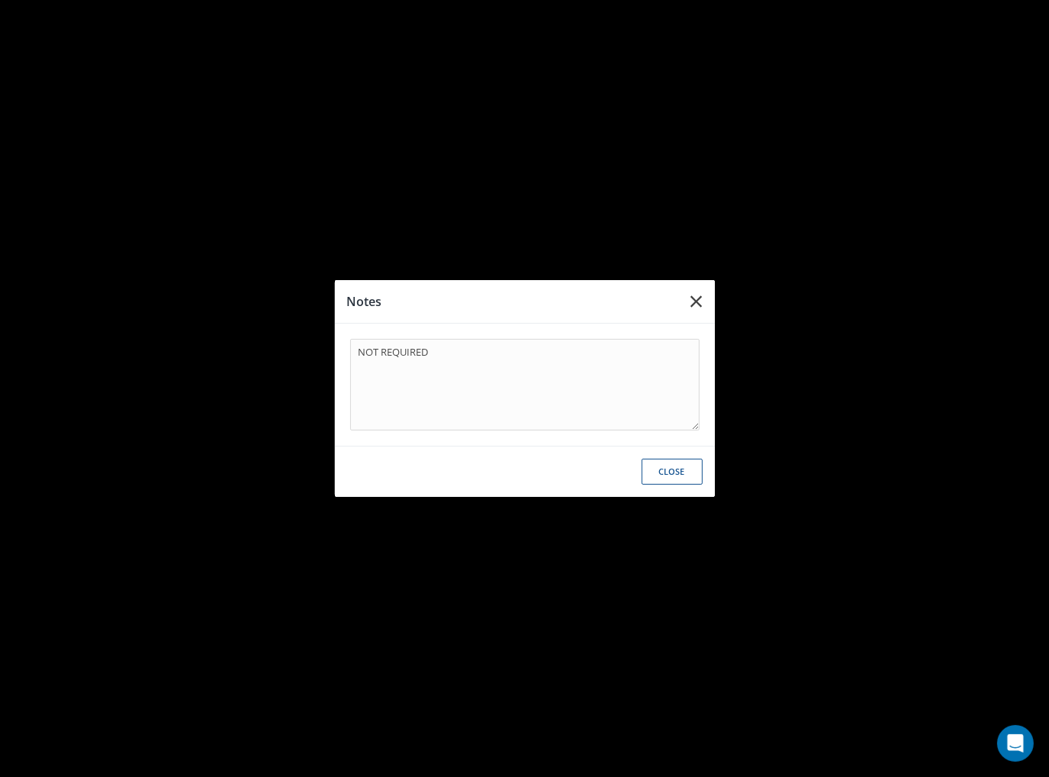
click at [699, 302] on icon "button" at bounding box center [696, 301] width 11 height 18
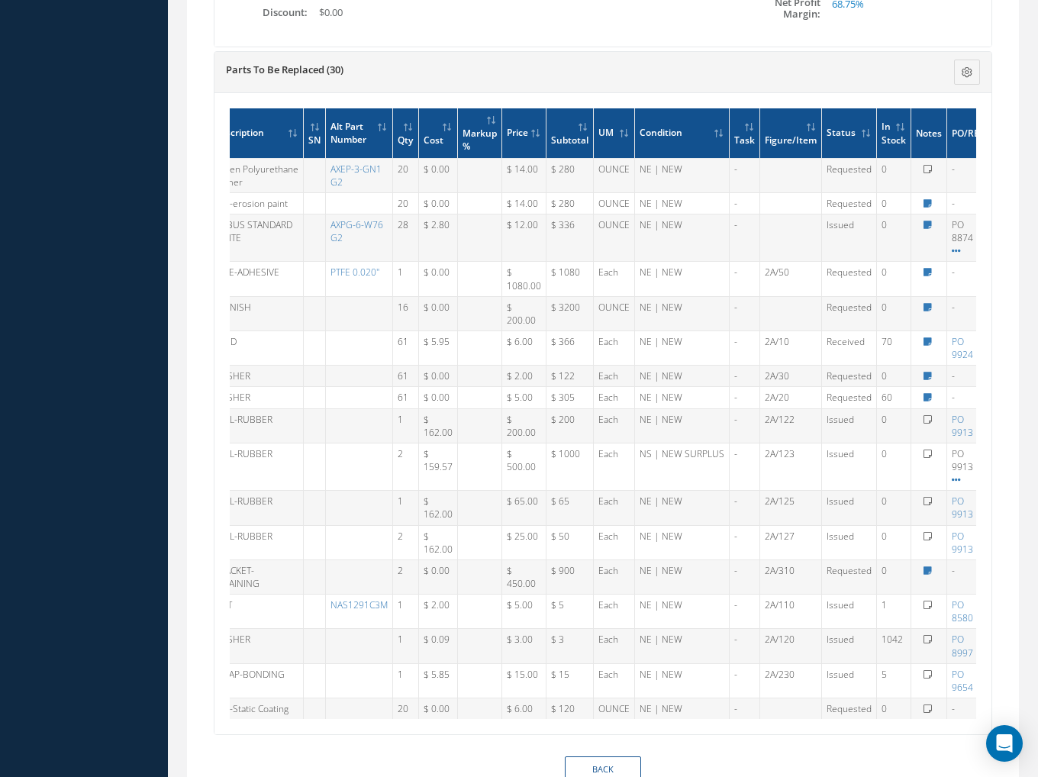
scroll to position [858, 0]
